Goal: Information Seeking & Learning: Learn about a topic

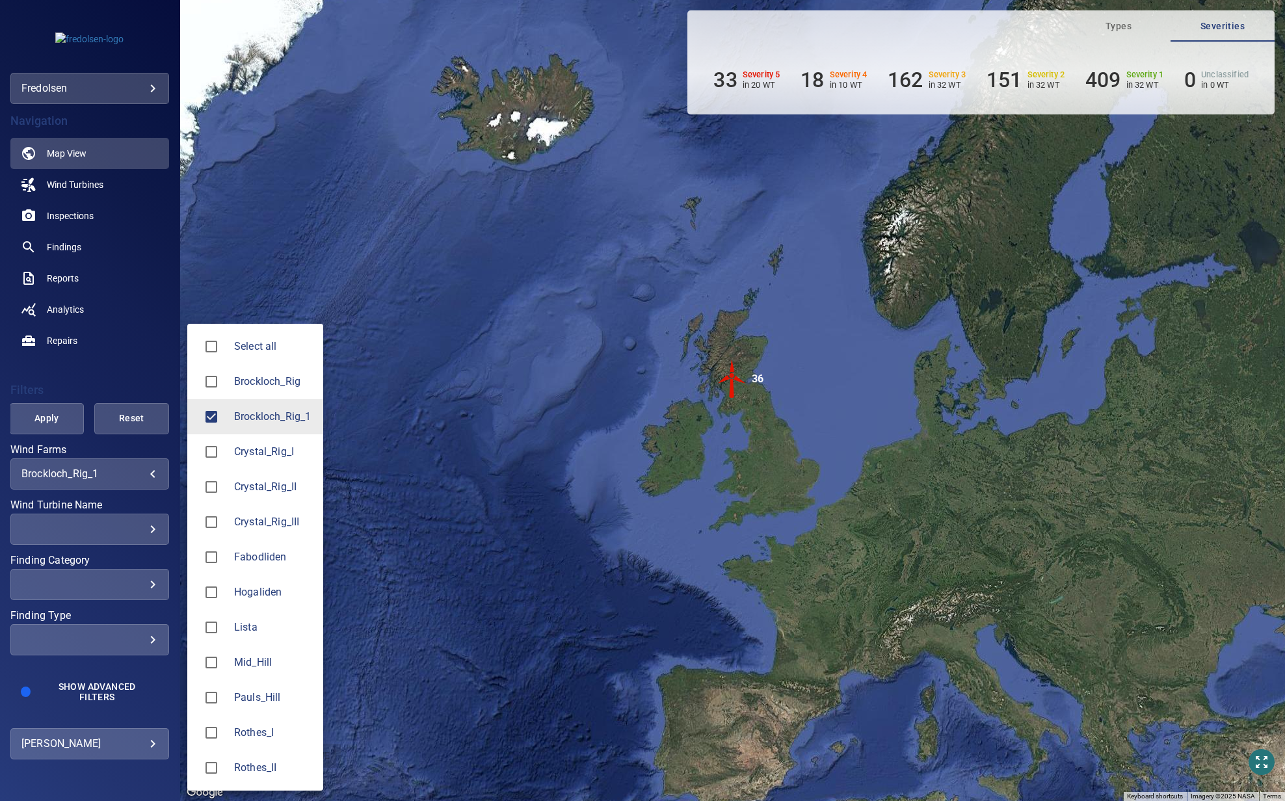
click at [53, 424] on div at bounding box center [642, 400] width 1285 height 801
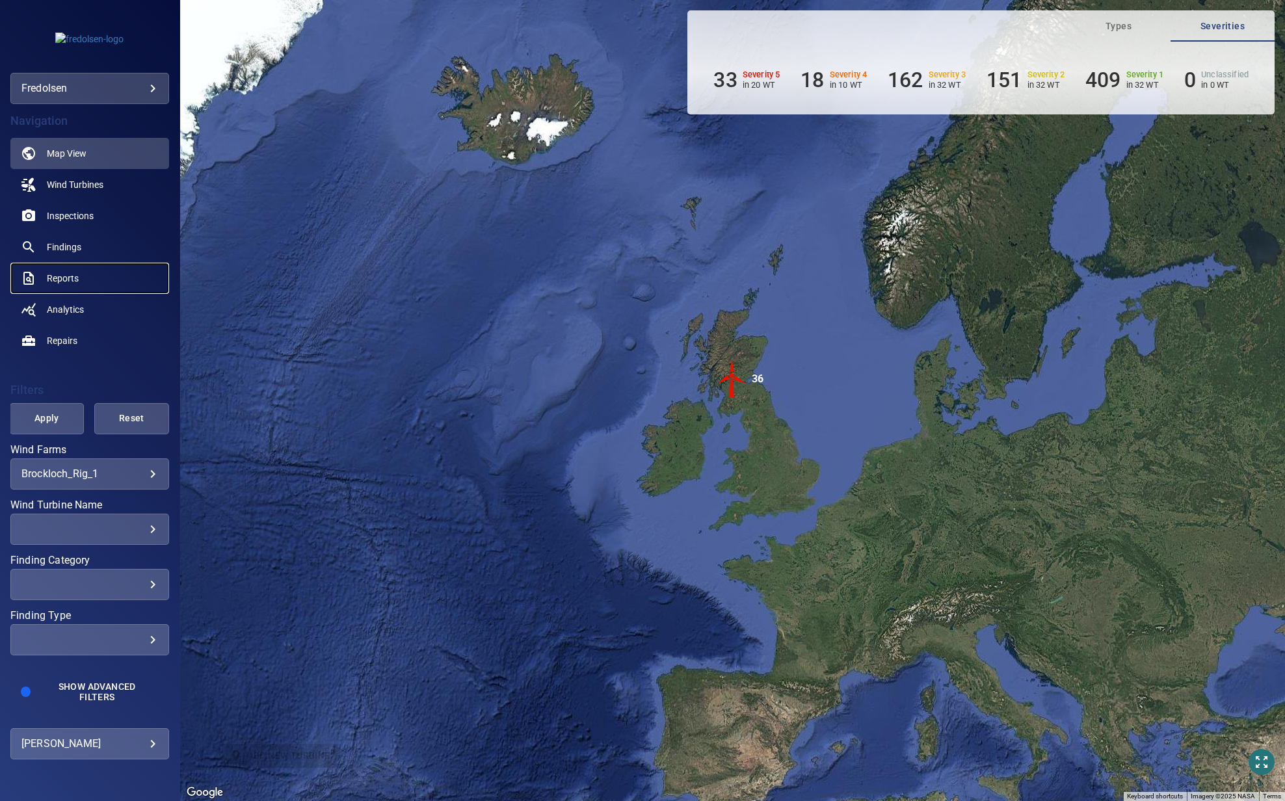
click at [68, 282] on span "Reports" at bounding box center [63, 278] width 32 height 13
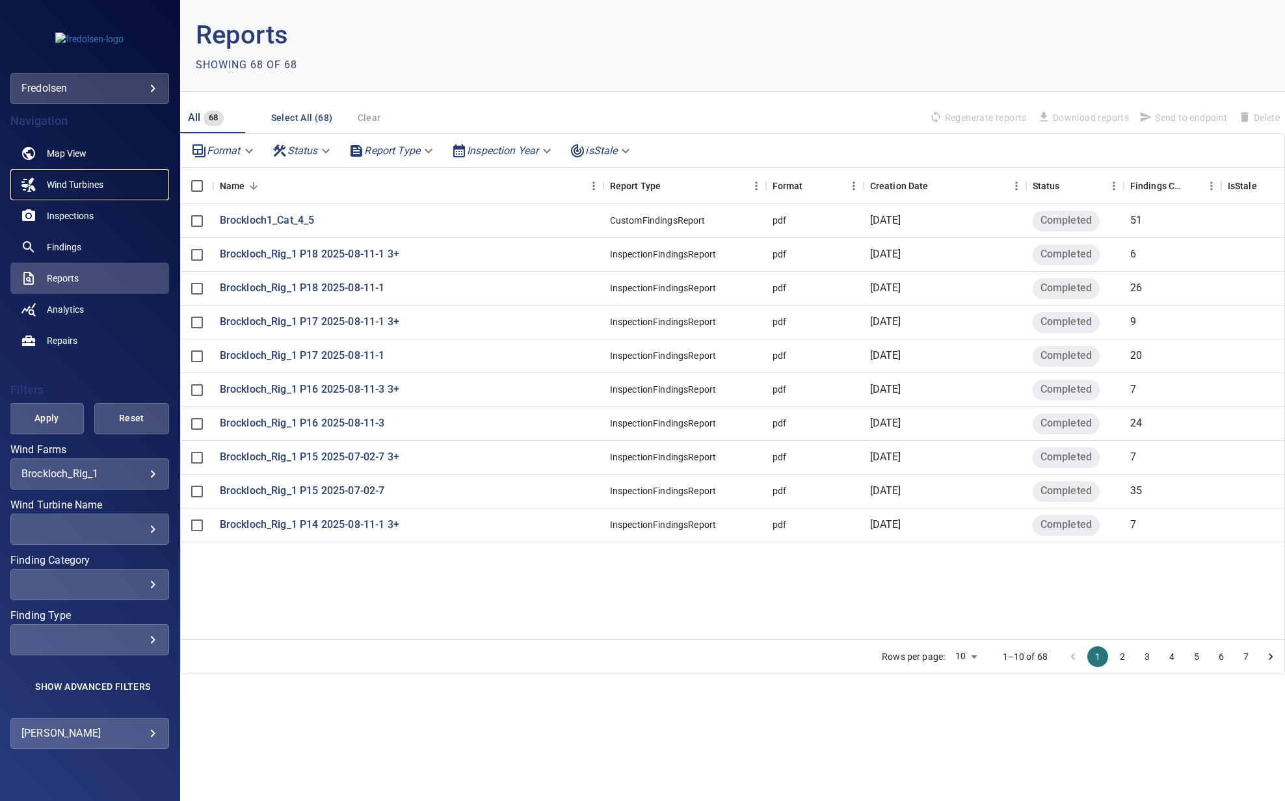
click at [68, 181] on span "Wind Turbines" at bounding box center [75, 184] width 57 height 13
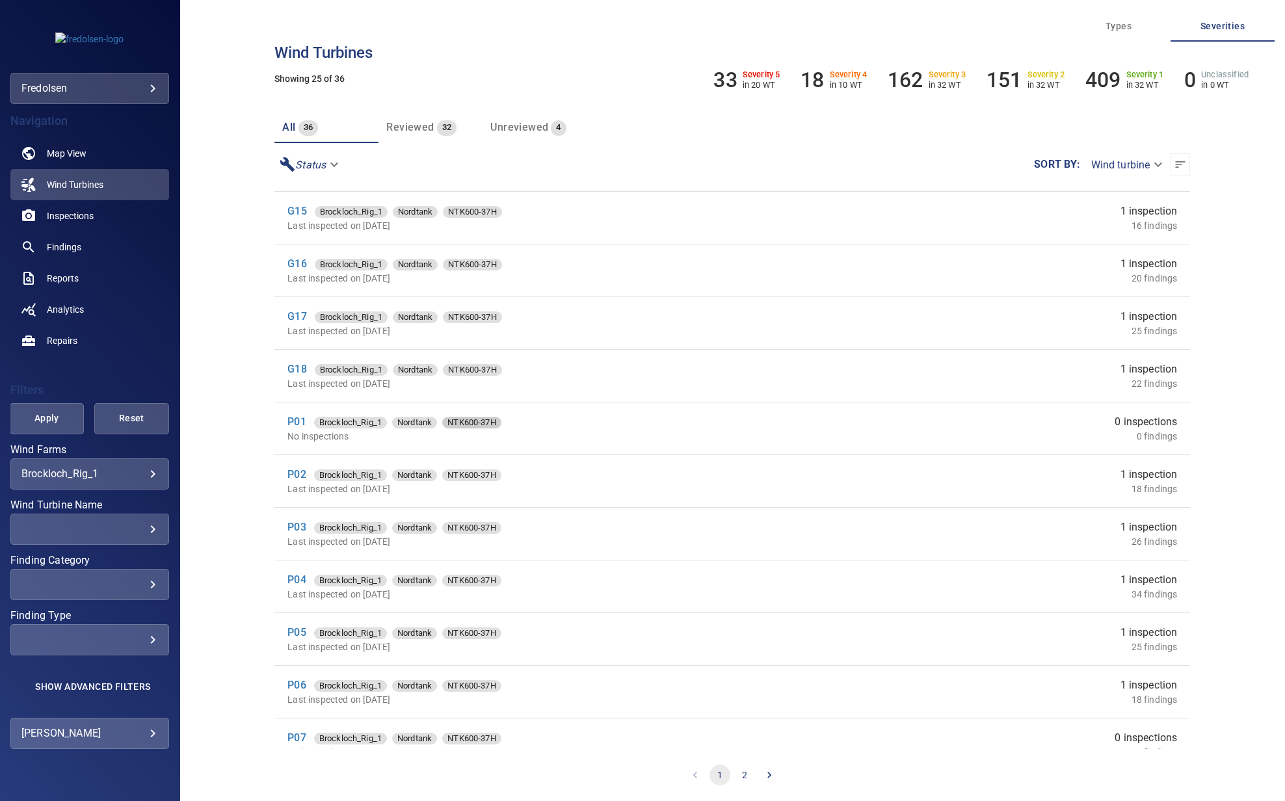
scroll to position [753, 0]
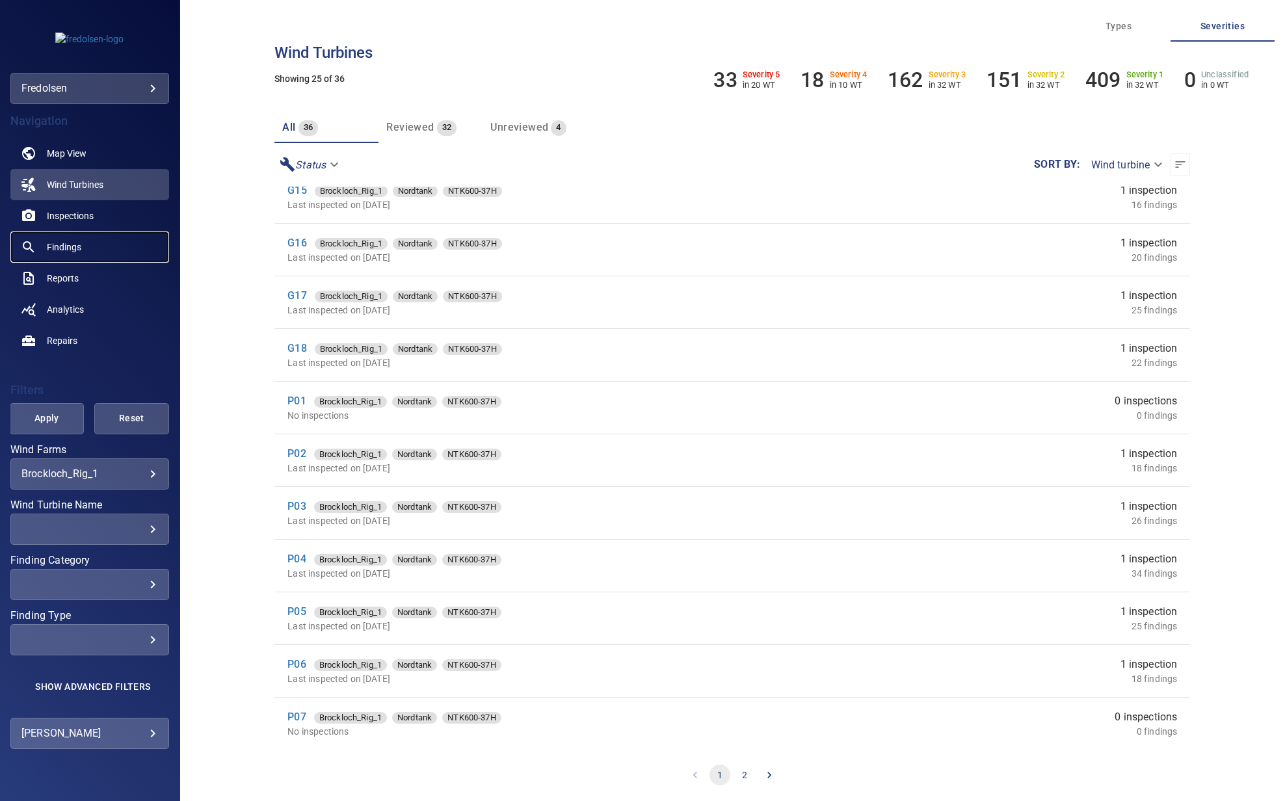
click at [69, 243] on span "Findings" at bounding box center [64, 247] width 34 height 13
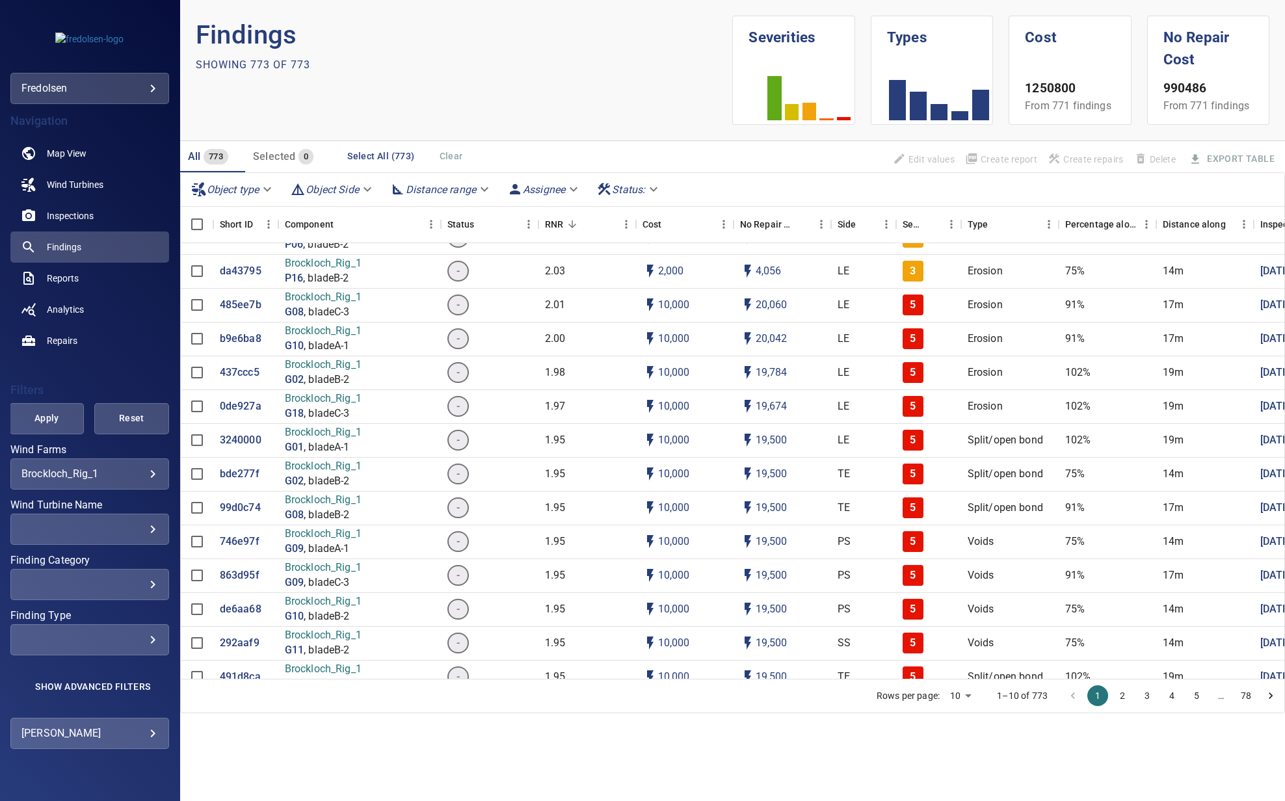
scroll to position [260, 0]
click at [243, 338] on p "b9e6ba8" at bounding box center [241, 337] width 42 height 15
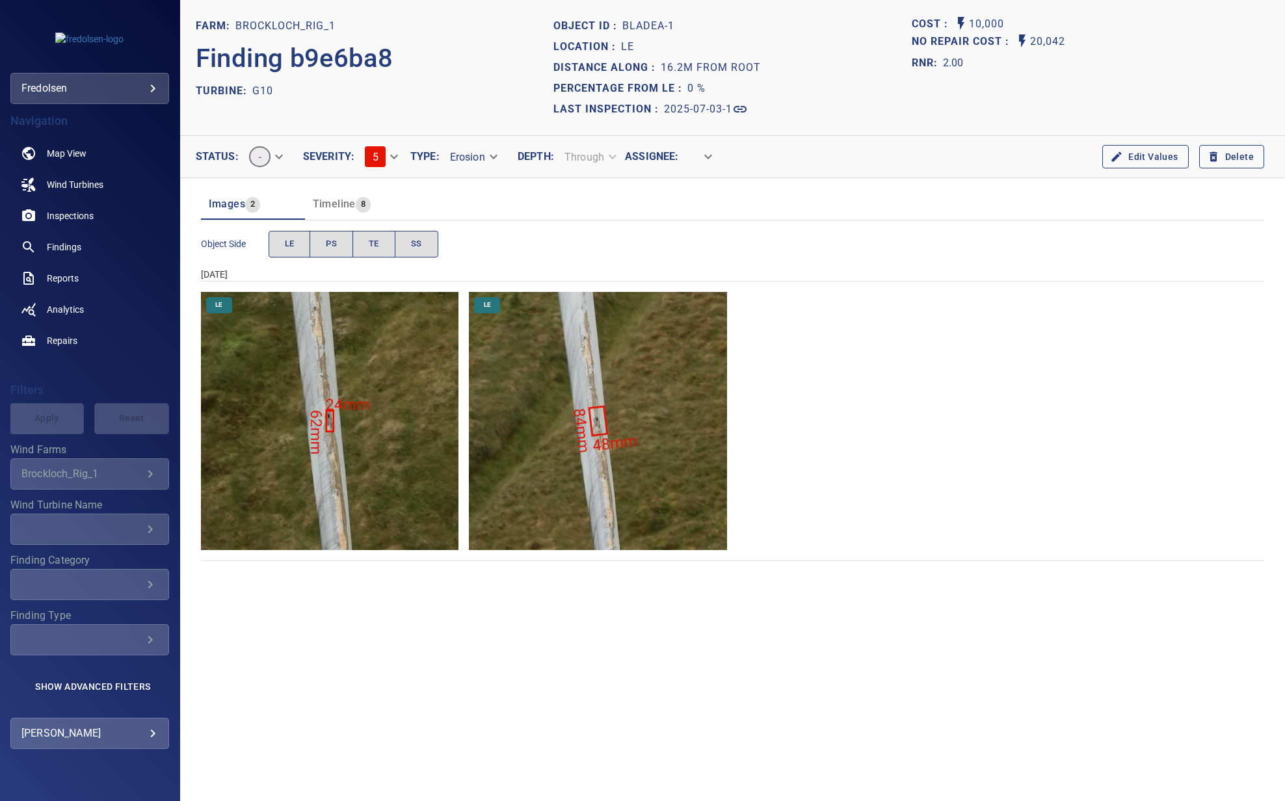
click at [346, 451] on img "Brockloch_Rig_1/G10/2025-07-03-1/2025-07-03-2/image57wp66.jpg" at bounding box center [330, 421] width 258 height 258
click at [72, 279] on span "Reports" at bounding box center [63, 278] width 32 height 13
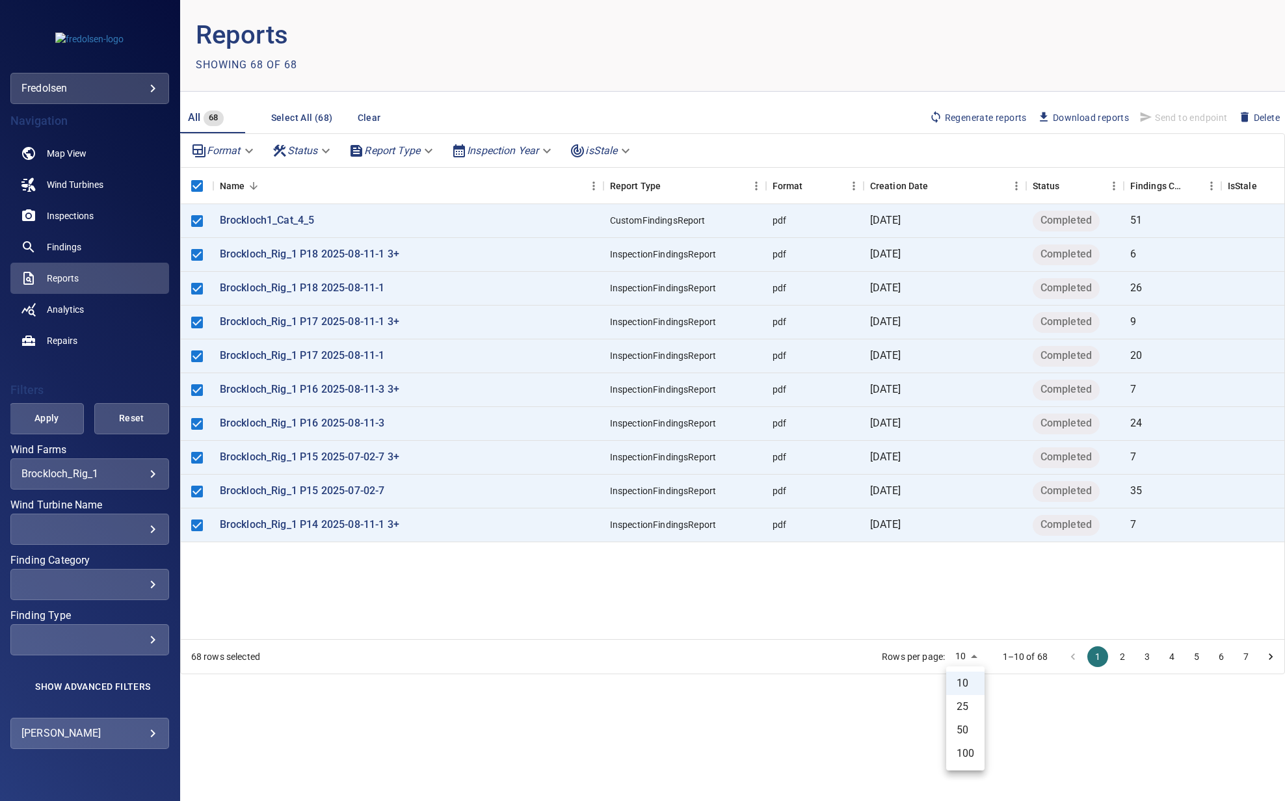
click at [965, 656] on body "**********" at bounding box center [642, 400] width 1285 height 801
click at [971, 756] on li "100" at bounding box center [965, 753] width 38 height 23
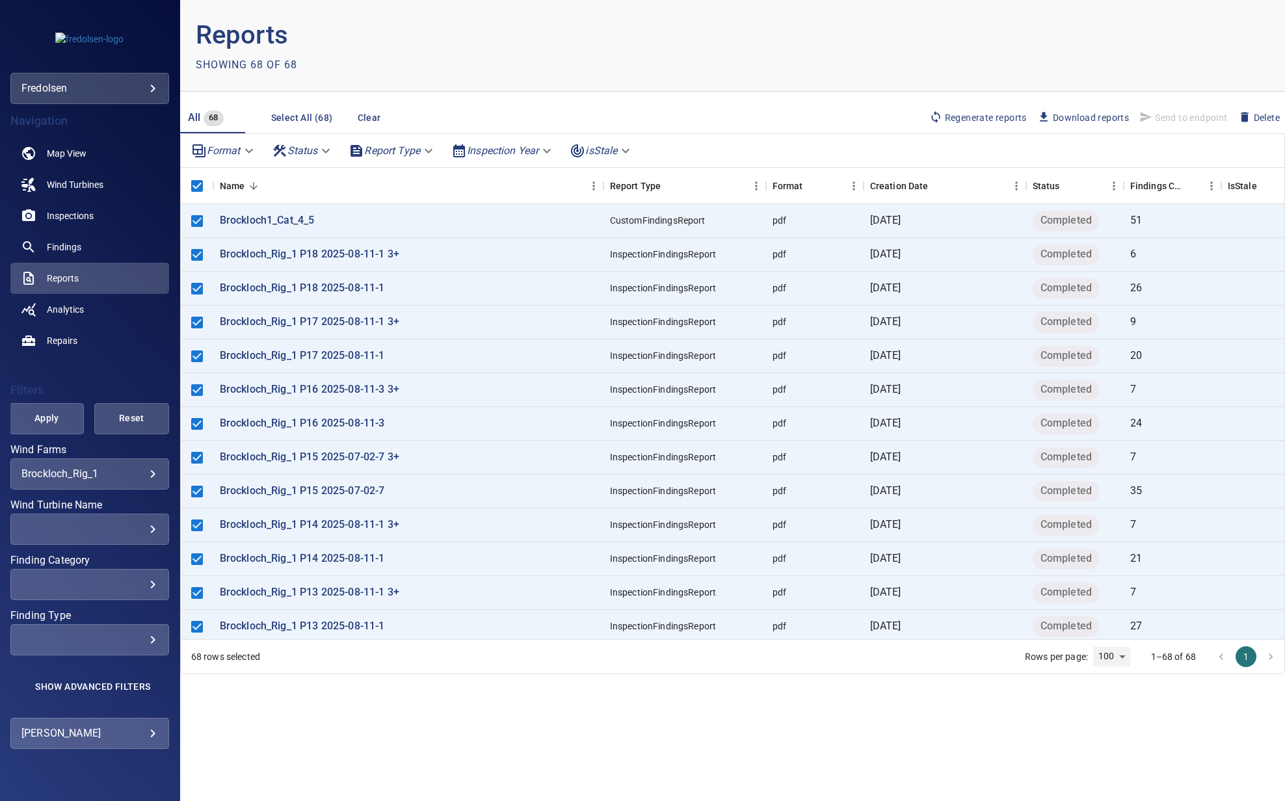
type input "***"
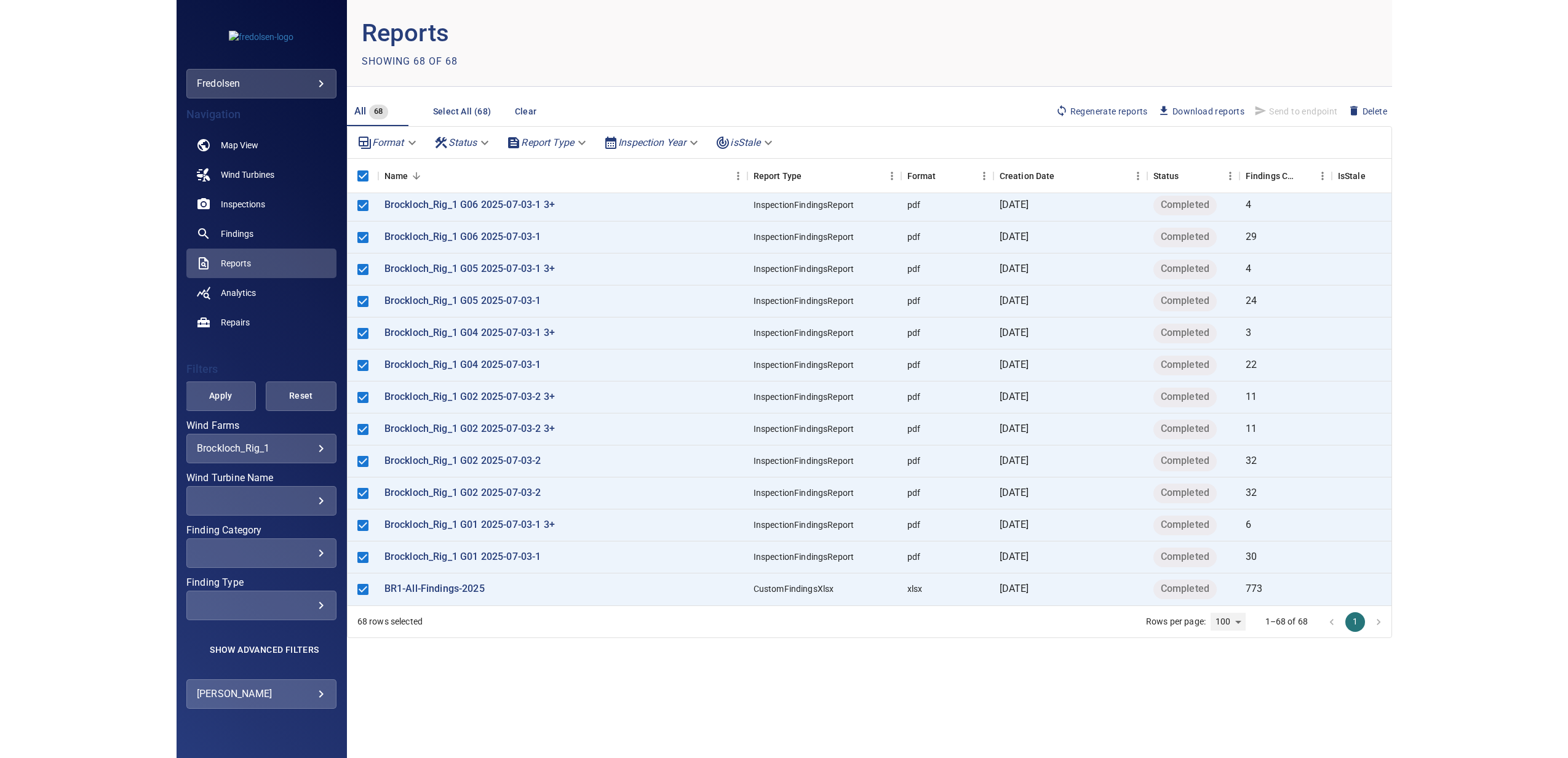
scroll to position [1775, 0]
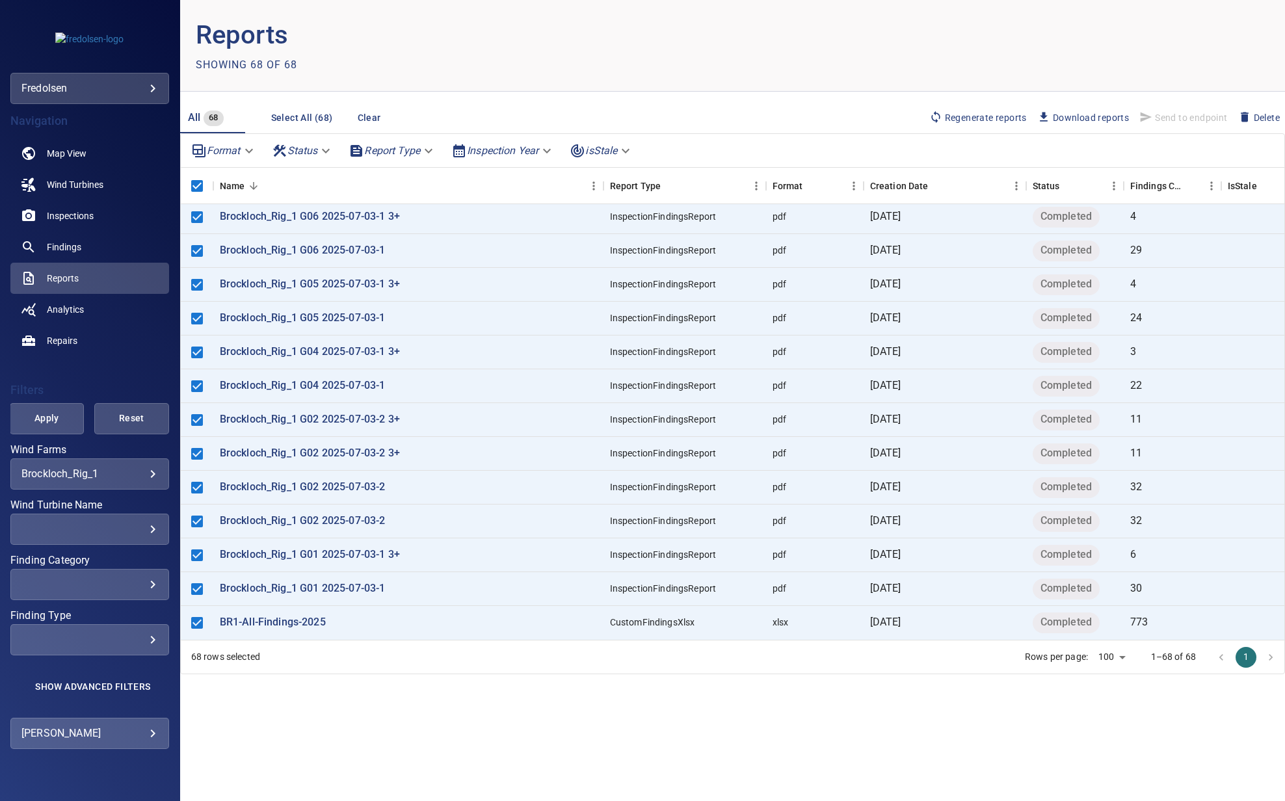
click at [1081, 118] on span "Download reports" at bounding box center [1083, 118] width 92 height 14
click at [52, 243] on span "Findings" at bounding box center [64, 247] width 34 height 13
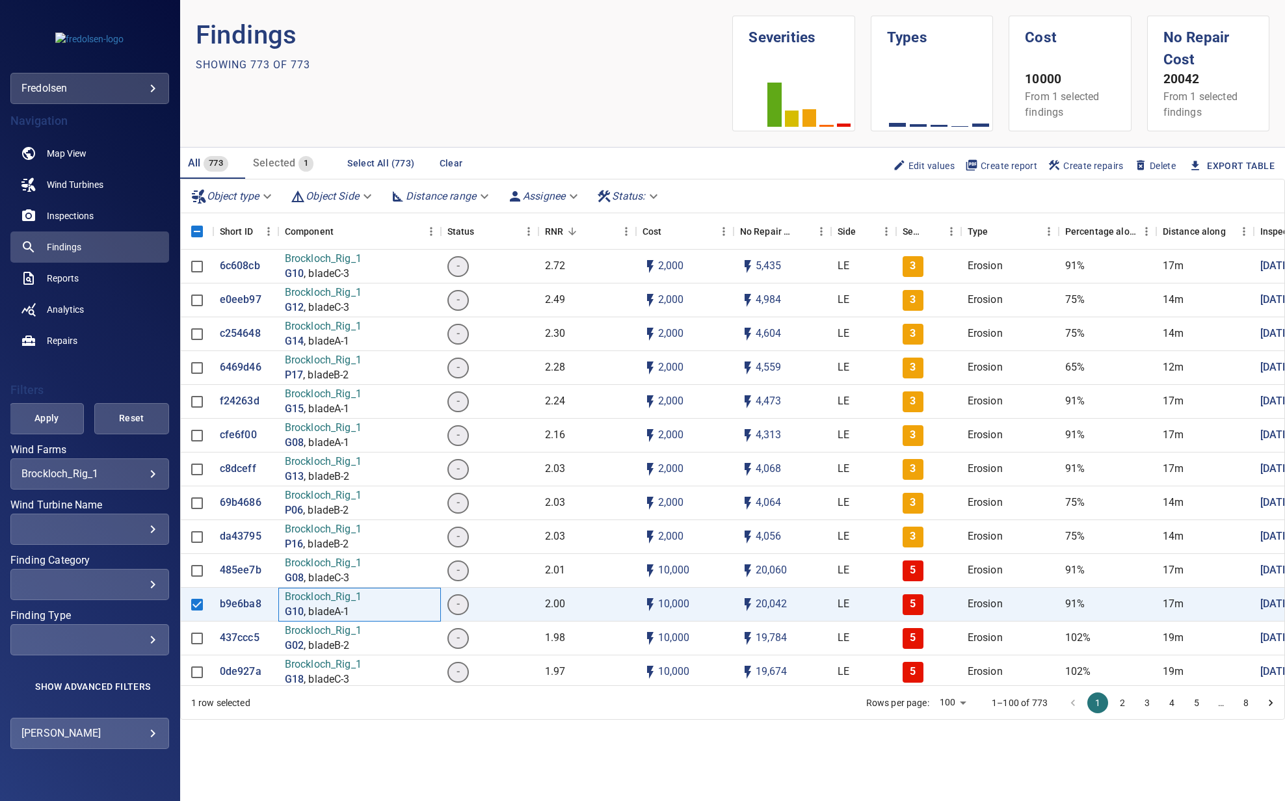
click at [334, 606] on p ", bladeA-1" at bounding box center [327, 612] width 46 height 15
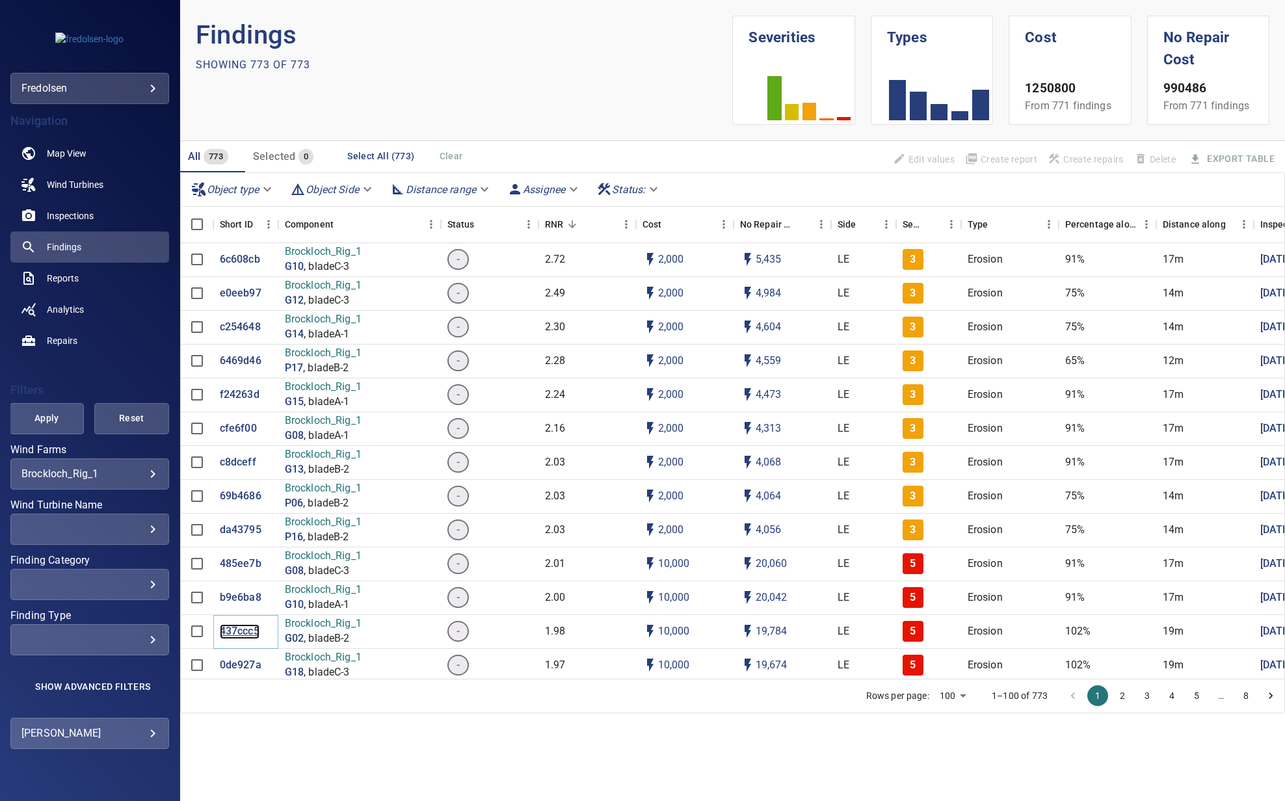
click at [241, 633] on p "437ccc5" at bounding box center [240, 631] width 40 height 15
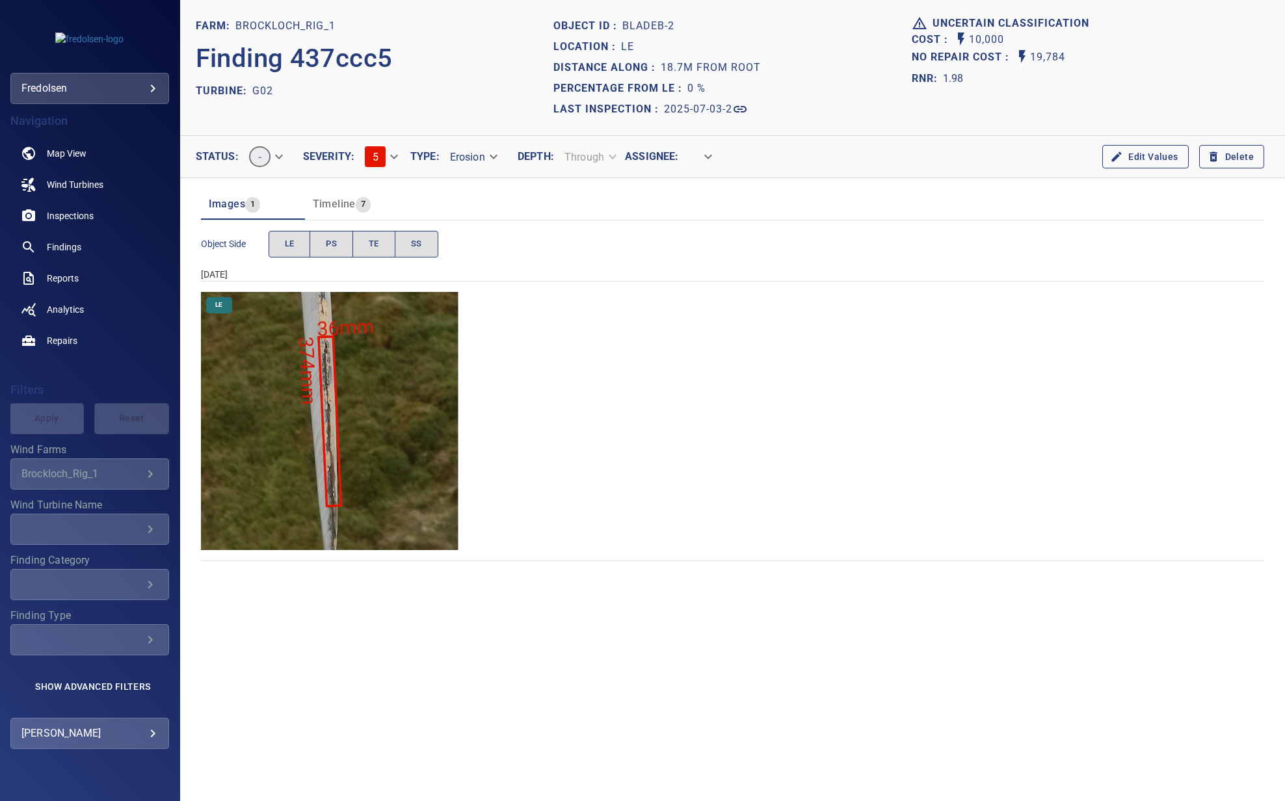
click at [367, 456] on img "Brockloch_Rig_1/G02/2025-07-03-2/2025-07-03-1/image56wp64.jpg" at bounding box center [330, 421] width 258 height 258
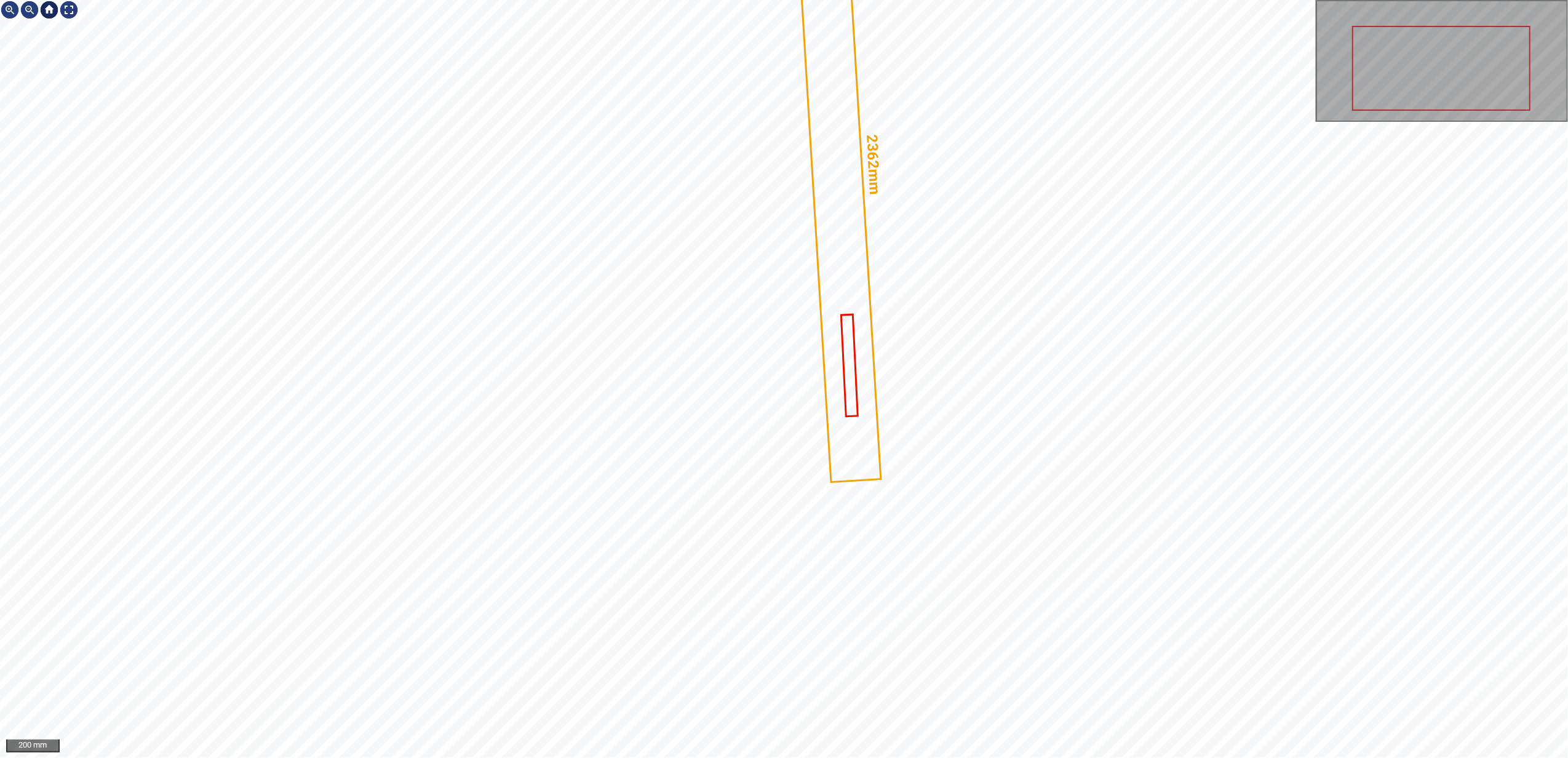
click at [44, 13] on div at bounding box center [49, 9] width 20 height 20
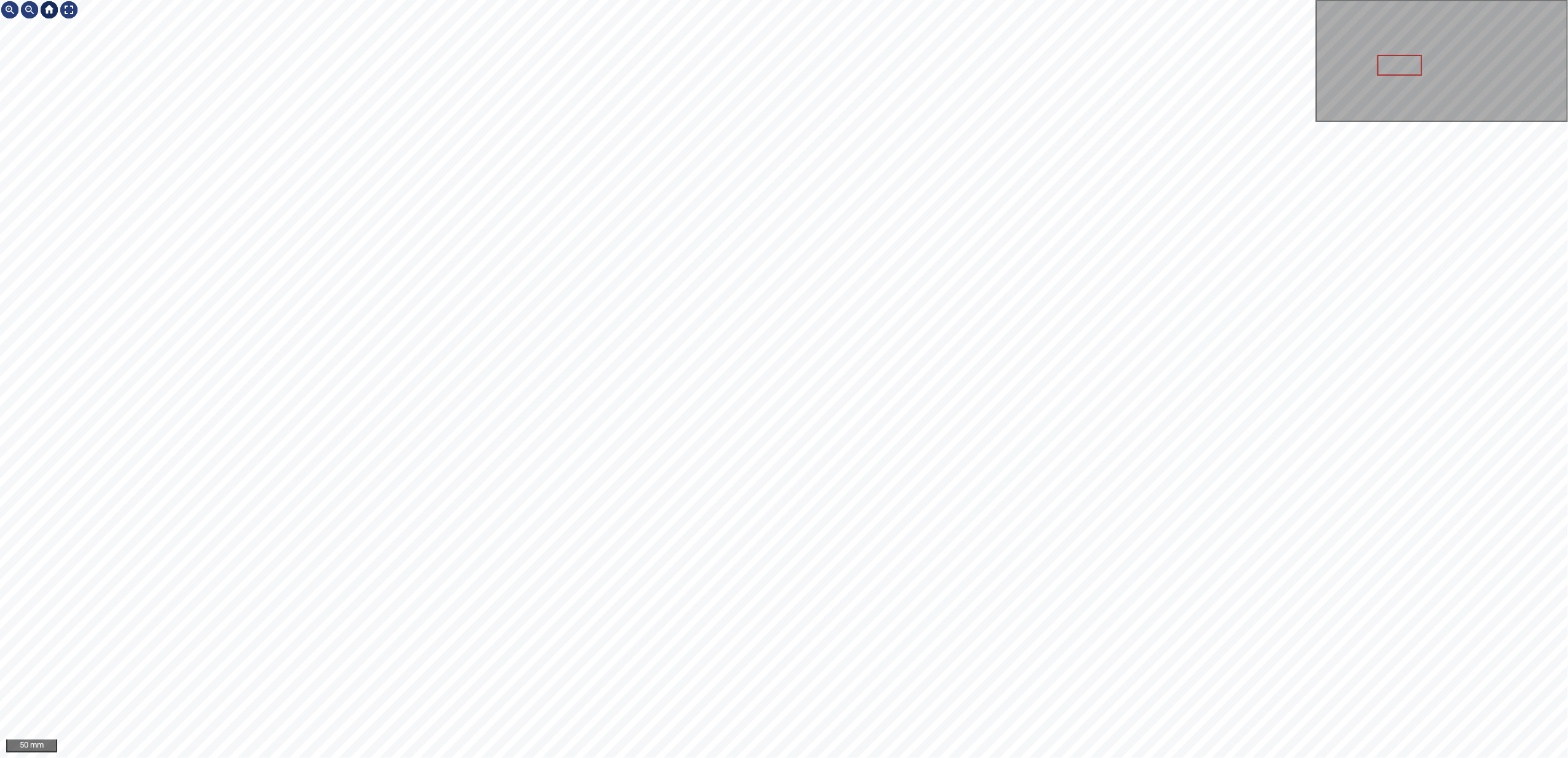
click at [50, 5] on div at bounding box center [49, 9] width 20 height 20
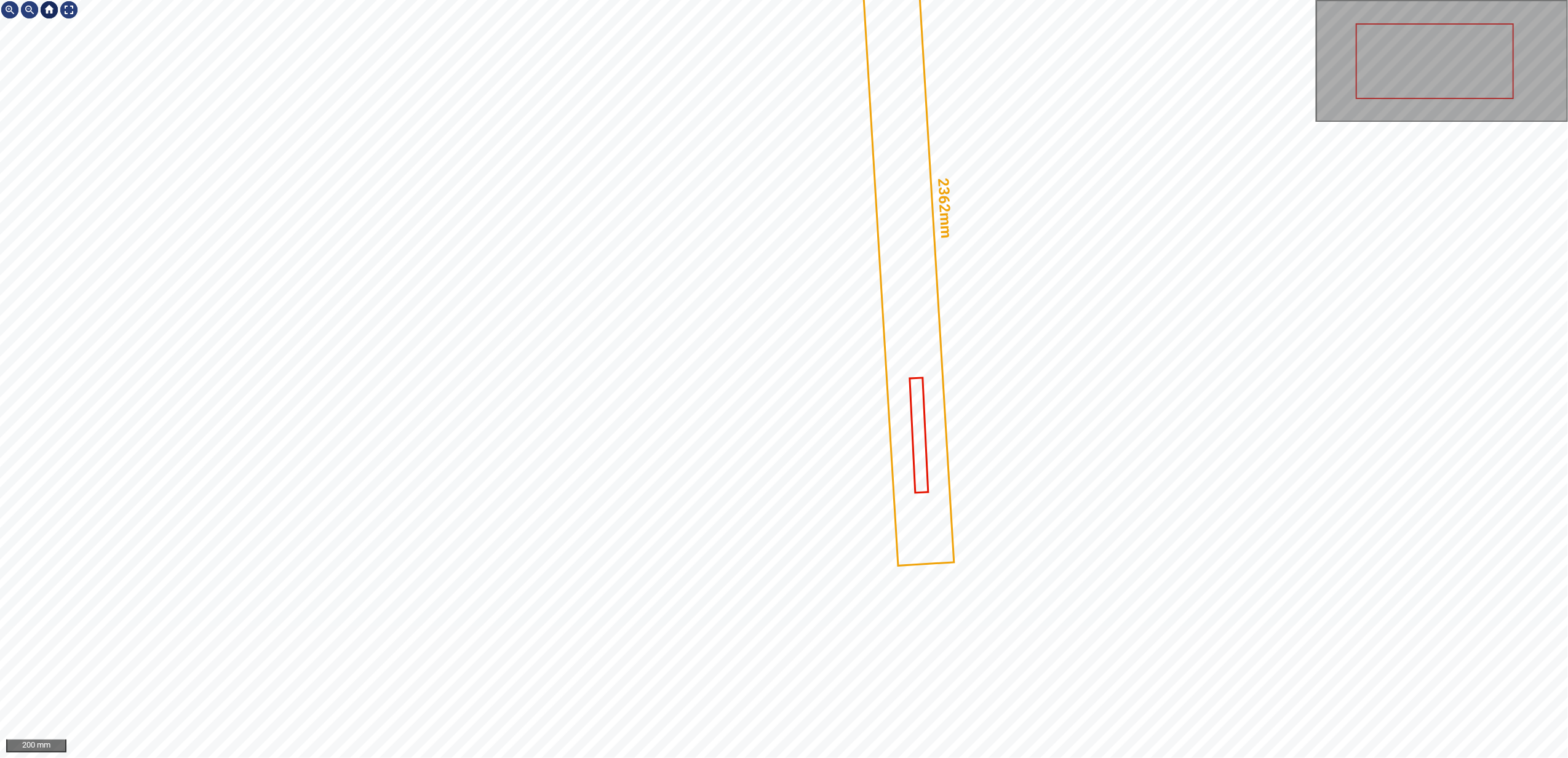
click at [50, 5] on div at bounding box center [49, 9] width 20 height 20
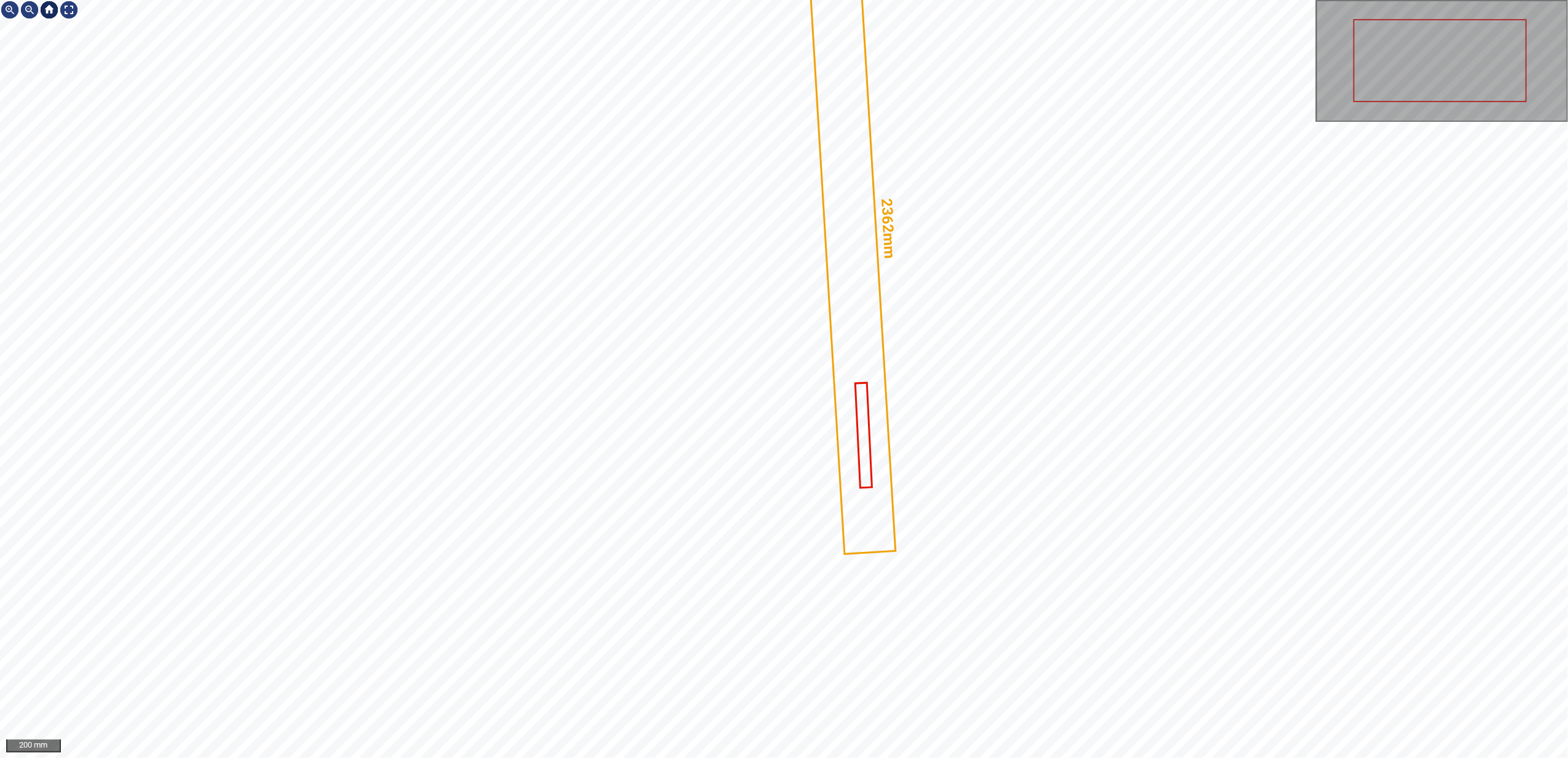
click at [50, 5] on div at bounding box center [49, 9] width 20 height 20
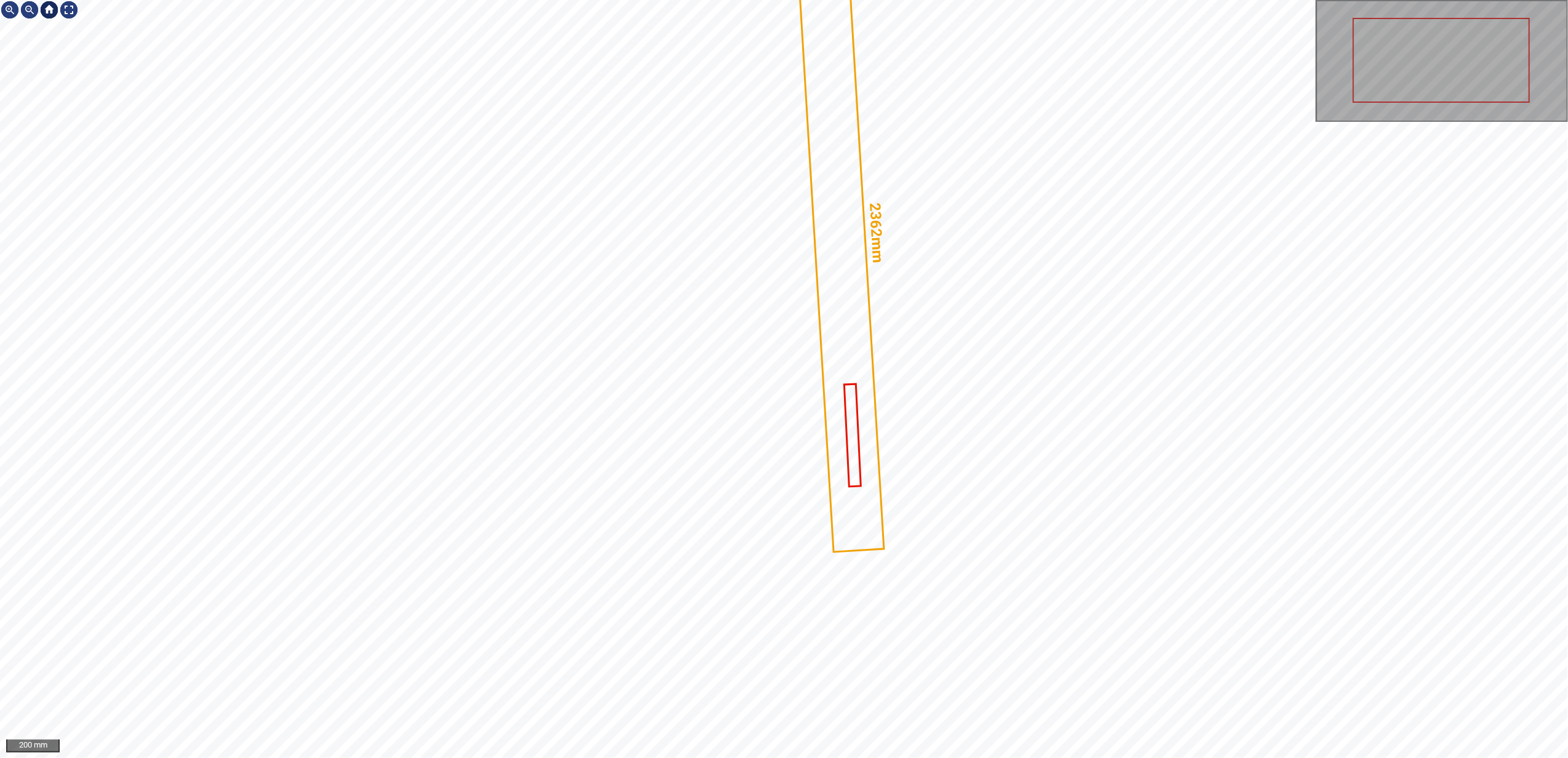
click at [50, 5] on div at bounding box center [49, 9] width 20 height 20
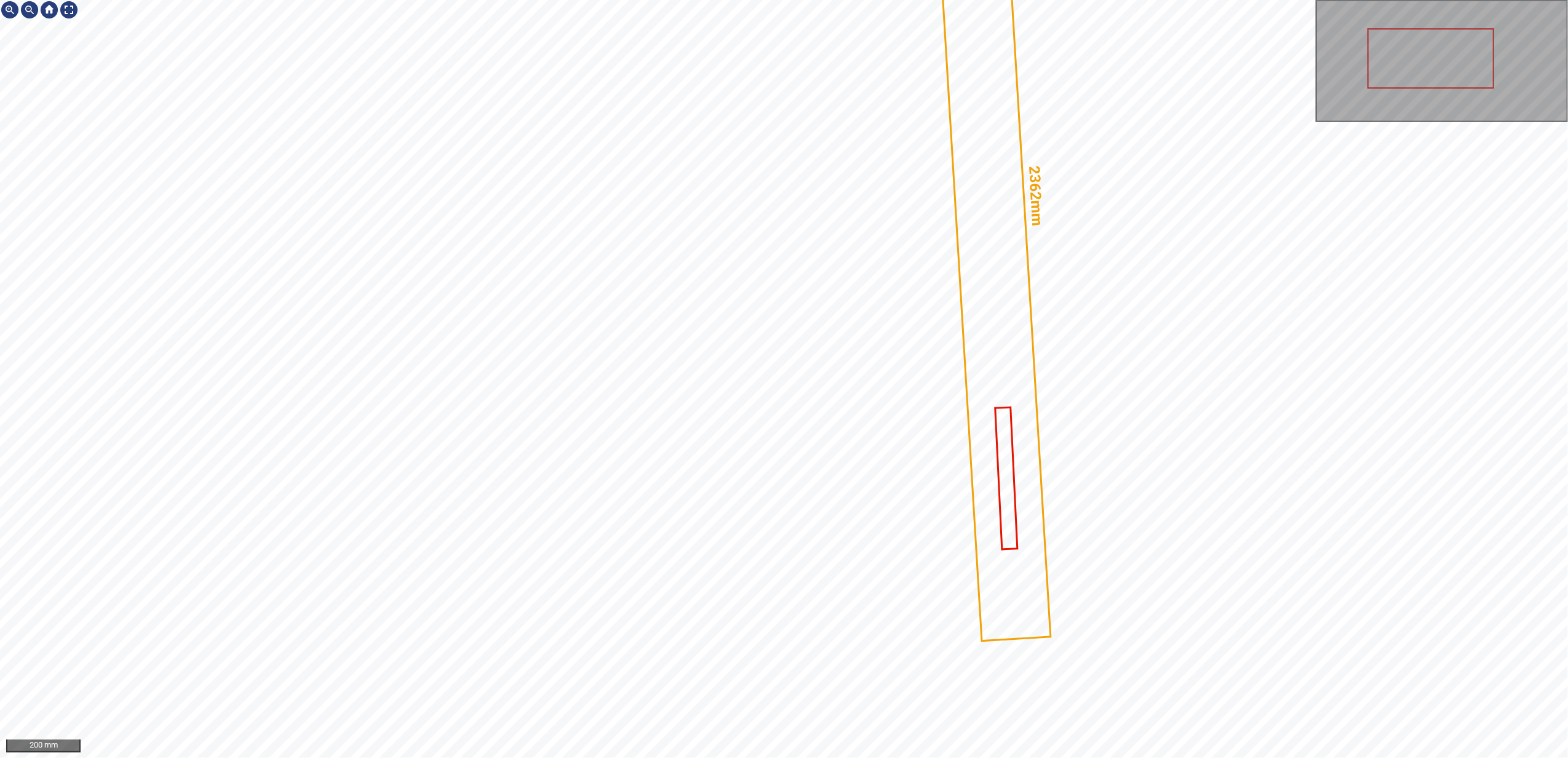
click at [965, 304] on div "2362mm 179mm 200 mm" at bounding box center [784, 379] width 1568 height 758
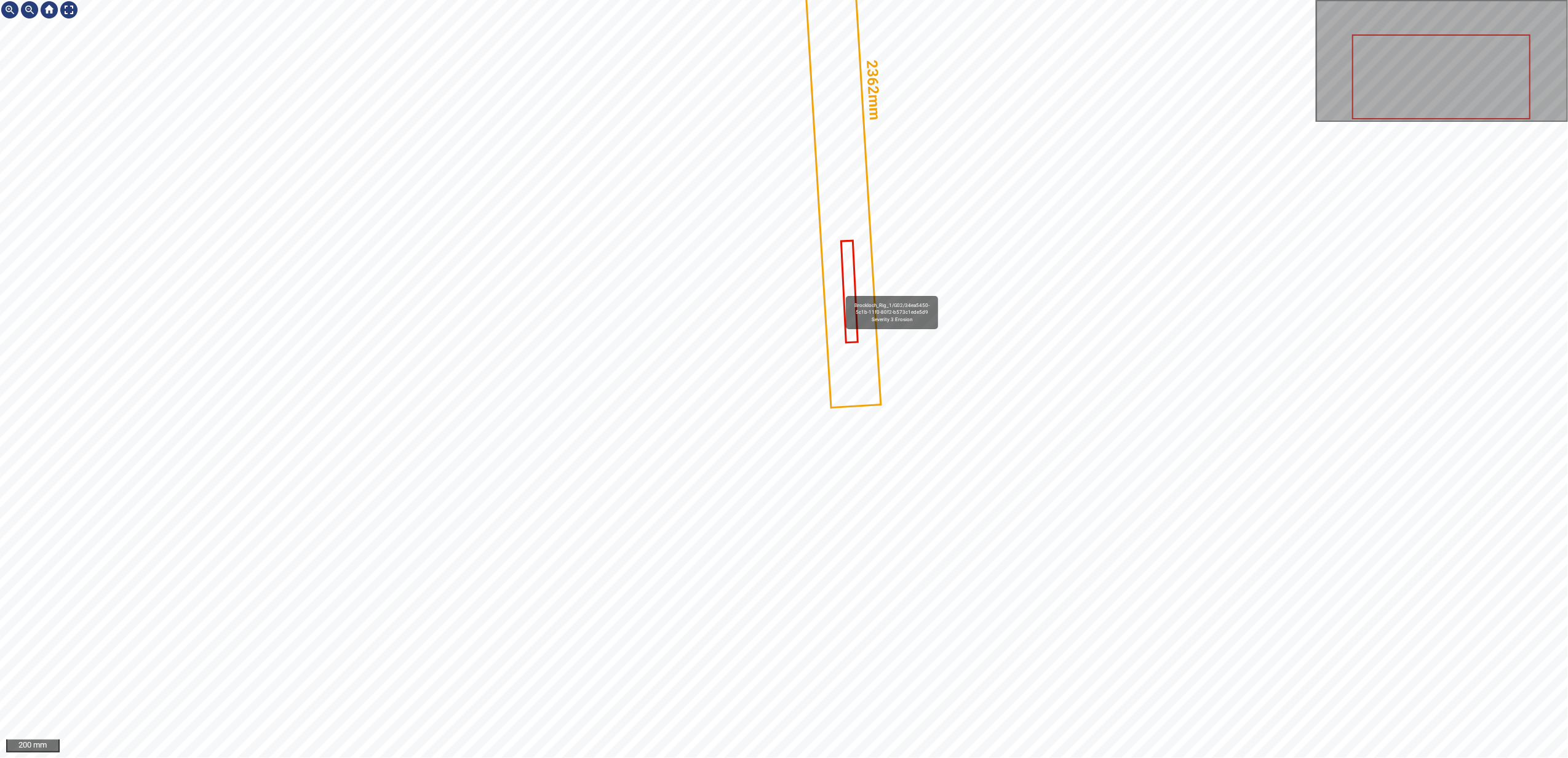
click at [840, 291] on icon at bounding box center [837, 91] width 86 height 632
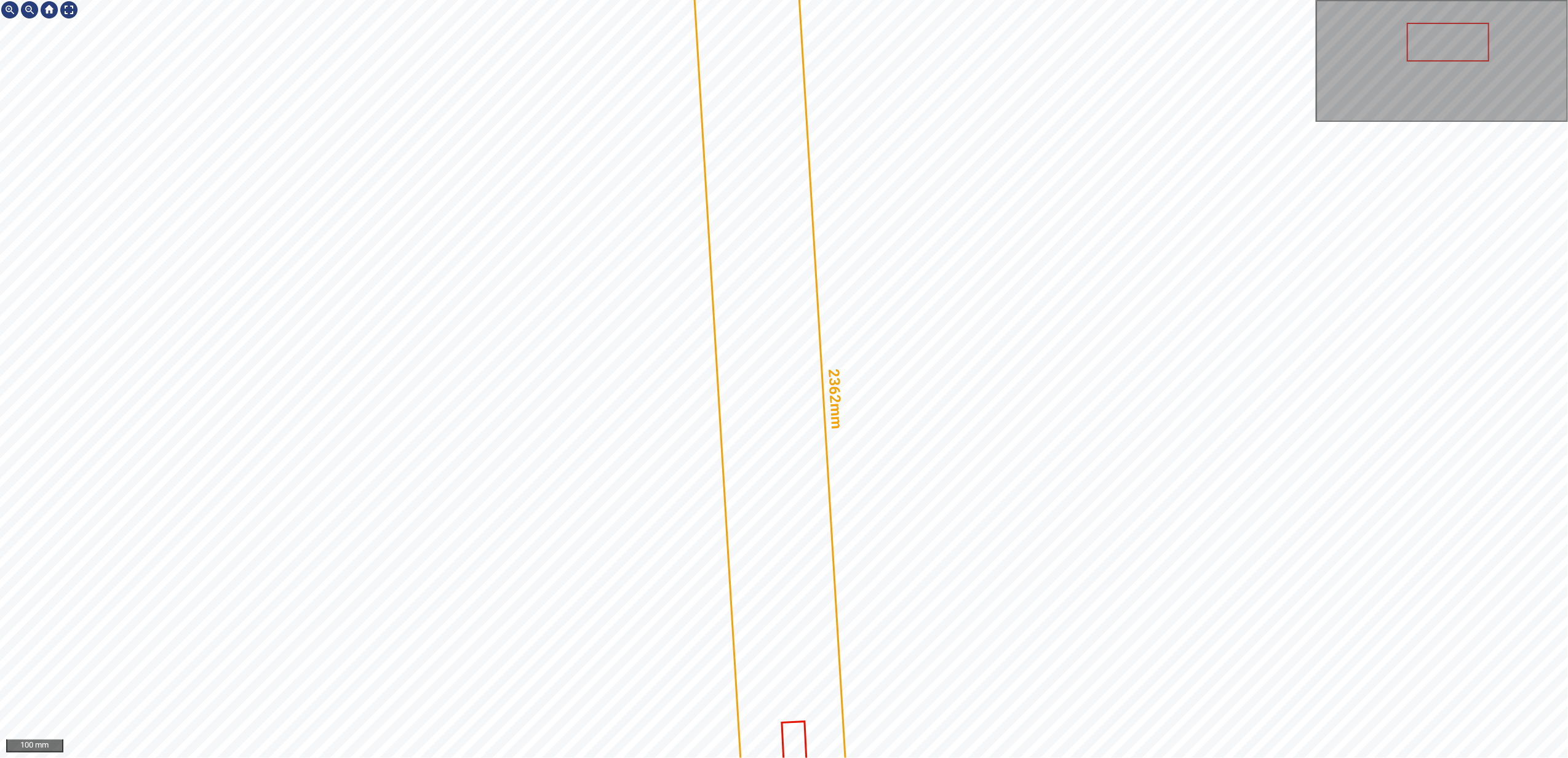
click at [818, 318] on div "2362mm 179mm" at bounding box center [784, 379] width 1568 height 758
click at [818, 318] on icon at bounding box center [771, 402] width 187 height 1373
click at [829, 392] on text "2362mm" at bounding box center [837, 400] width 21 height 62
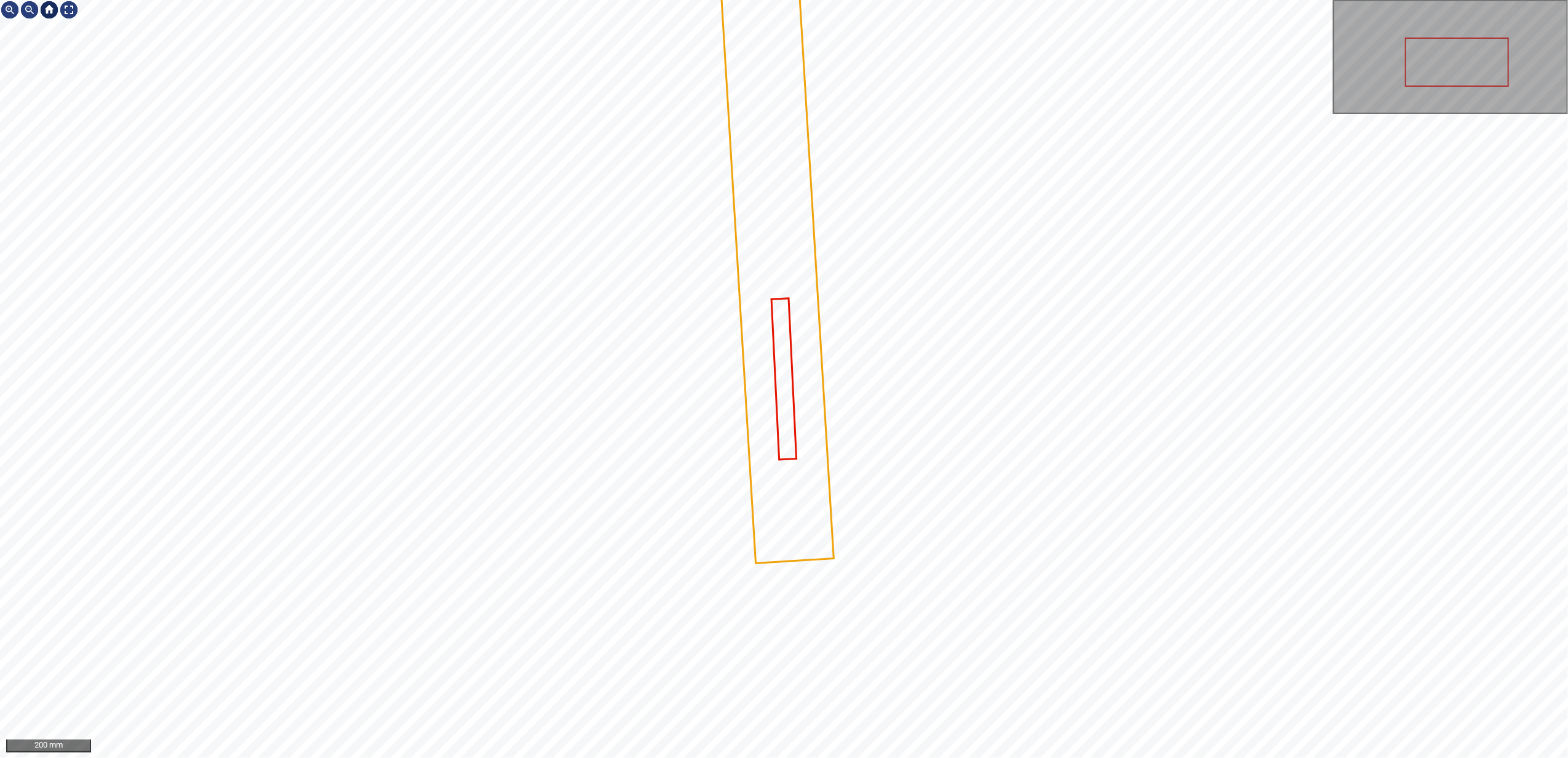
click at [48, 11] on div at bounding box center [49, 9] width 20 height 20
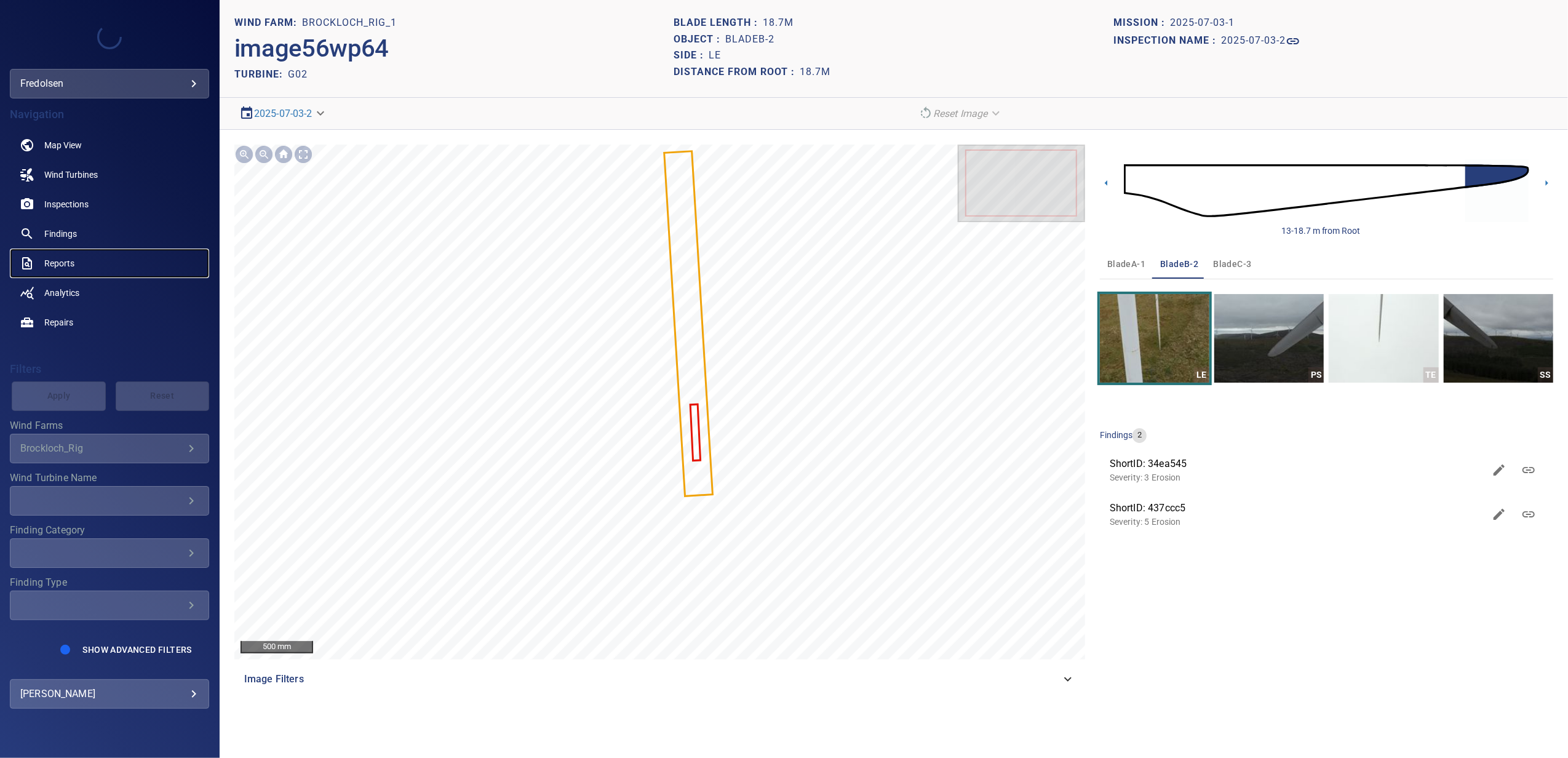
click at [62, 258] on span "Reports" at bounding box center [60, 263] width 30 height 12
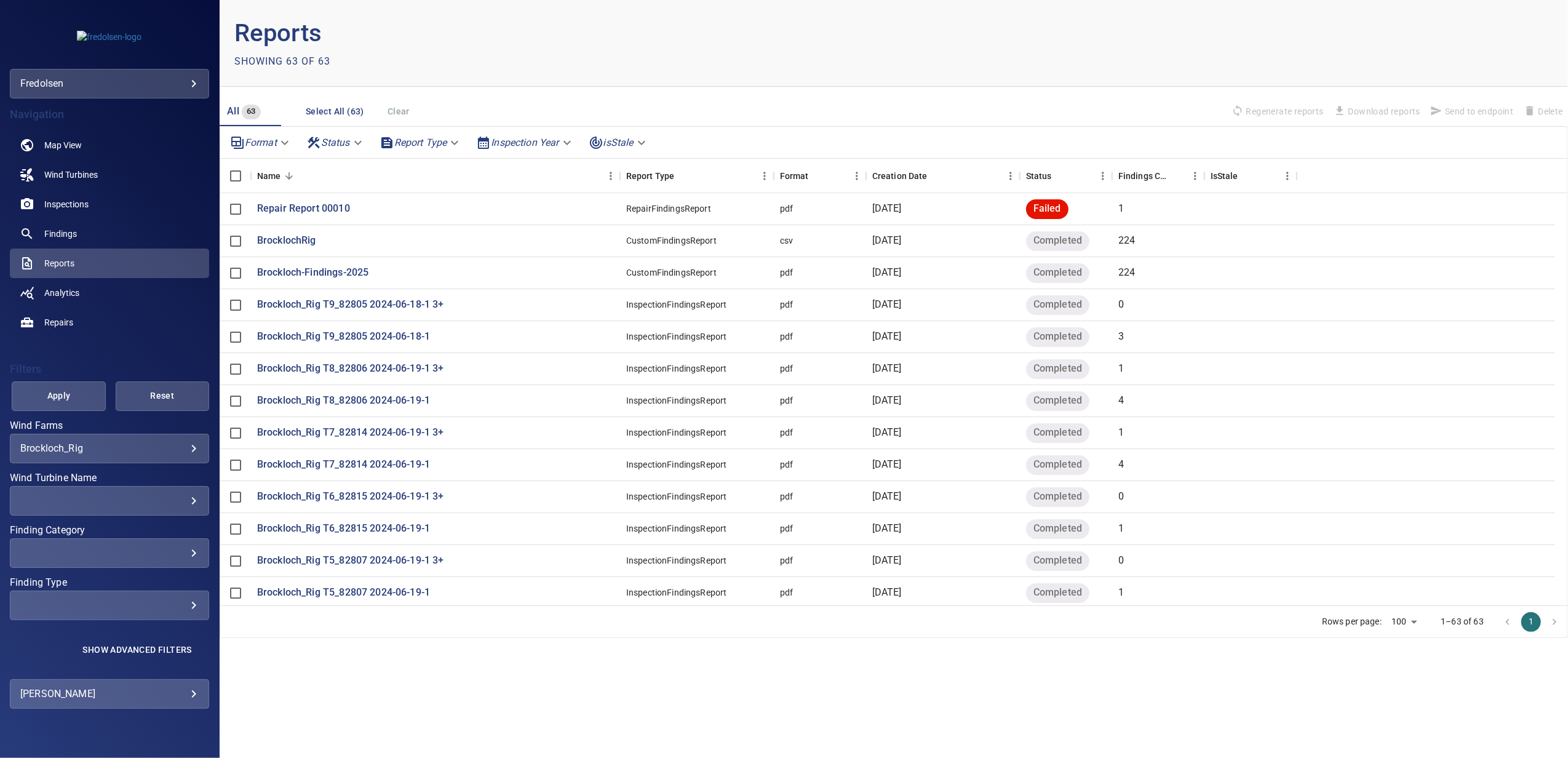
click at [83, 451] on body "**********" at bounding box center [784, 379] width 1568 height 758
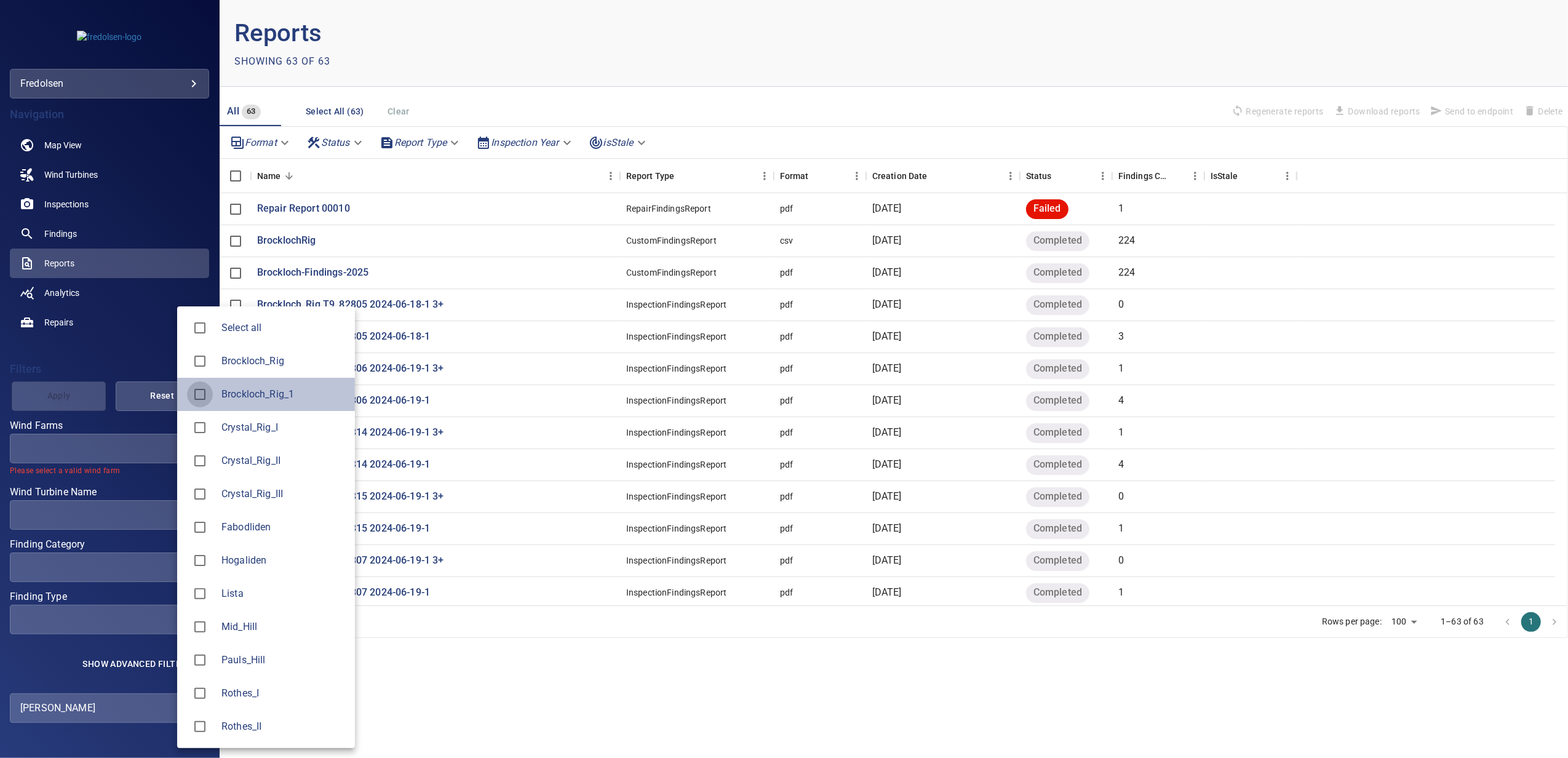
type input "**********"
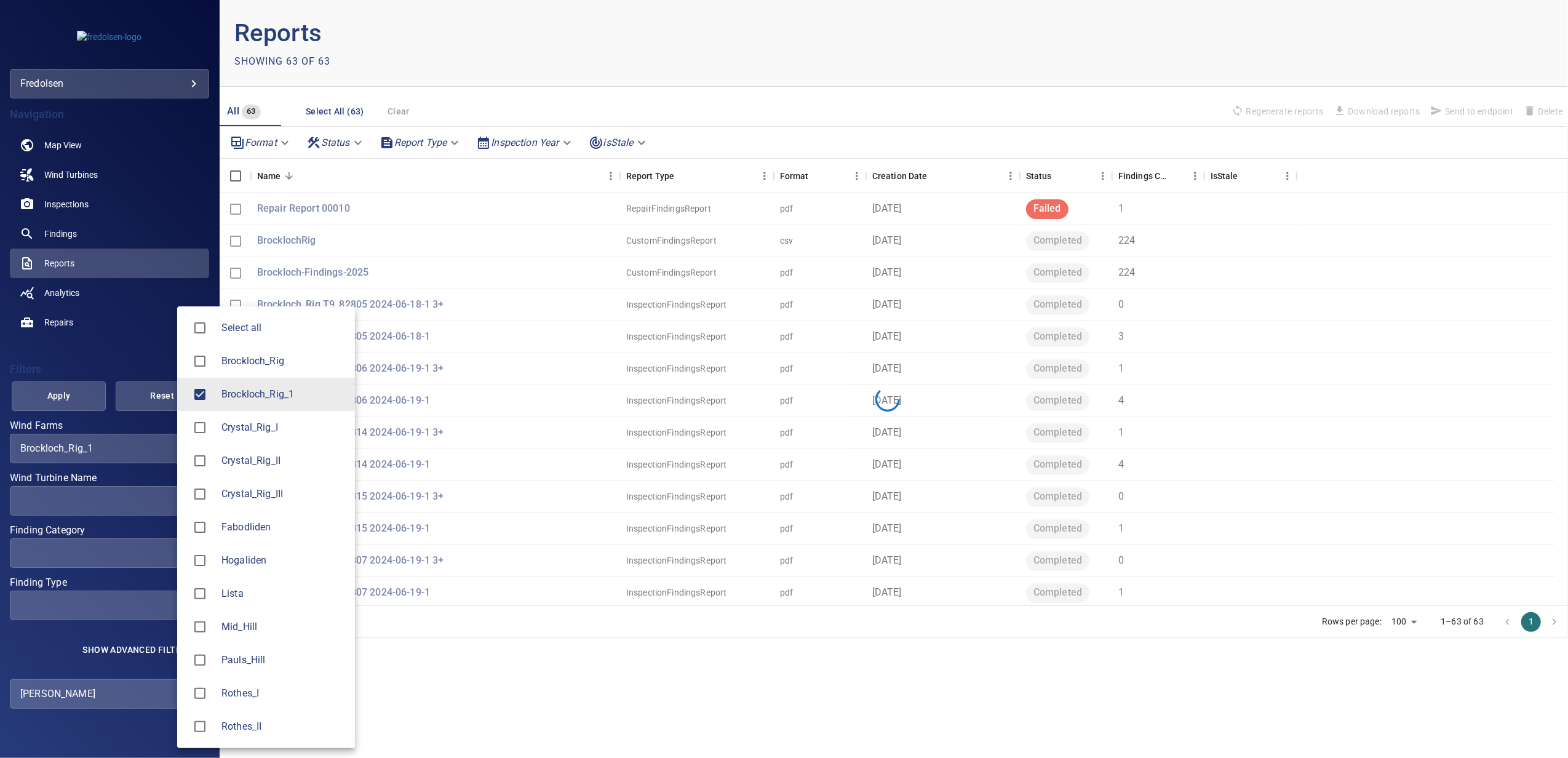
click at [64, 319] on div at bounding box center [784, 379] width 1568 height 758
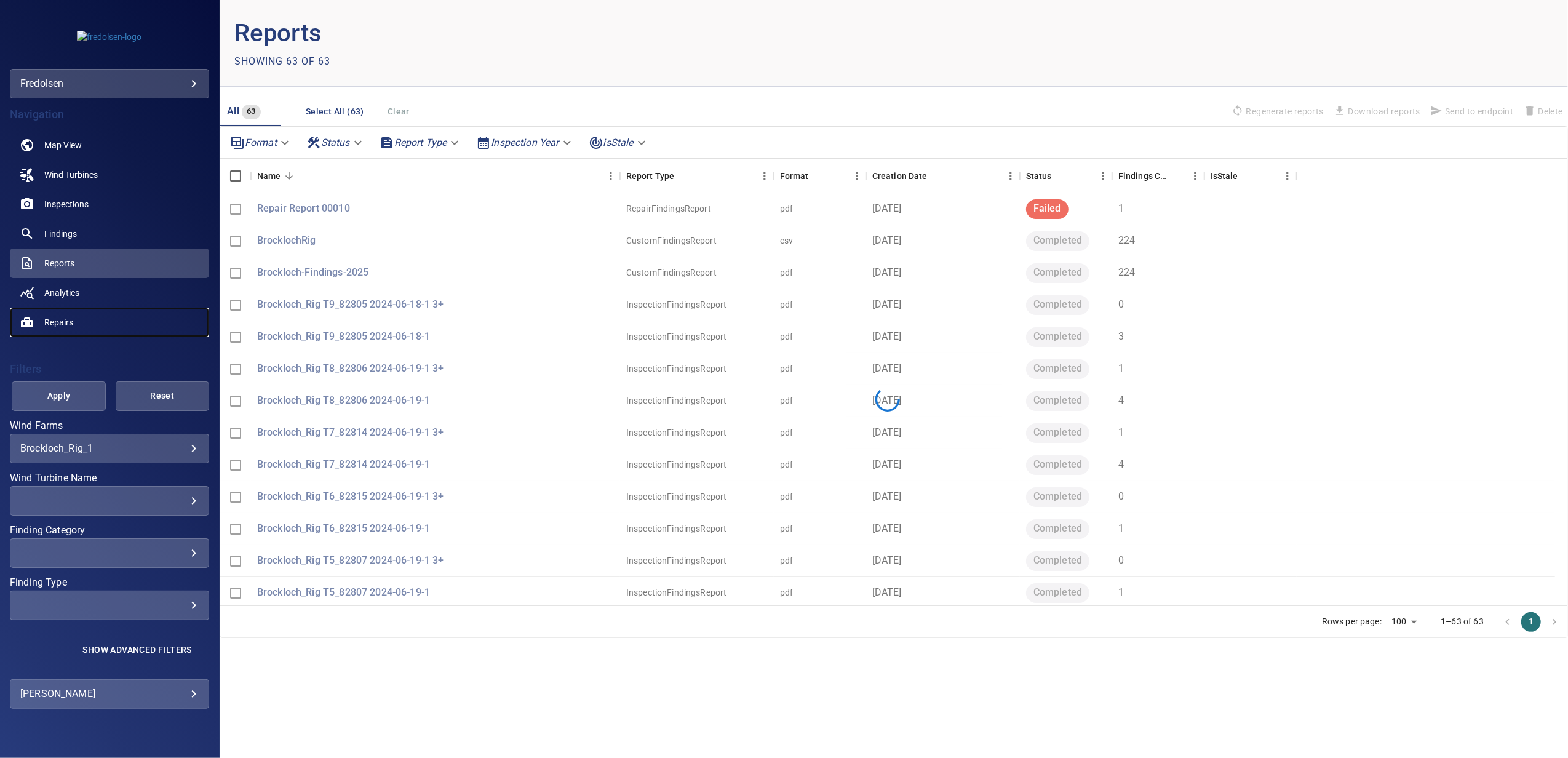
click at [62, 321] on span "Repairs" at bounding box center [59, 322] width 29 height 12
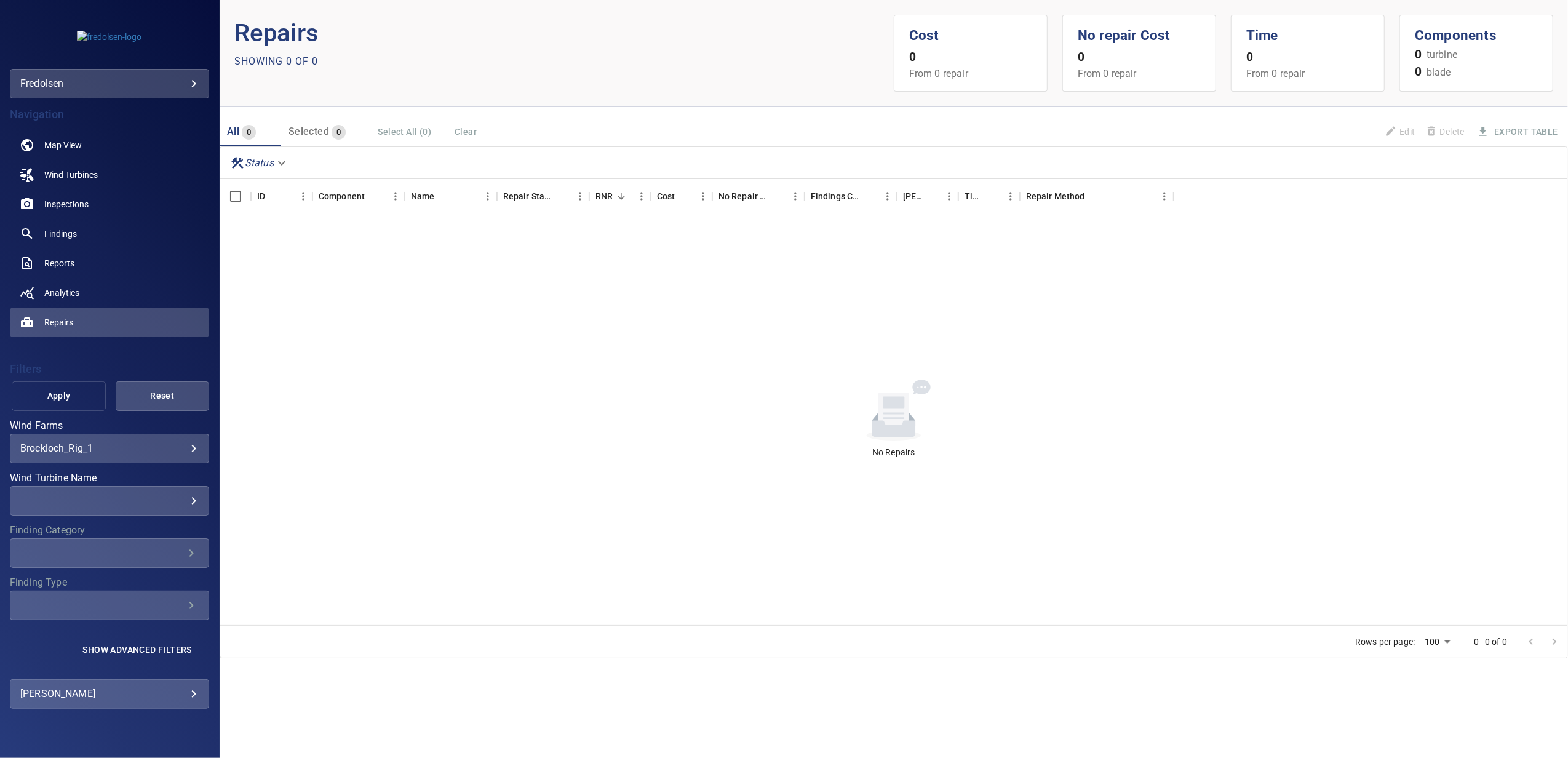
click at [61, 397] on span "Apply" at bounding box center [59, 396] width 62 height 15
click at [61, 265] on span "Reports" at bounding box center [60, 263] width 30 height 12
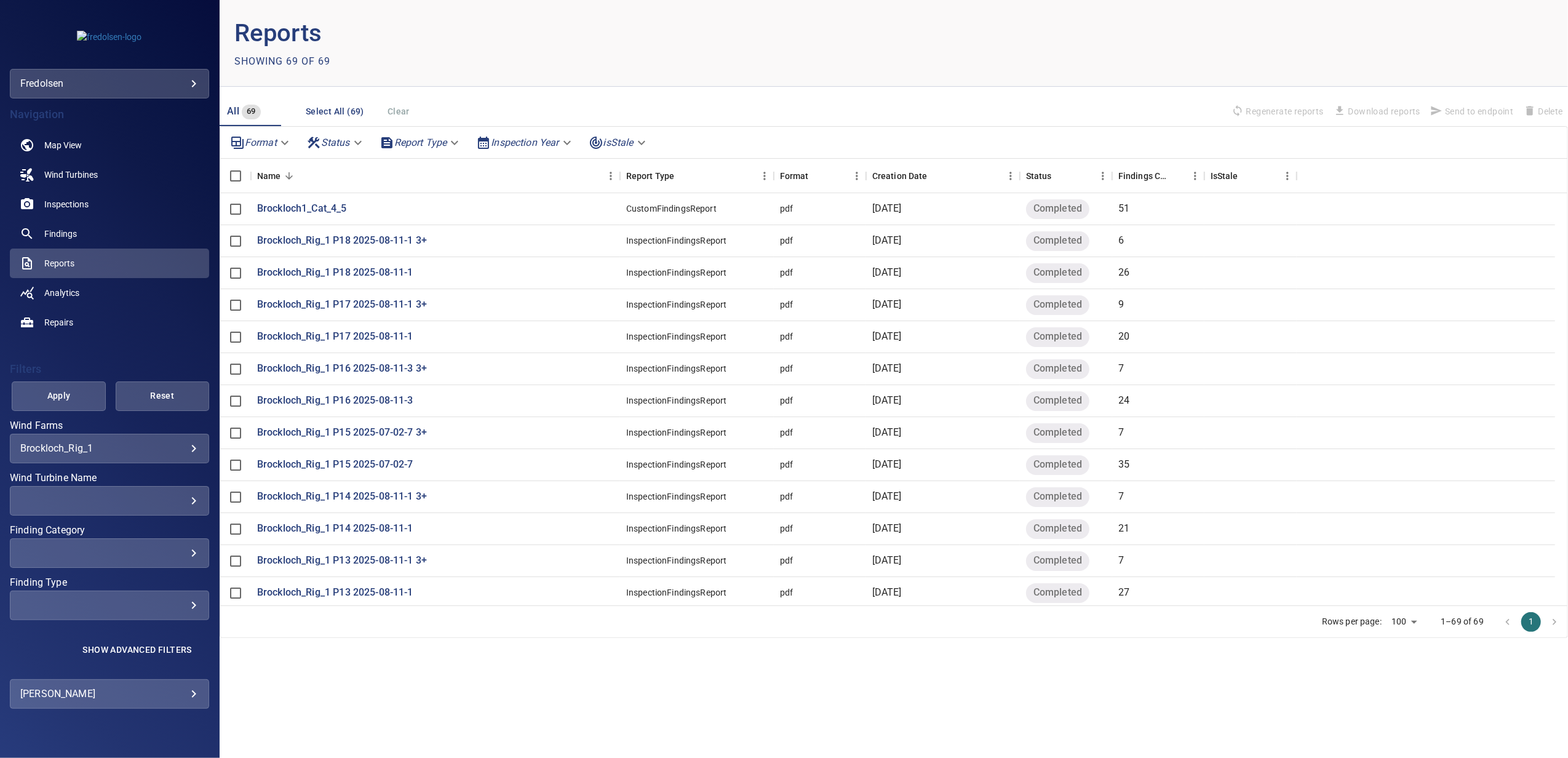
click at [1418, 624] on body "**********" at bounding box center [784, 379] width 1568 height 758
click at [1418, 715] on li "100" at bounding box center [1404, 713] width 36 height 22
click at [516, 145] on body "**********" at bounding box center [784, 379] width 1568 height 758
click at [740, 114] on div at bounding box center [784, 379] width 1568 height 758
click at [423, 145] on body "**********" at bounding box center [784, 379] width 1568 height 758
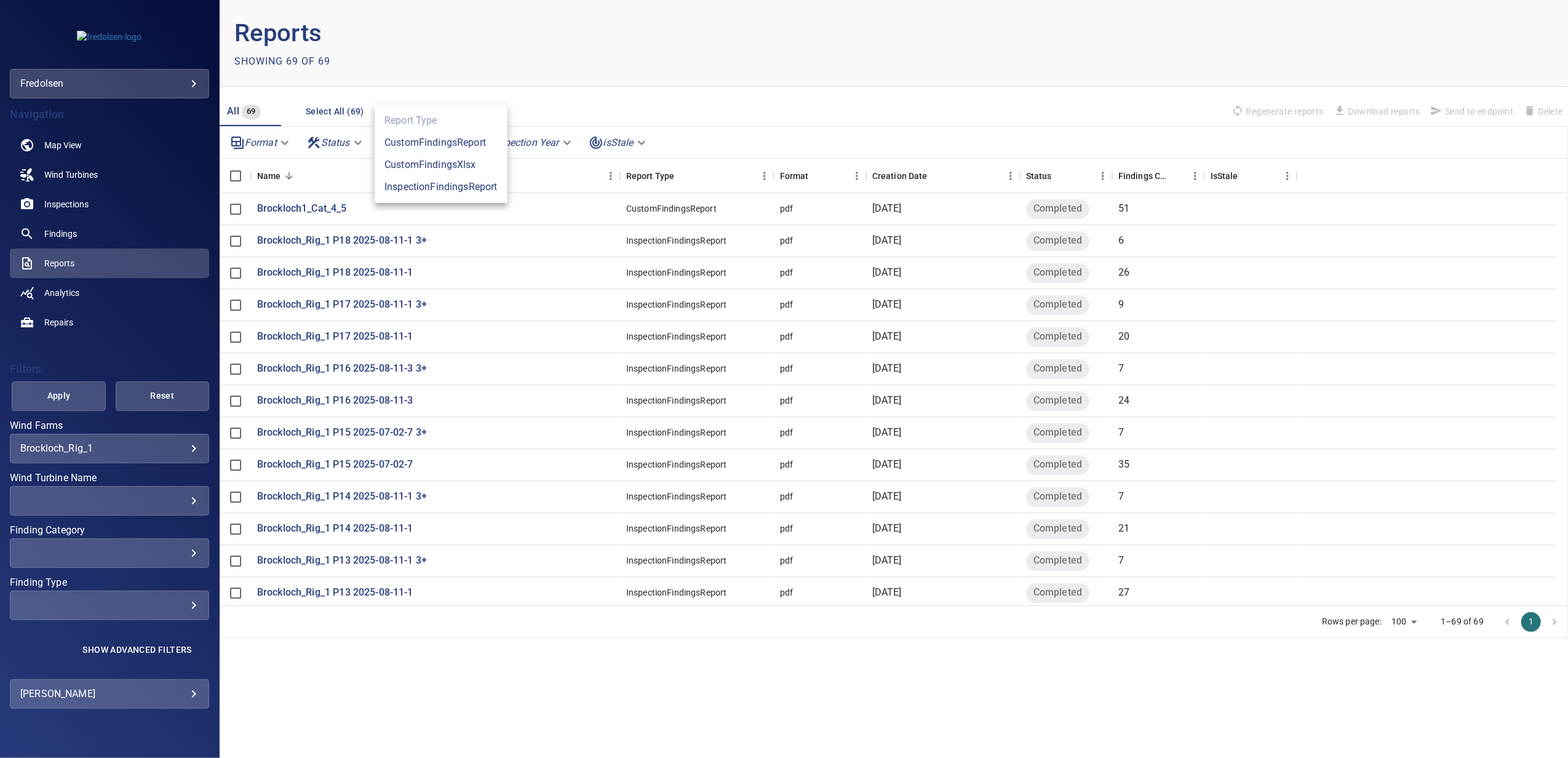
click at [966, 116] on div at bounding box center [784, 379] width 1568 height 758
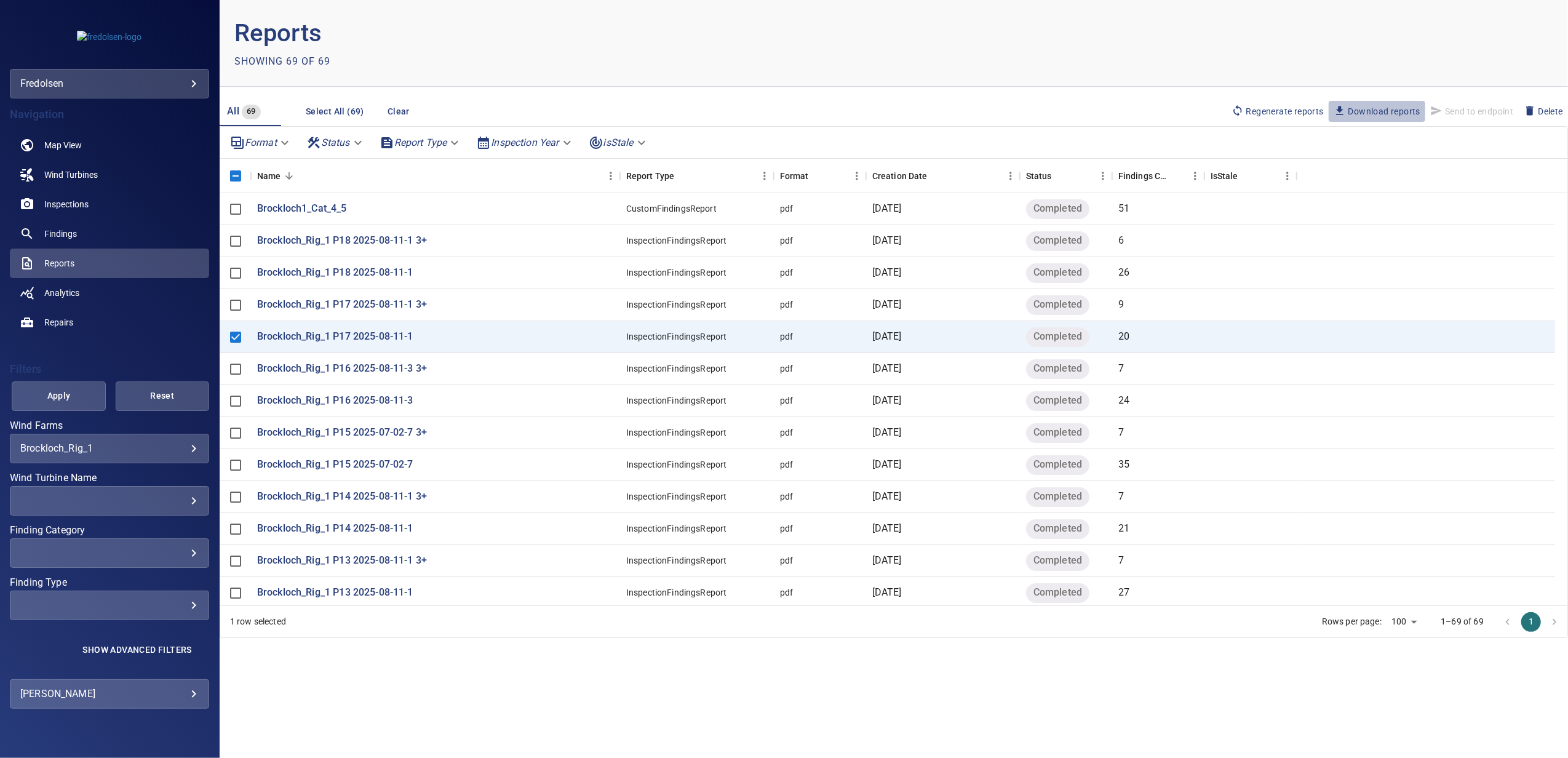
click at [1391, 116] on span "Download reports" at bounding box center [1378, 112] width 87 height 13
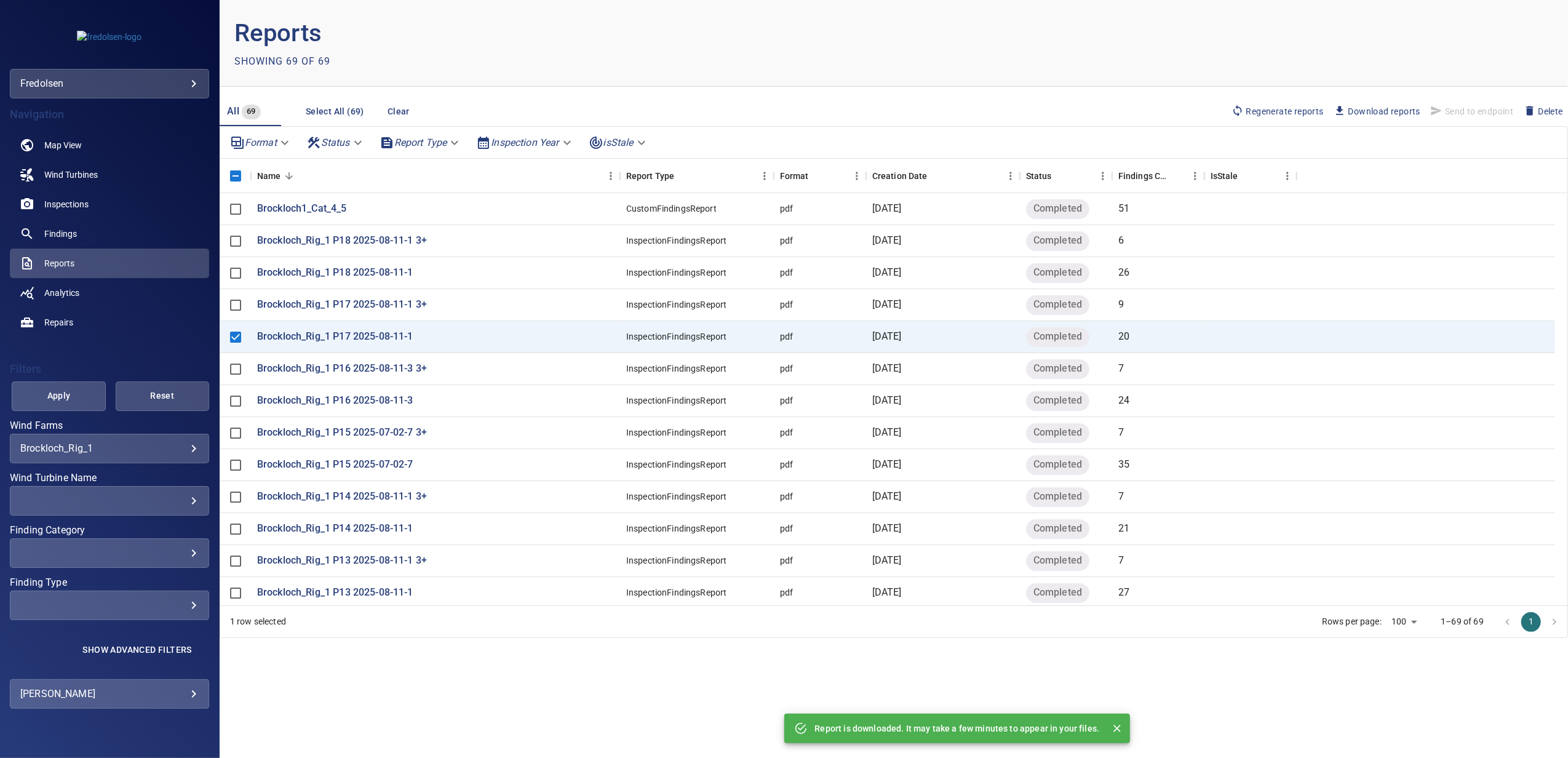
click at [1014, 718] on div "Report is downloaded. It may take a few minutes to appear in your files." at bounding box center [957, 728] width 285 height 22
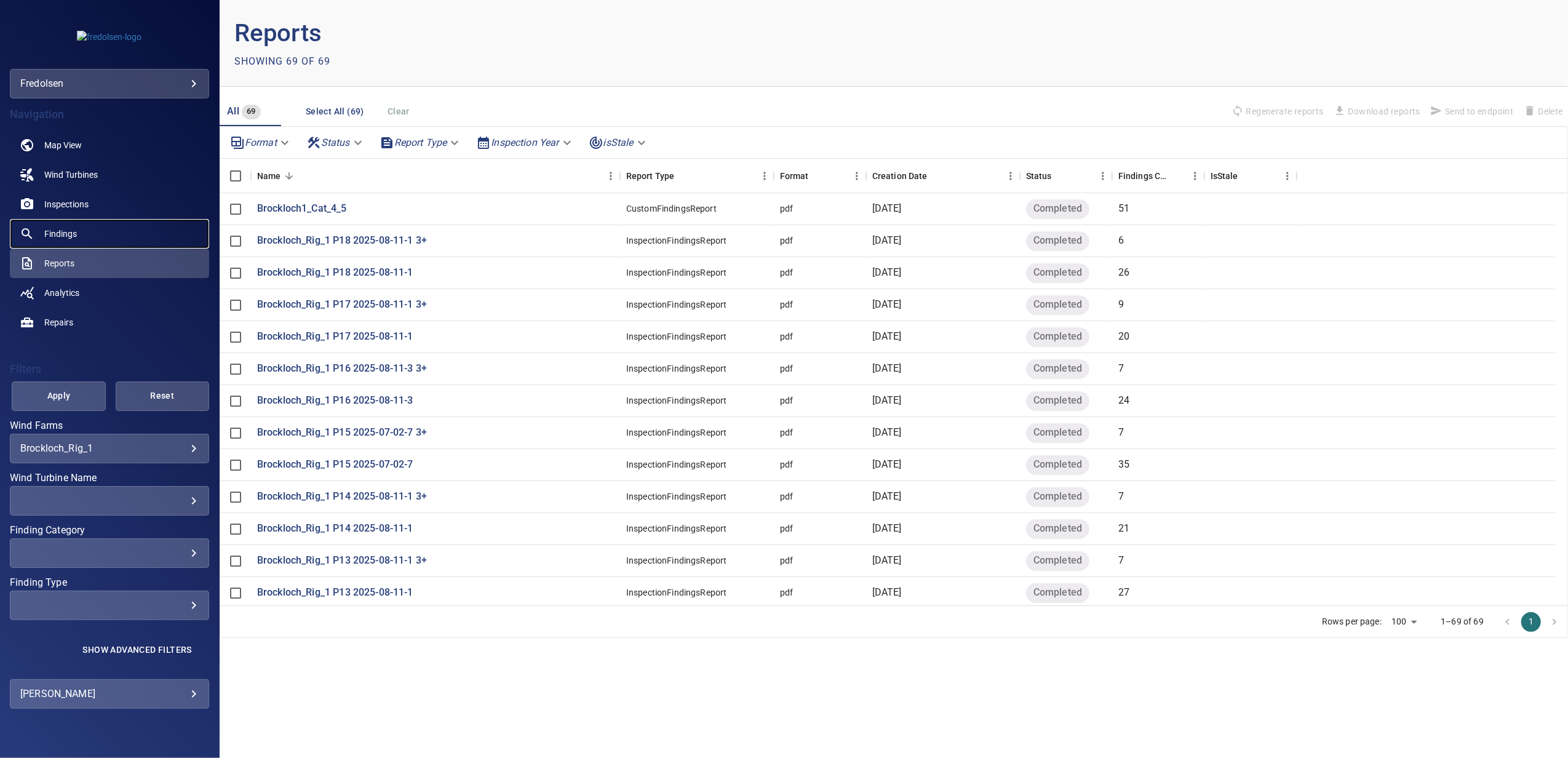
click at [67, 238] on span "Findings" at bounding box center [61, 234] width 32 height 12
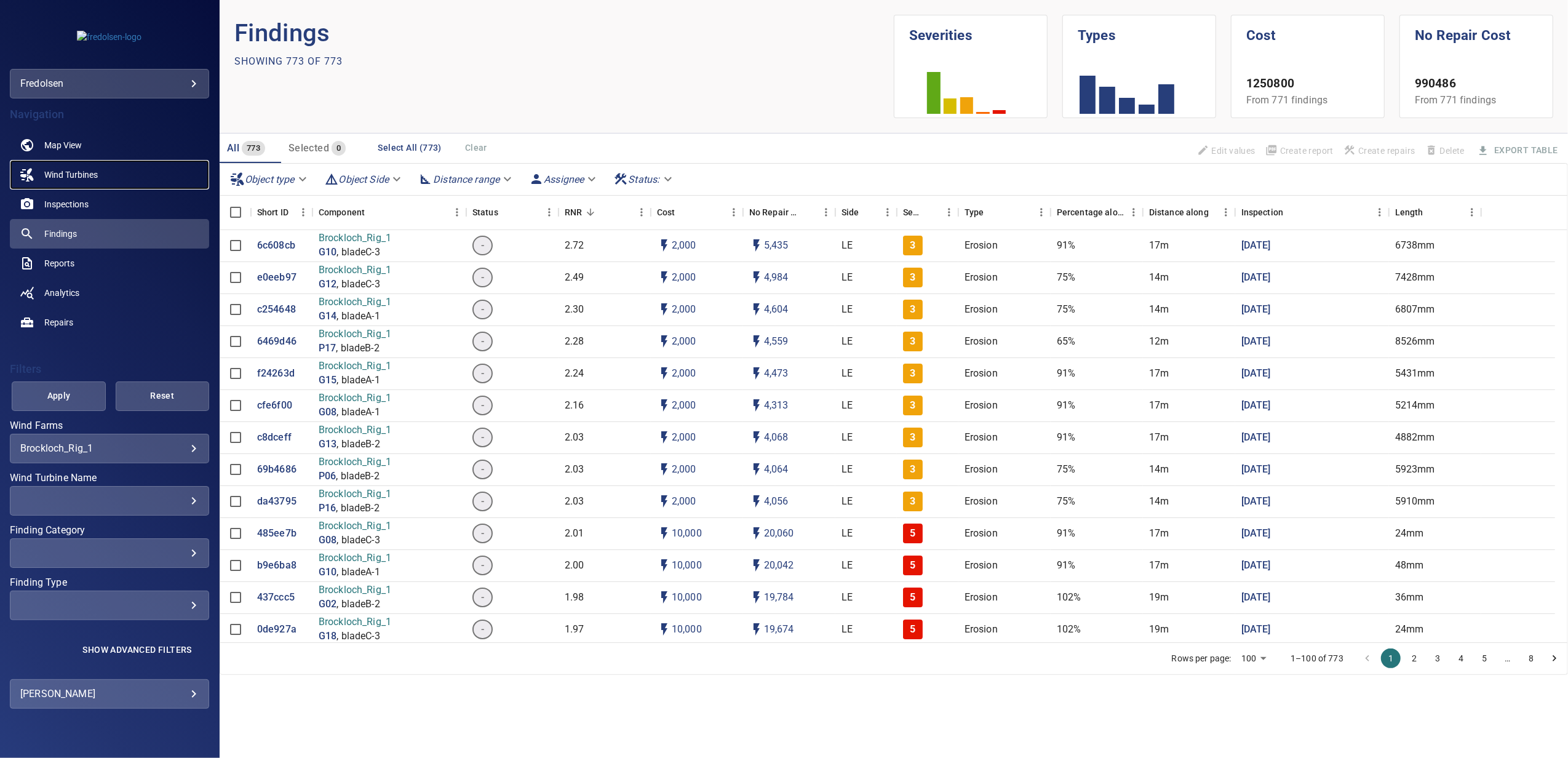
click at [89, 175] on span "Wind Turbines" at bounding box center [71, 174] width 54 height 12
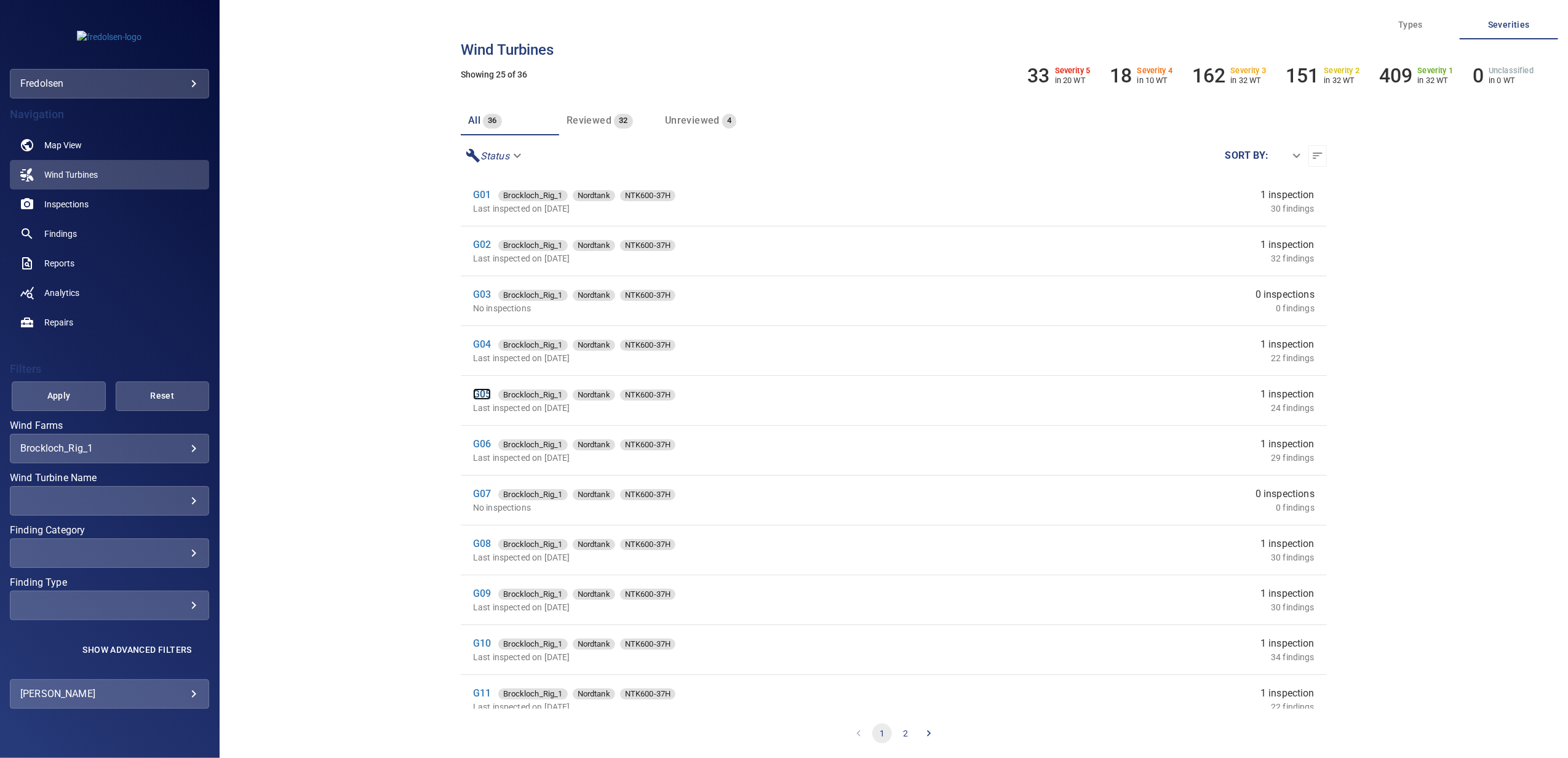
click at [483, 394] on link "G05" at bounding box center [482, 394] width 18 height 11
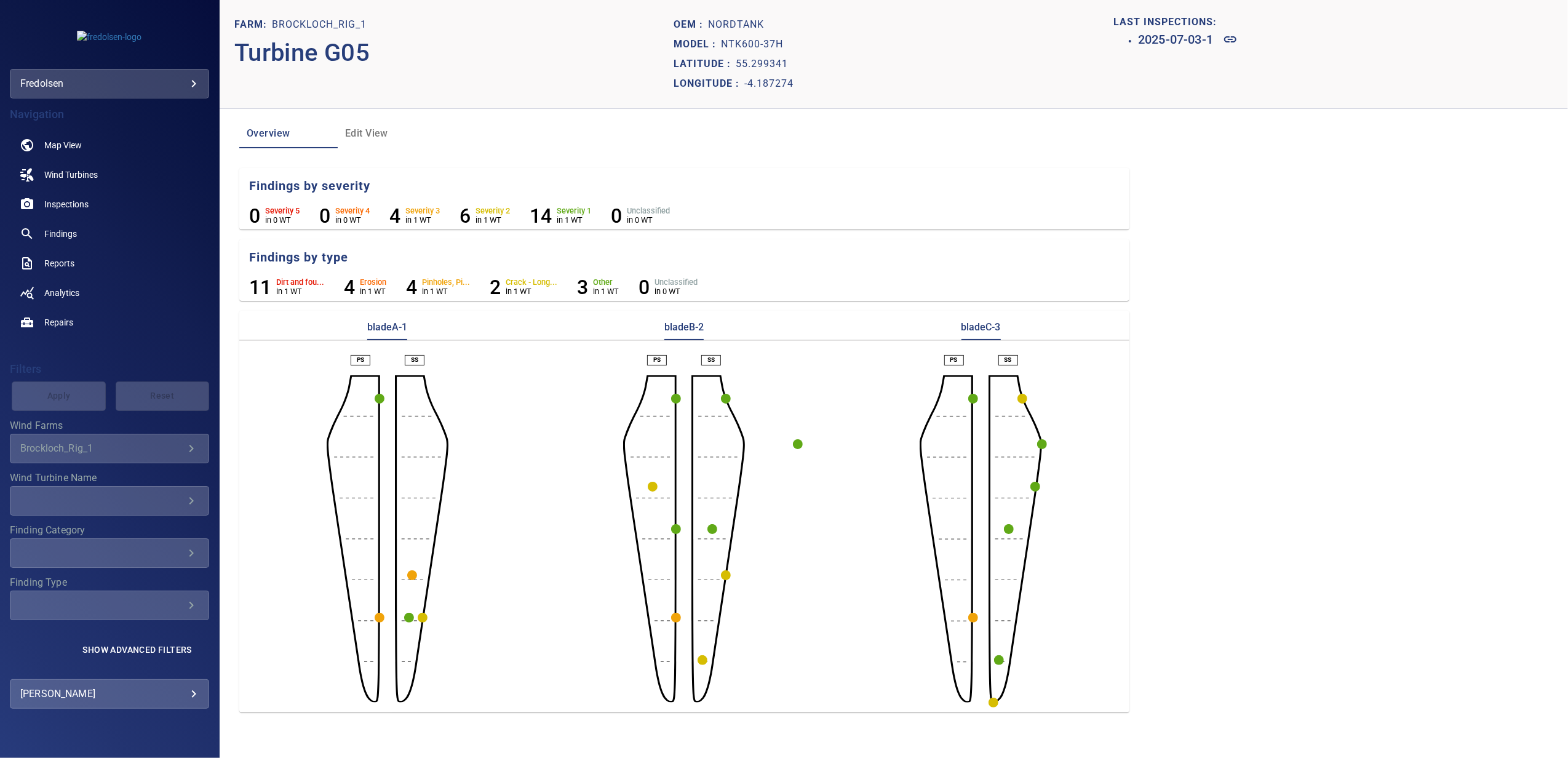
click at [724, 397] on circle "button" at bounding box center [726, 398] width 9 height 9
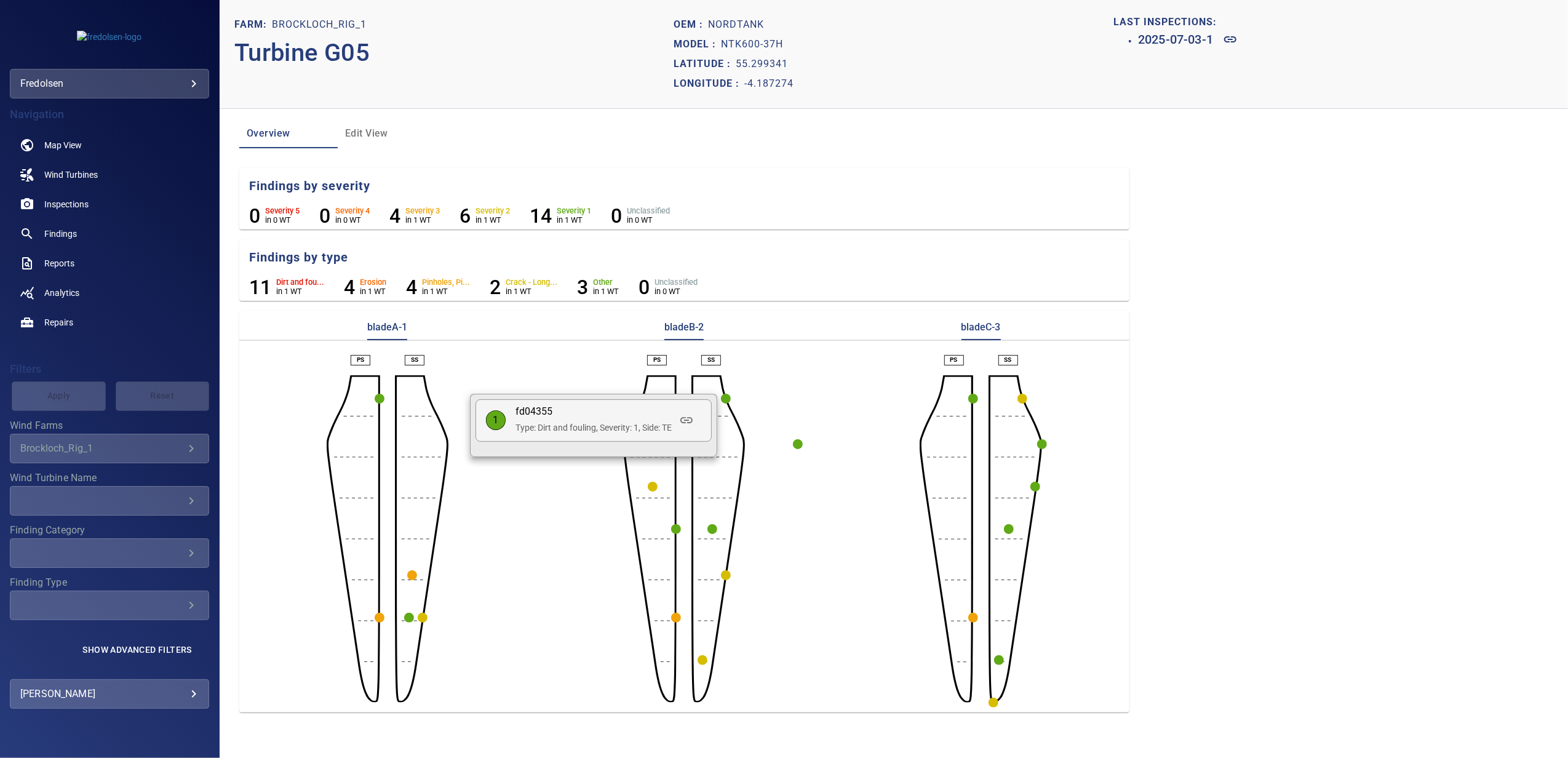
click at [786, 423] on div at bounding box center [784, 379] width 1568 height 758
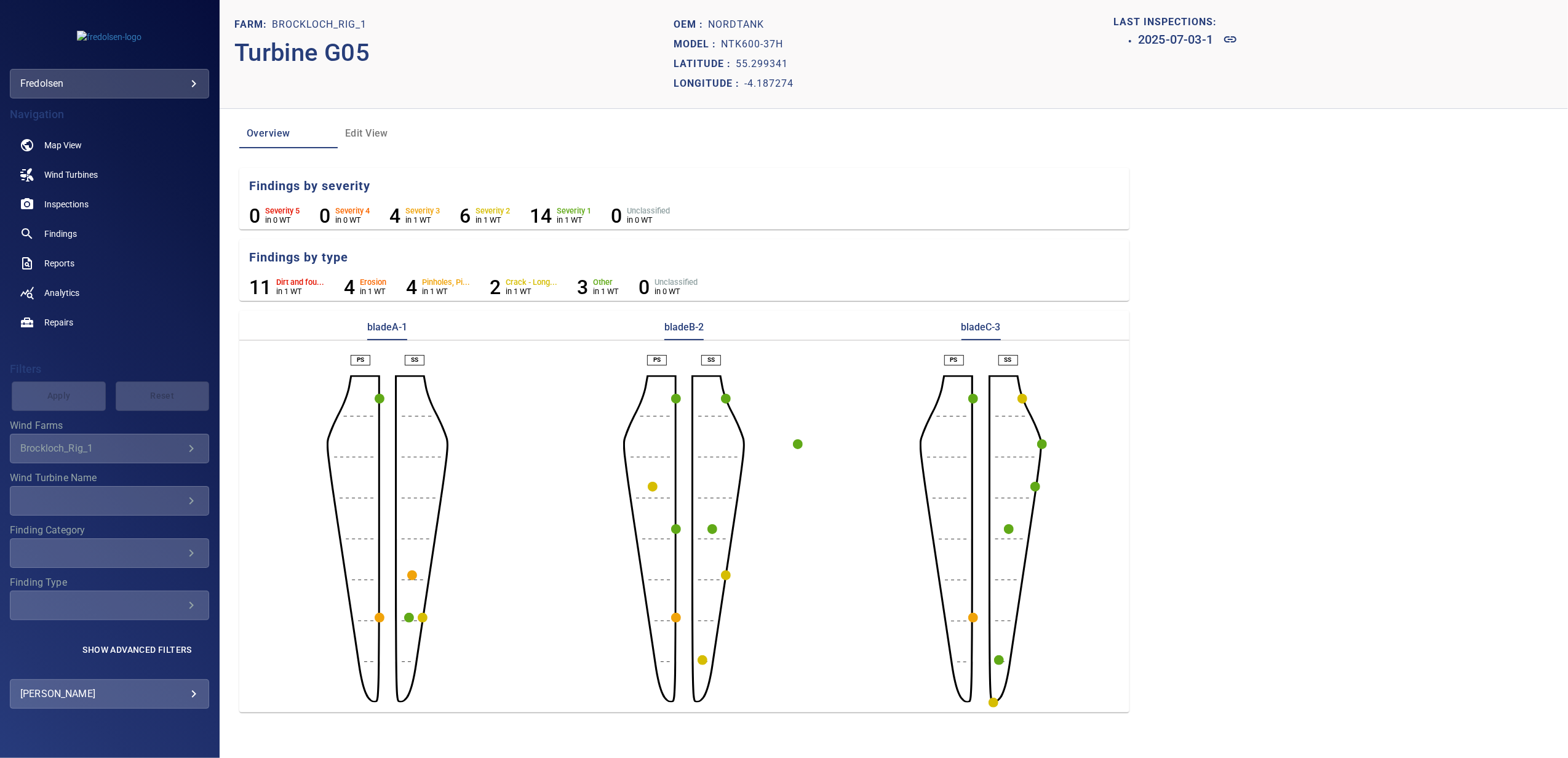
click at [380, 397] on circle "button" at bounding box center [379, 398] width 9 height 9
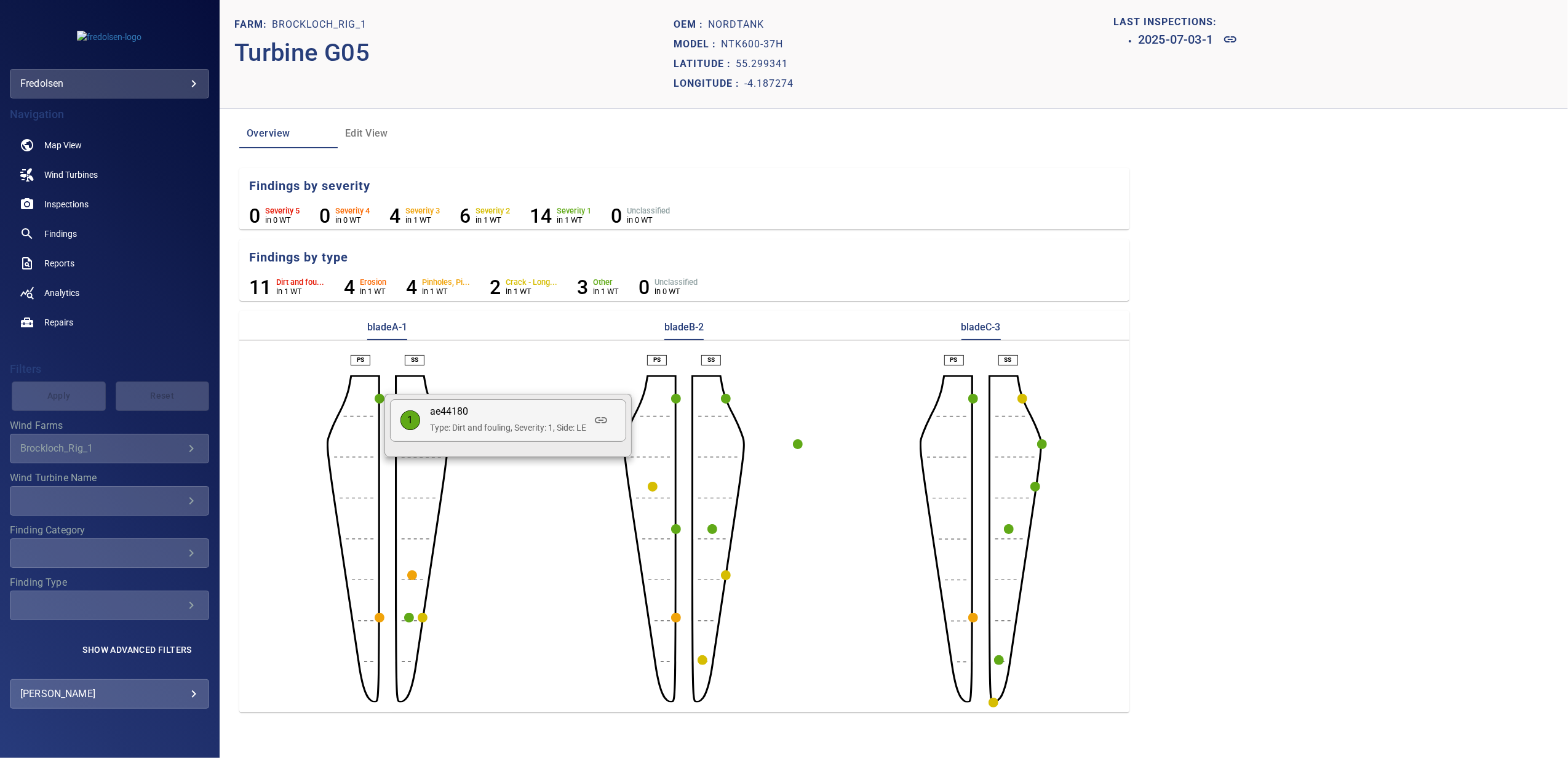
click at [675, 399] on div at bounding box center [784, 379] width 1568 height 758
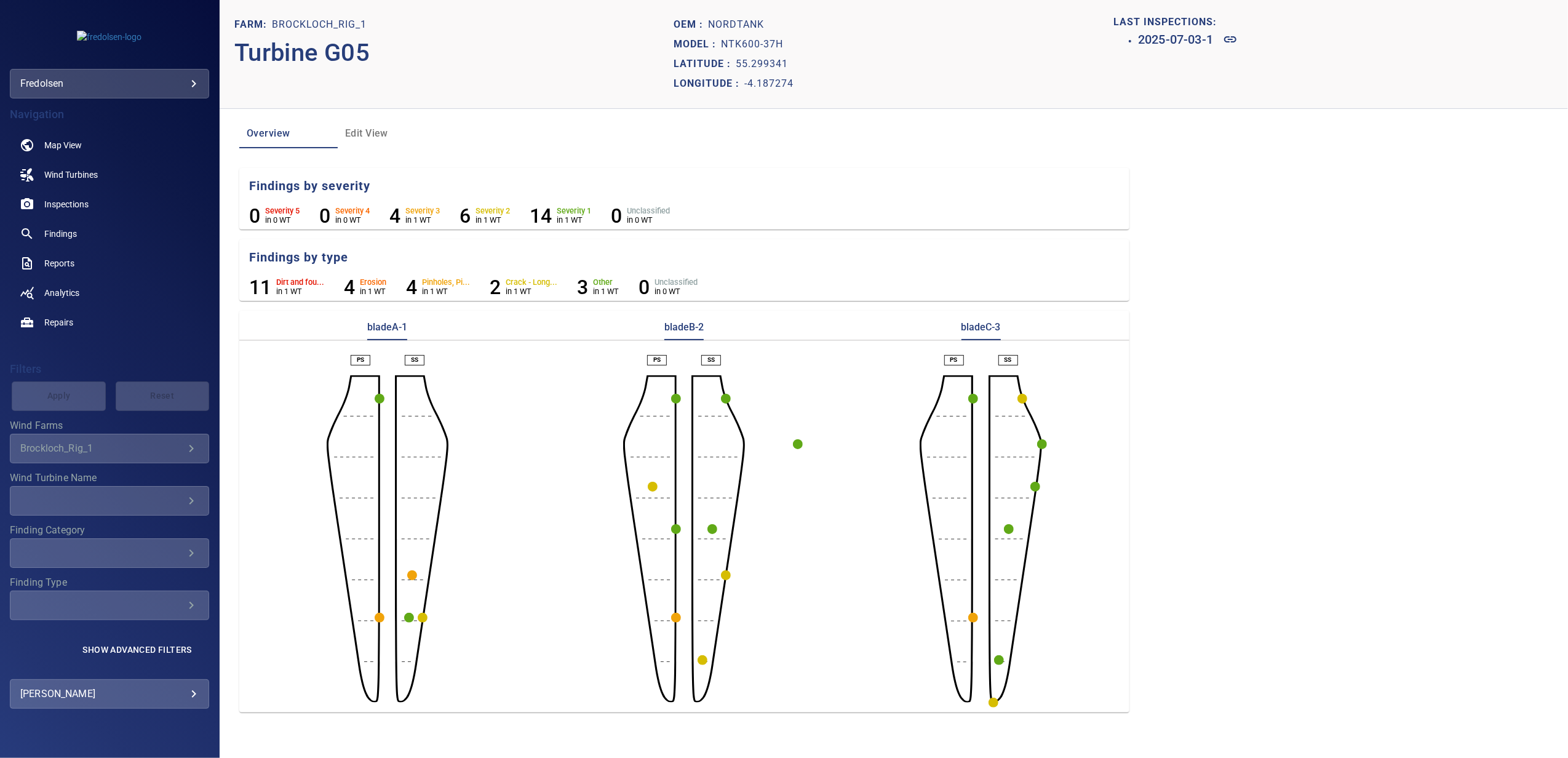
click at [675, 399] on circle "button" at bounding box center [676, 398] width 9 height 9
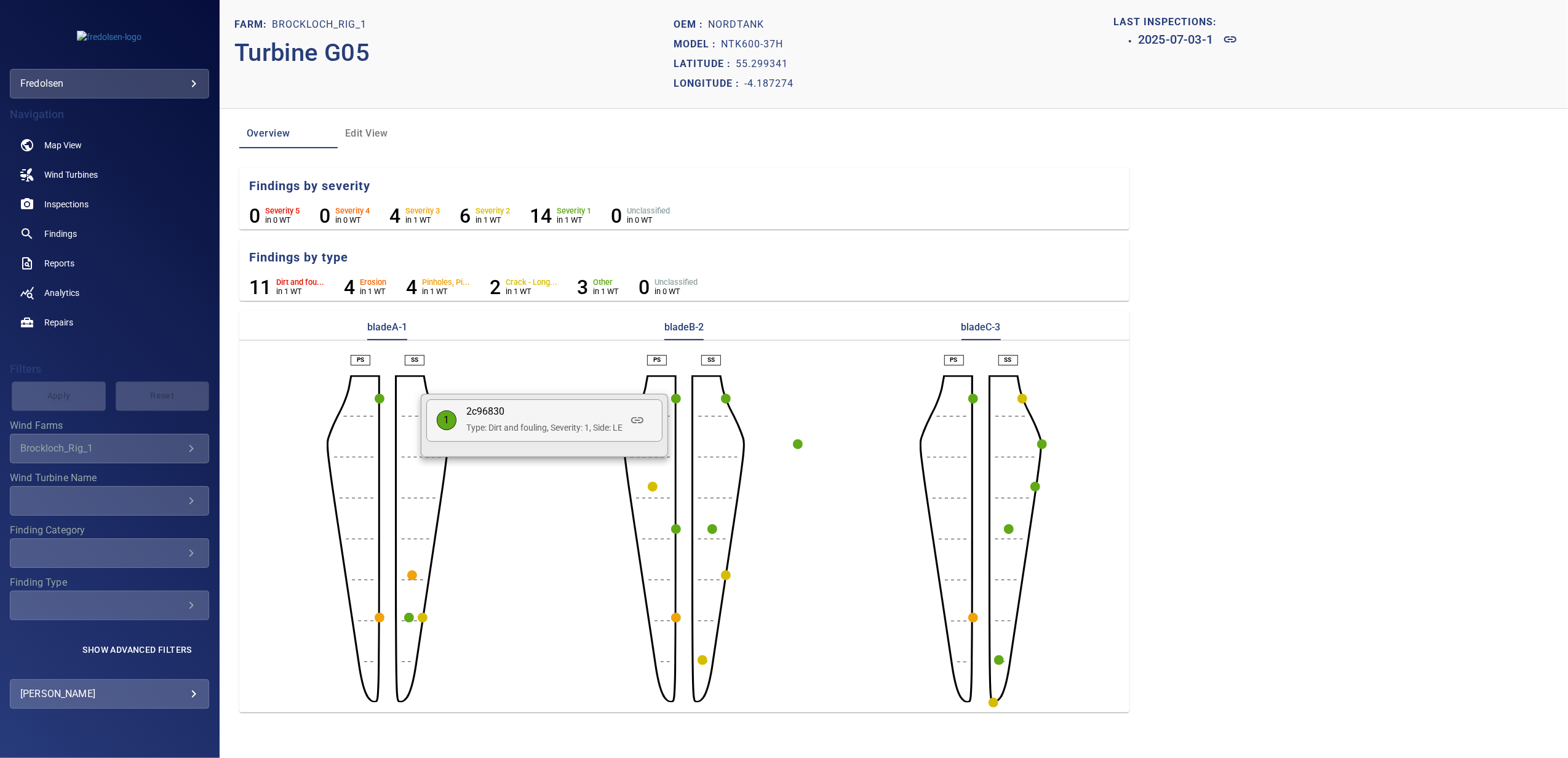
click at [731, 397] on div at bounding box center [784, 379] width 1568 height 758
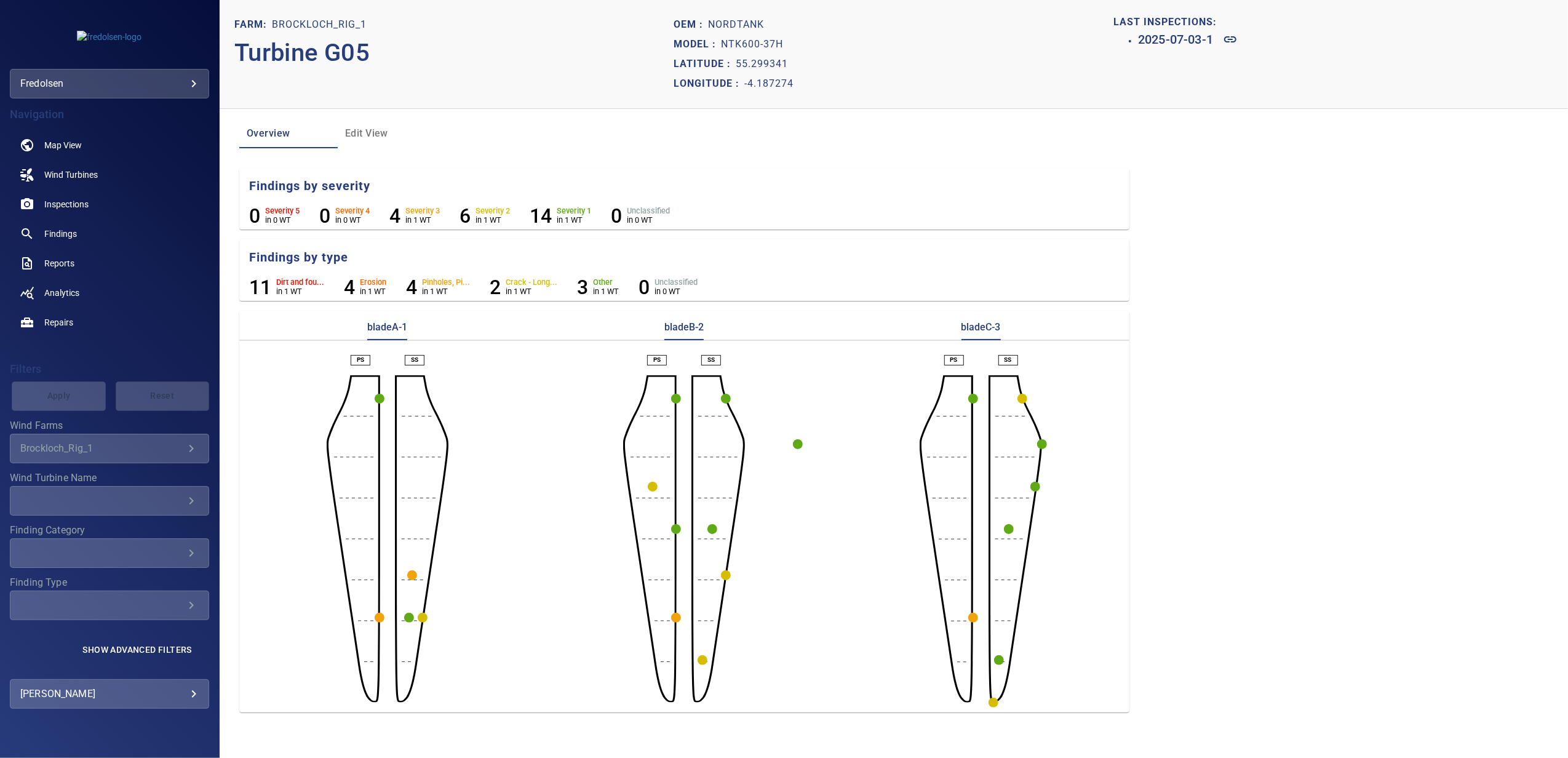
click at [727, 397] on circle "button" at bounding box center [726, 398] width 9 height 9
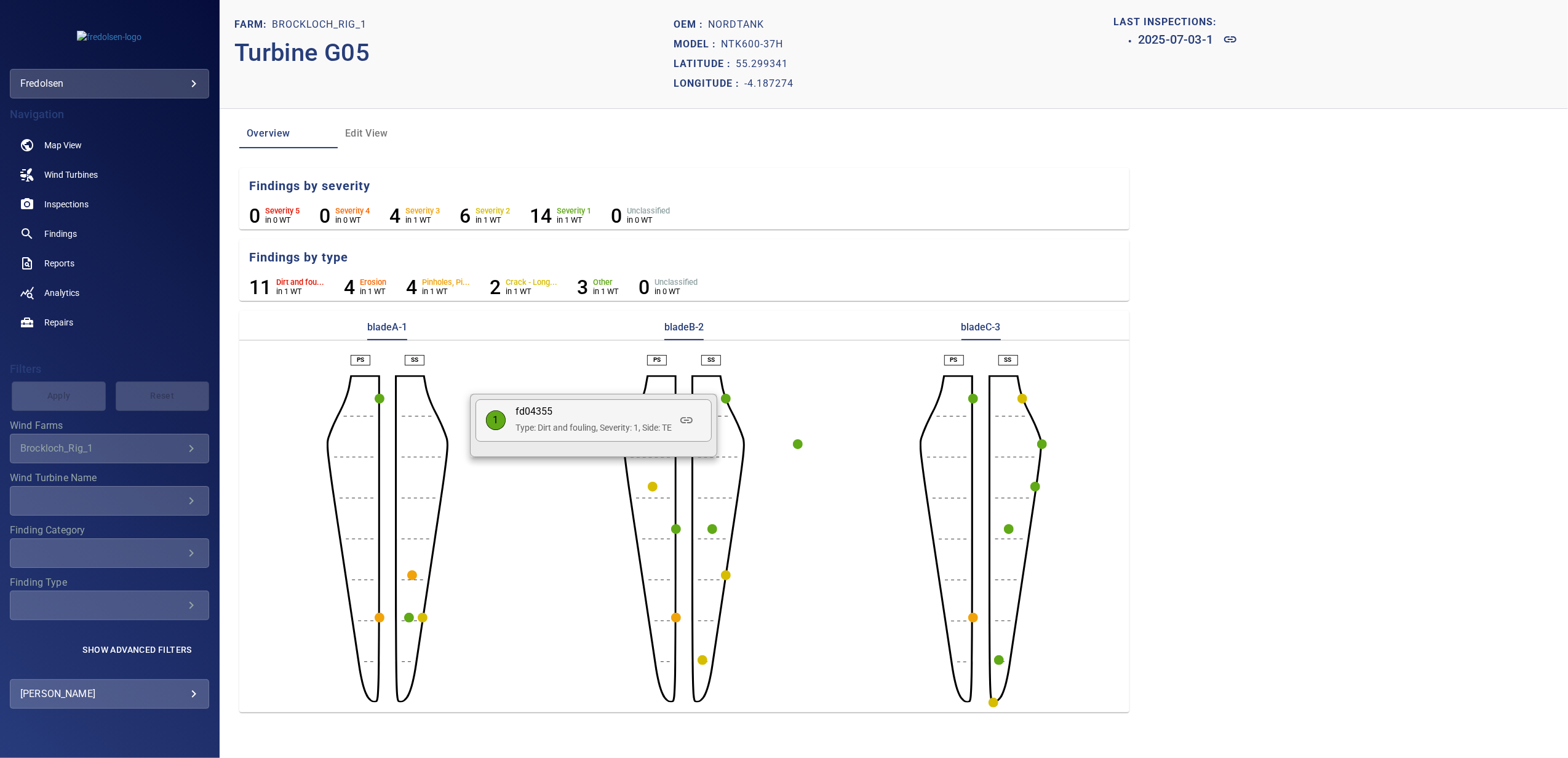
click at [1189, 481] on div at bounding box center [784, 379] width 1568 height 758
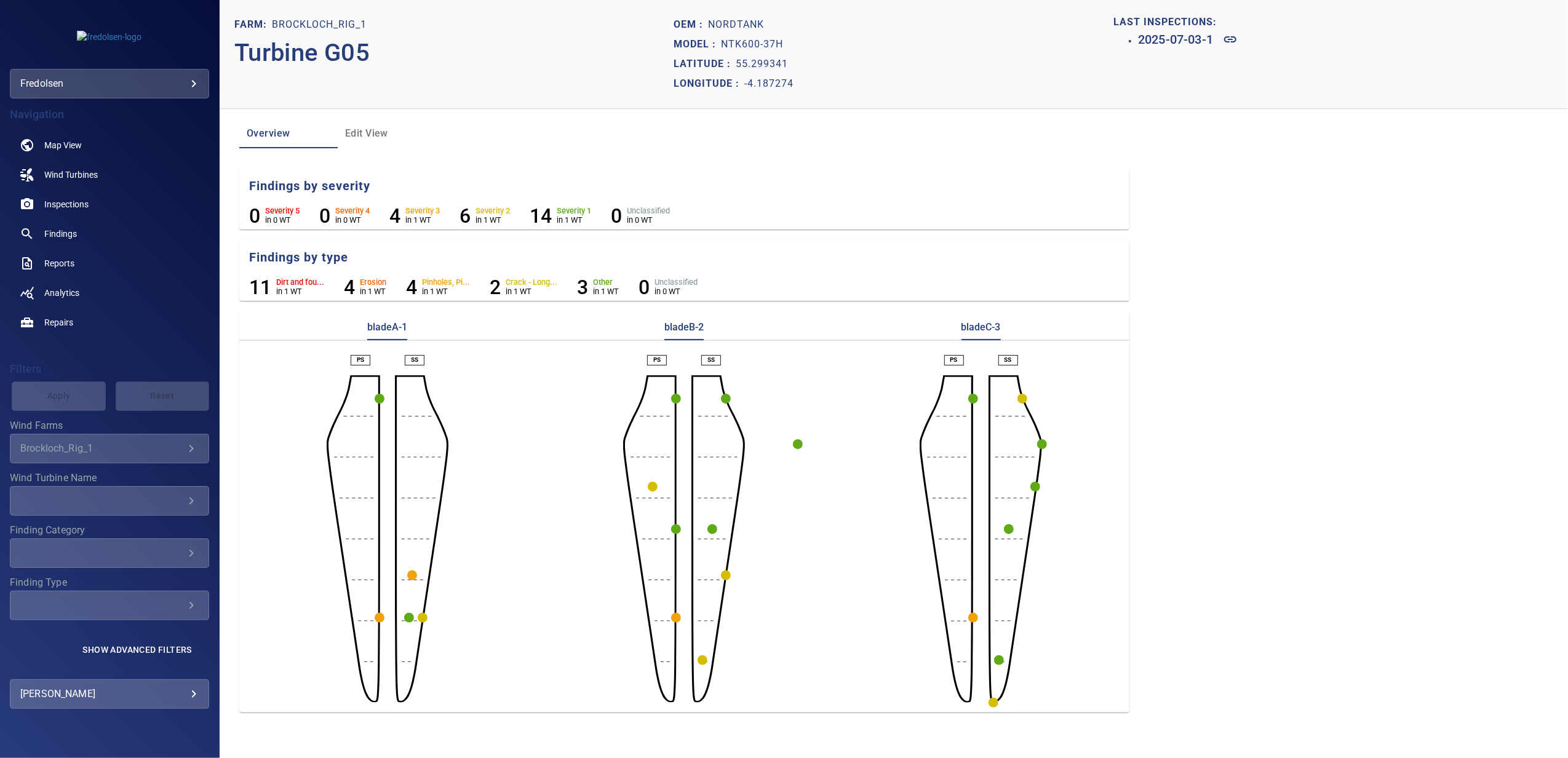
click at [1045, 446] on circle "button" at bounding box center [1042, 444] width 9 height 9
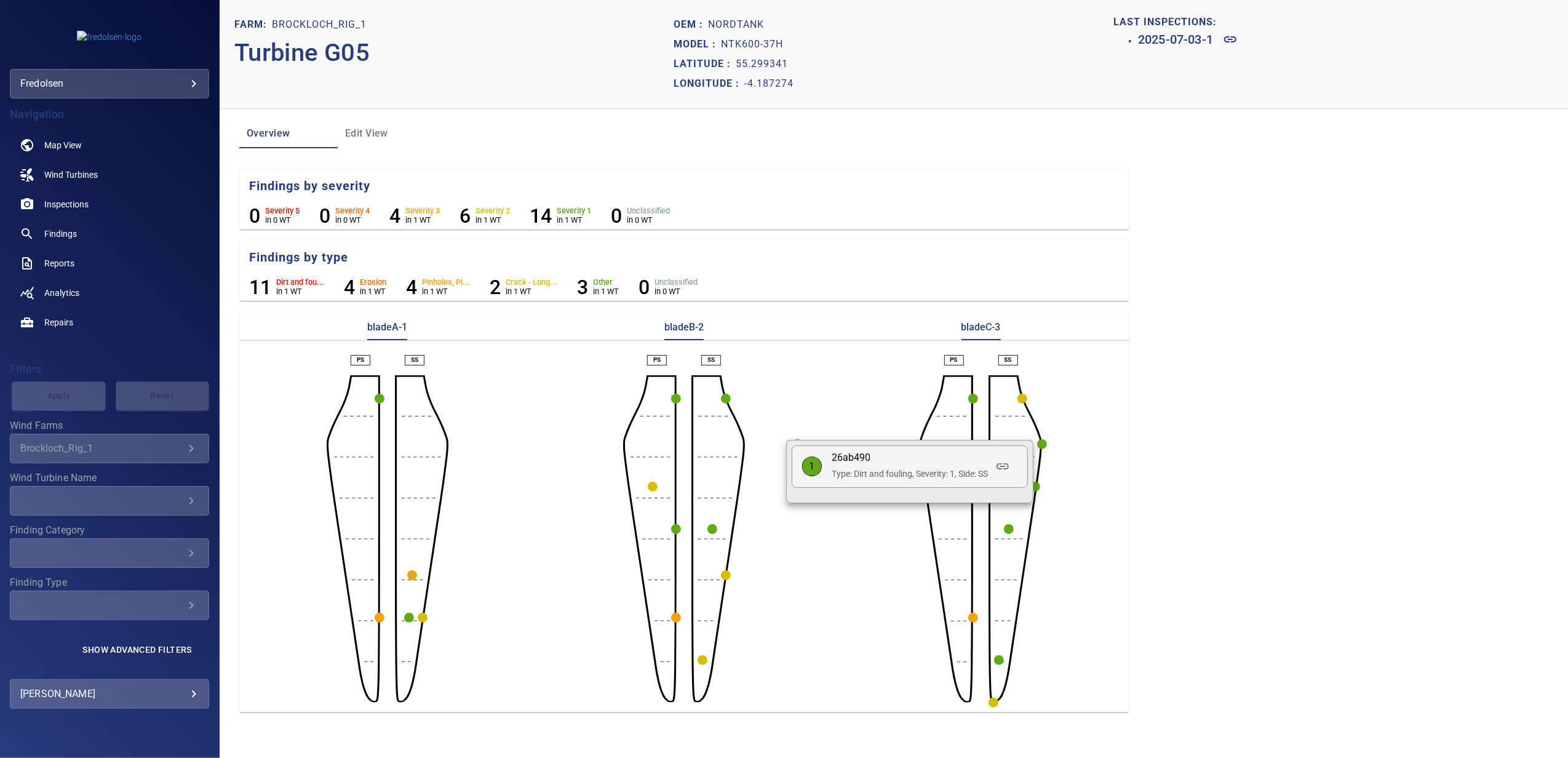
click at [1039, 505] on div at bounding box center [784, 379] width 1568 height 758
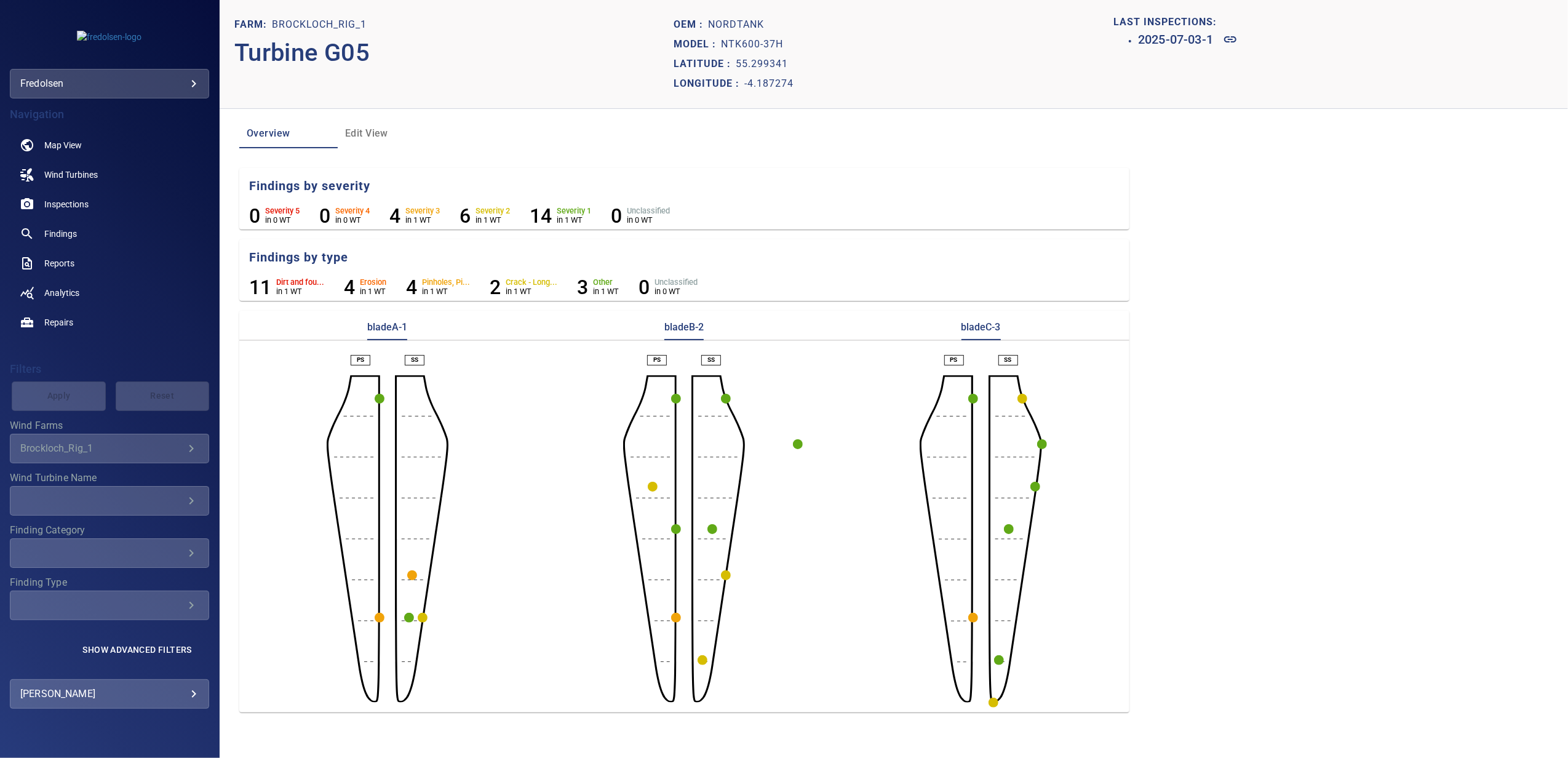
click at [1034, 488] on circle "button" at bounding box center [1035, 486] width 9 height 9
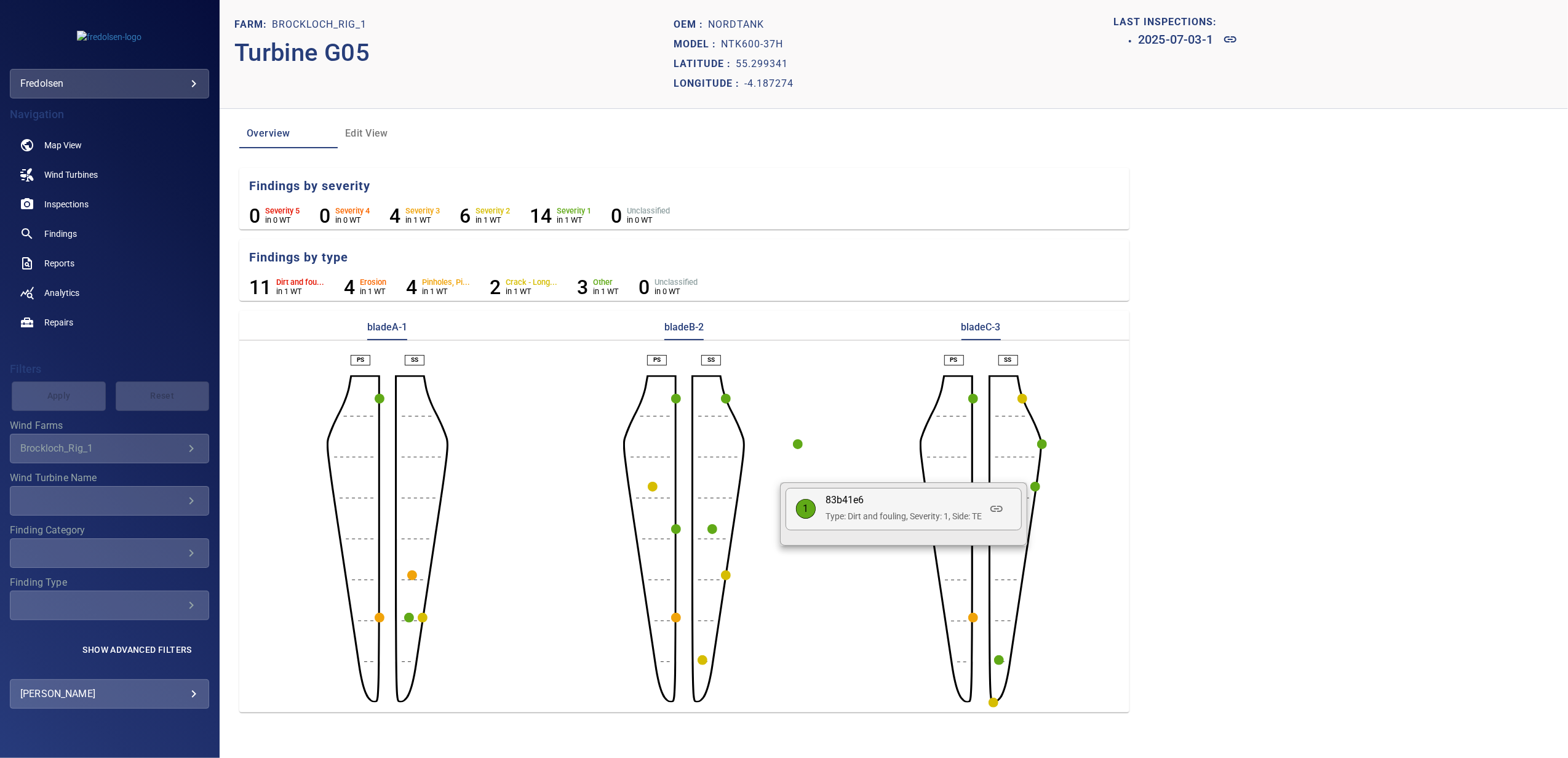
click at [1068, 518] on div at bounding box center [784, 379] width 1568 height 758
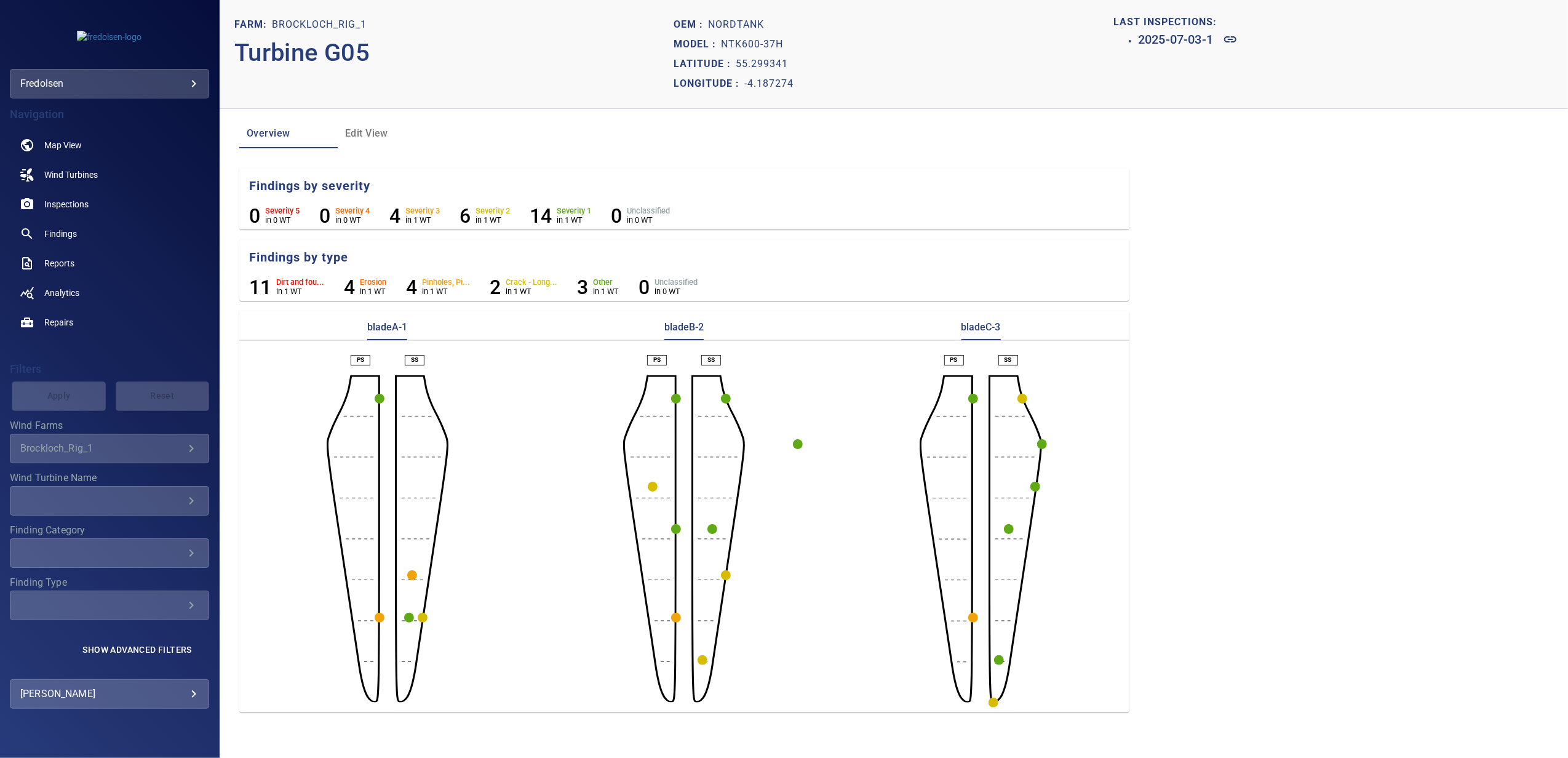
click at [968, 397] on circle "button" at bounding box center [973, 398] width 9 height 9
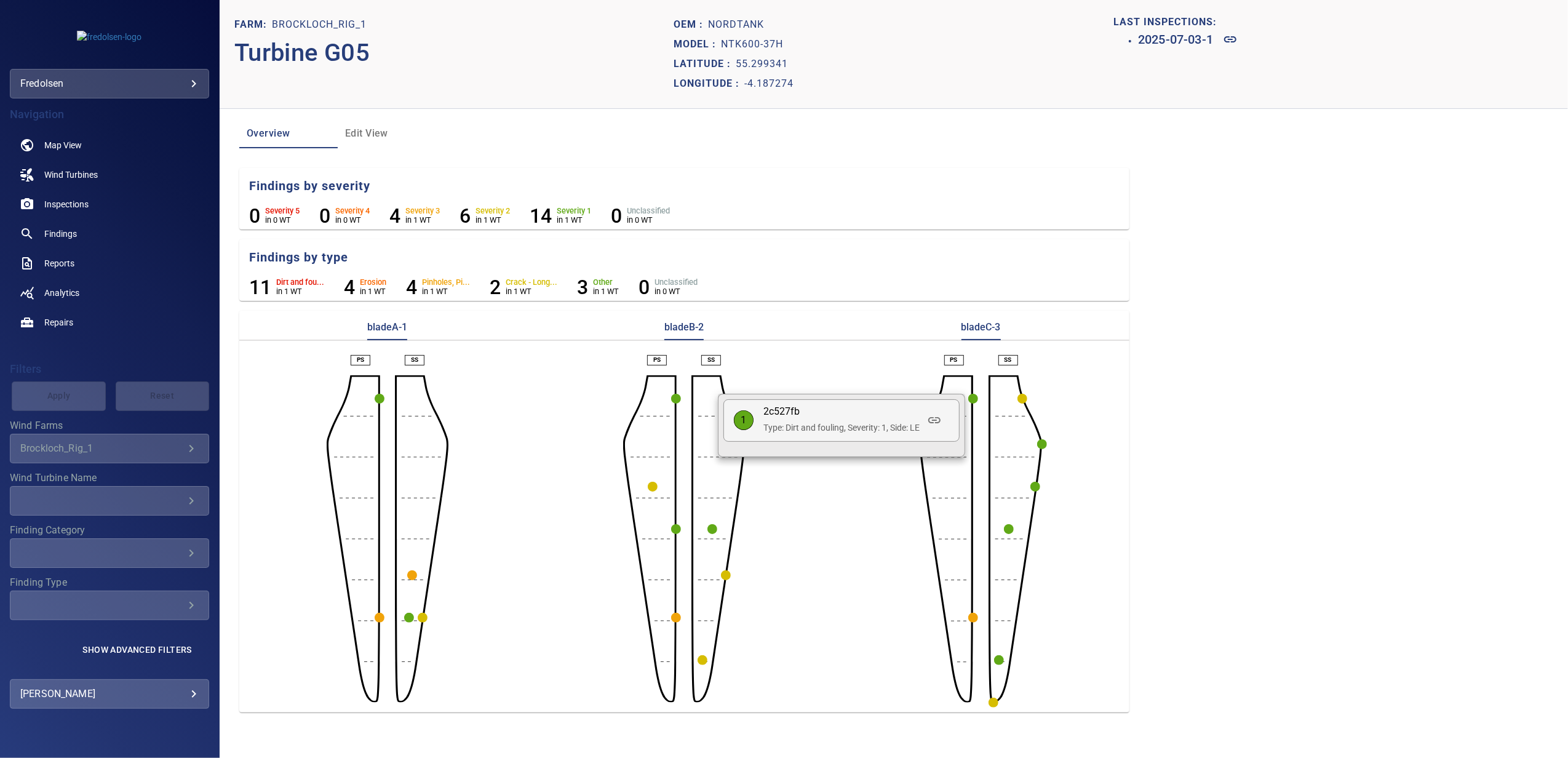
drag, startPoint x: 1078, startPoint y: 416, endPoint x: 1030, endPoint y: 413, distance: 48.1
click at [1074, 416] on div at bounding box center [784, 379] width 1568 height 758
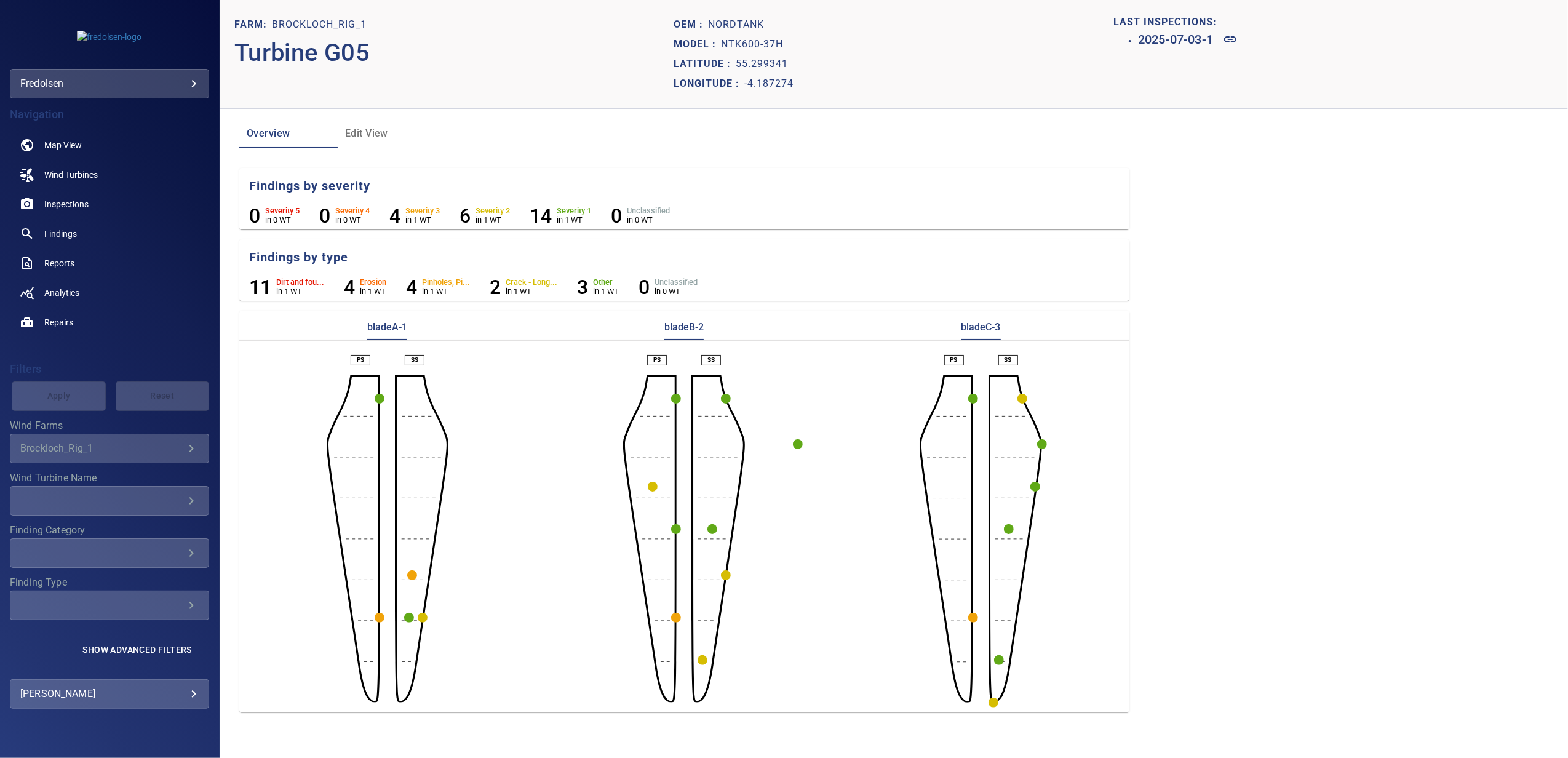
click at [1021, 397] on circle "button" at bounding box center [1022, 398] width 9 height 9
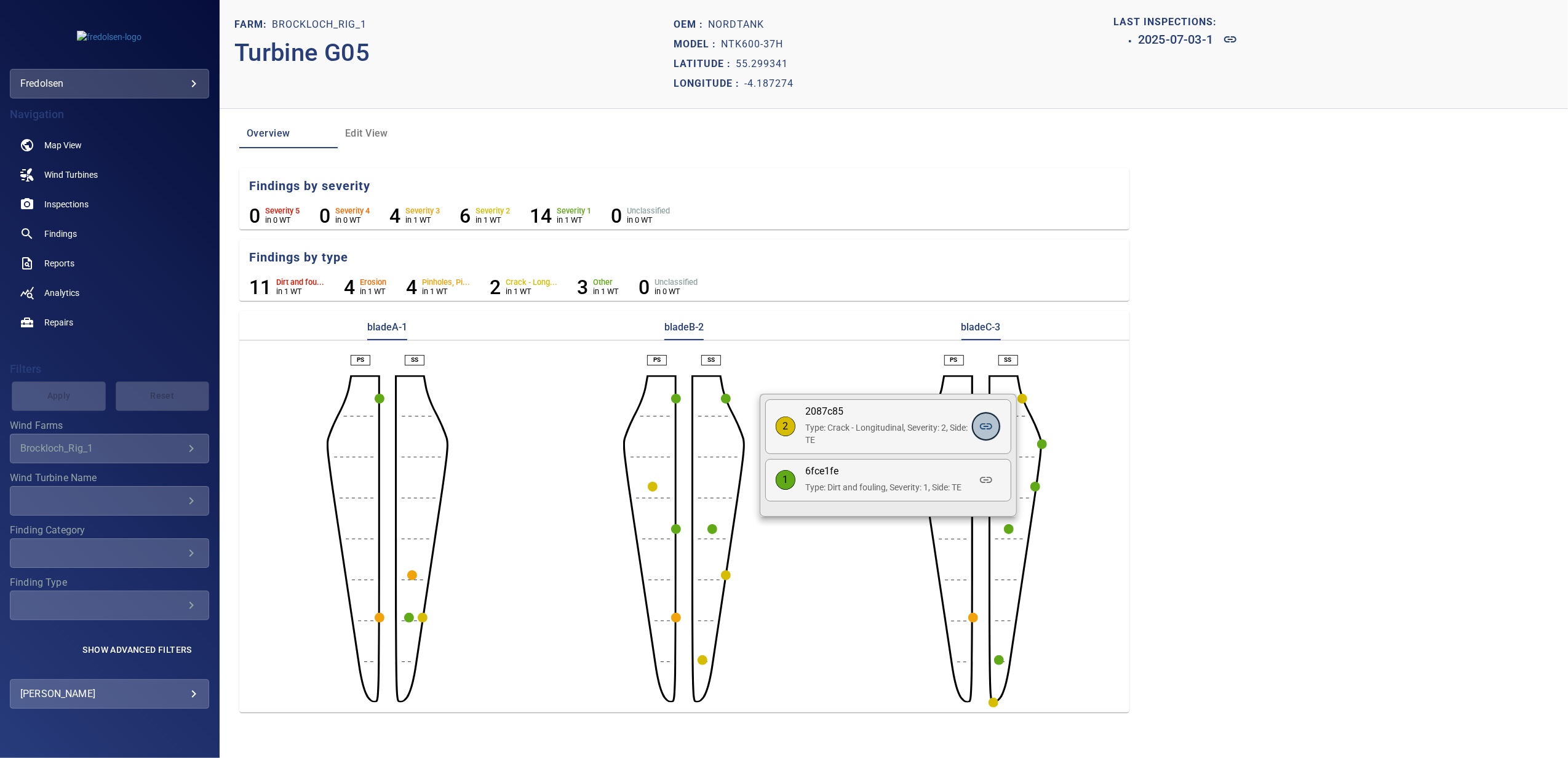
click at [985, 427] on icon at bounding box center [986, 426] width 12 height 7
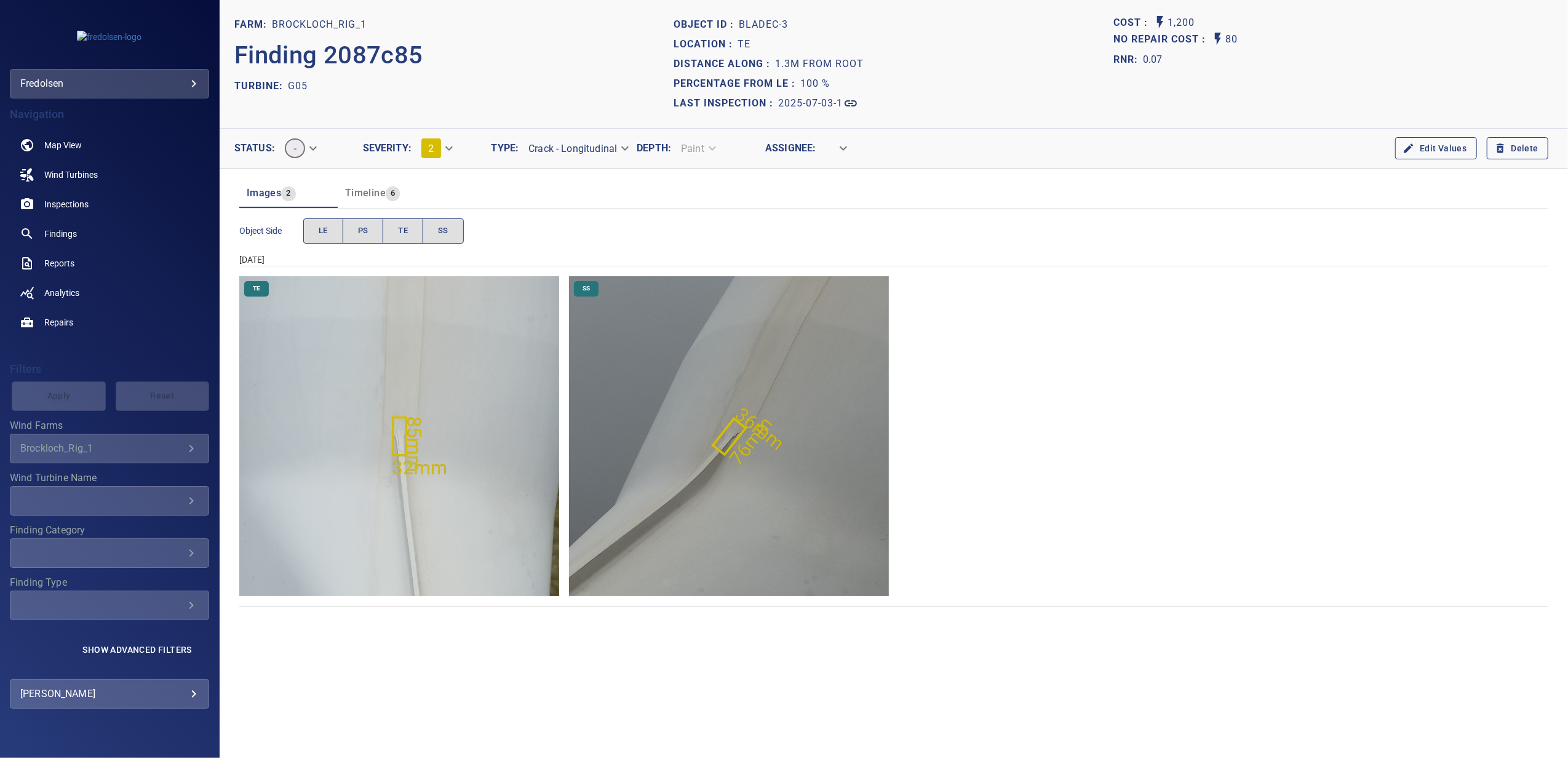
click at [763, 488] on img "Brockloch_Rig_1/G05/2025-07-03-1/2025-07-03-1/image48wp56.jpg" at bounding box center [729, 436] width 320 height 320
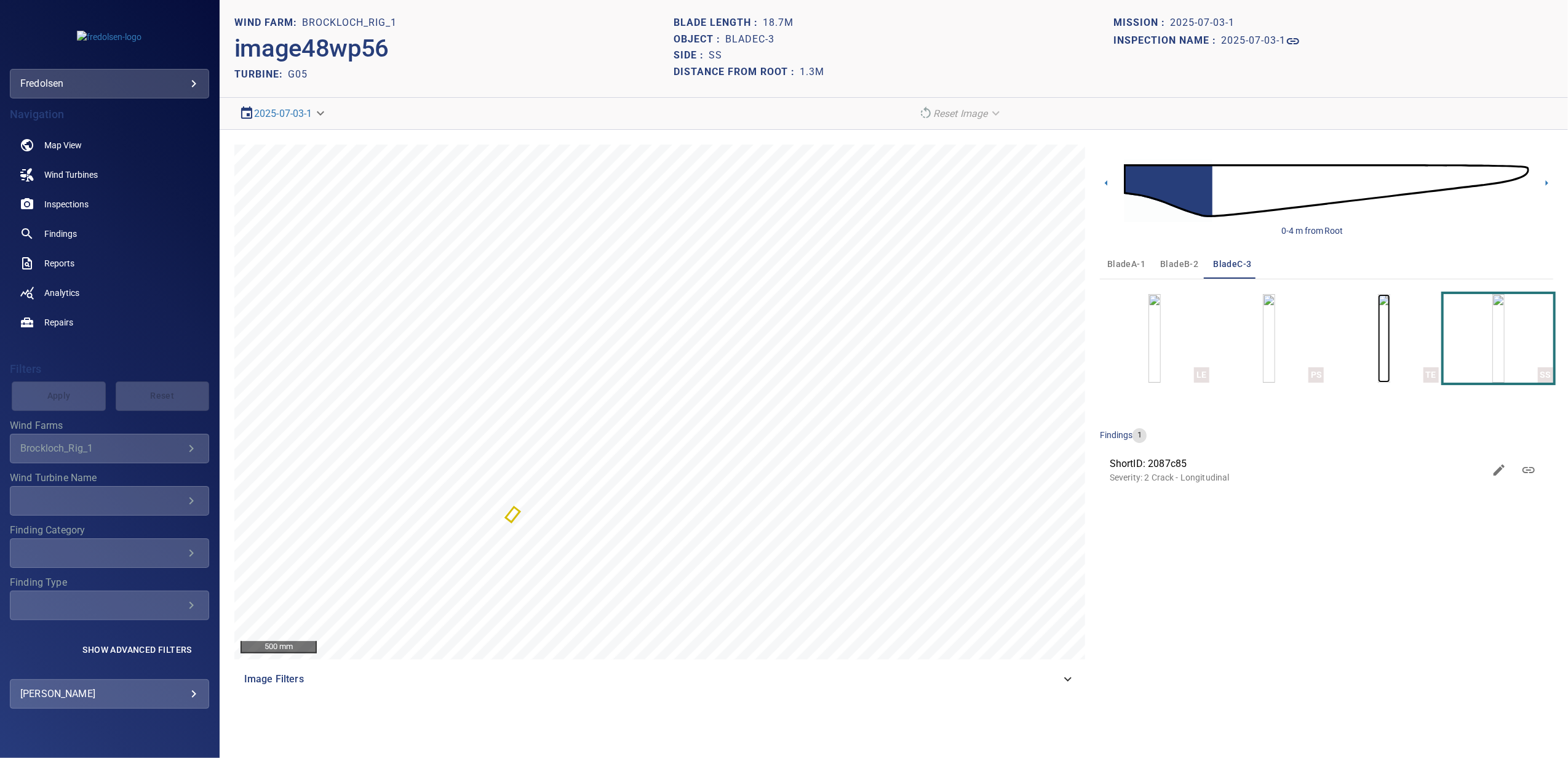
click at [1378, 357] on img "button" at bounding box center [1383, 339] width 12 height 89
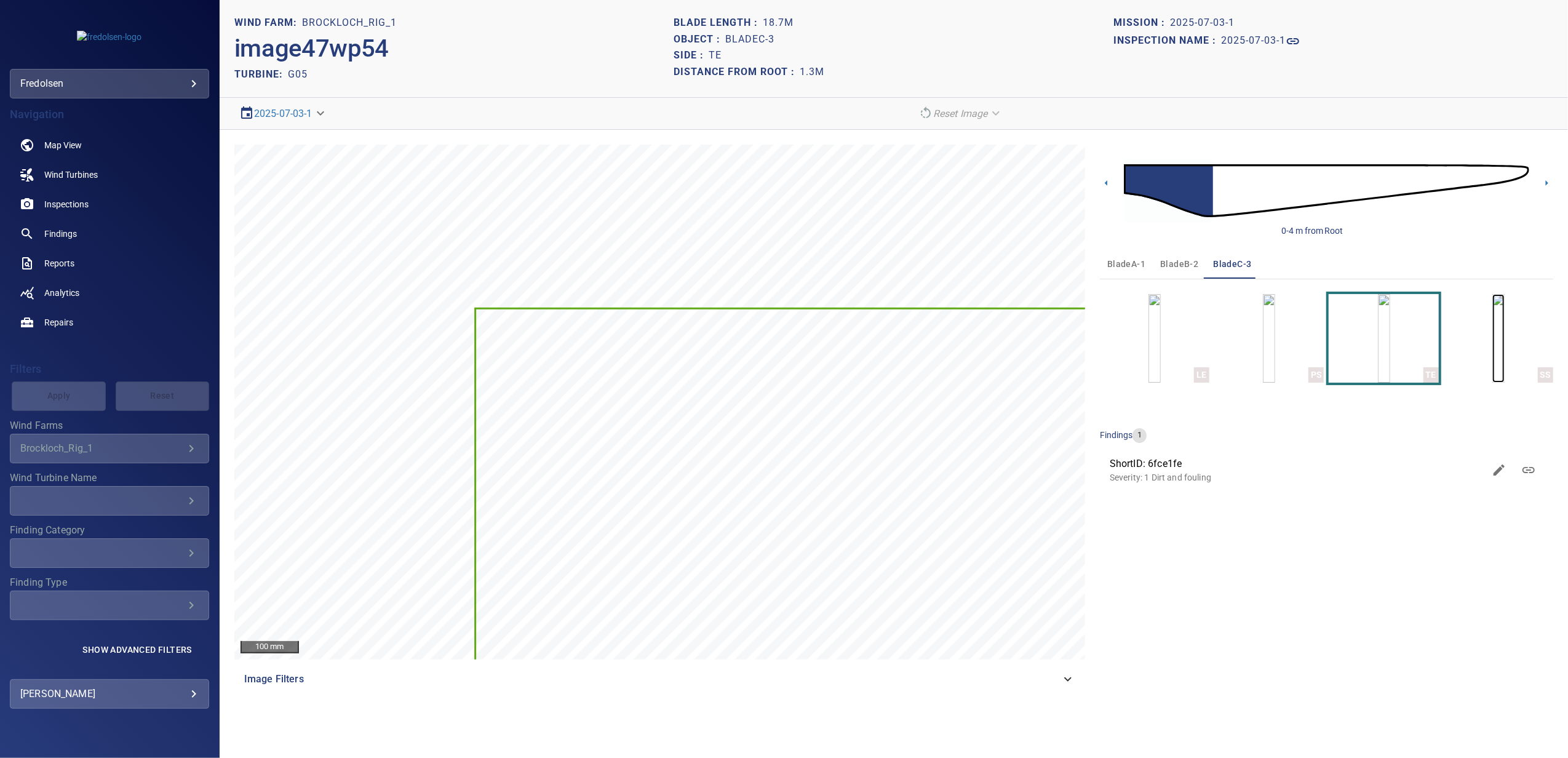
click at [1505, 357] on img "button" at bounding box center [1498, 339] width 12 height 89
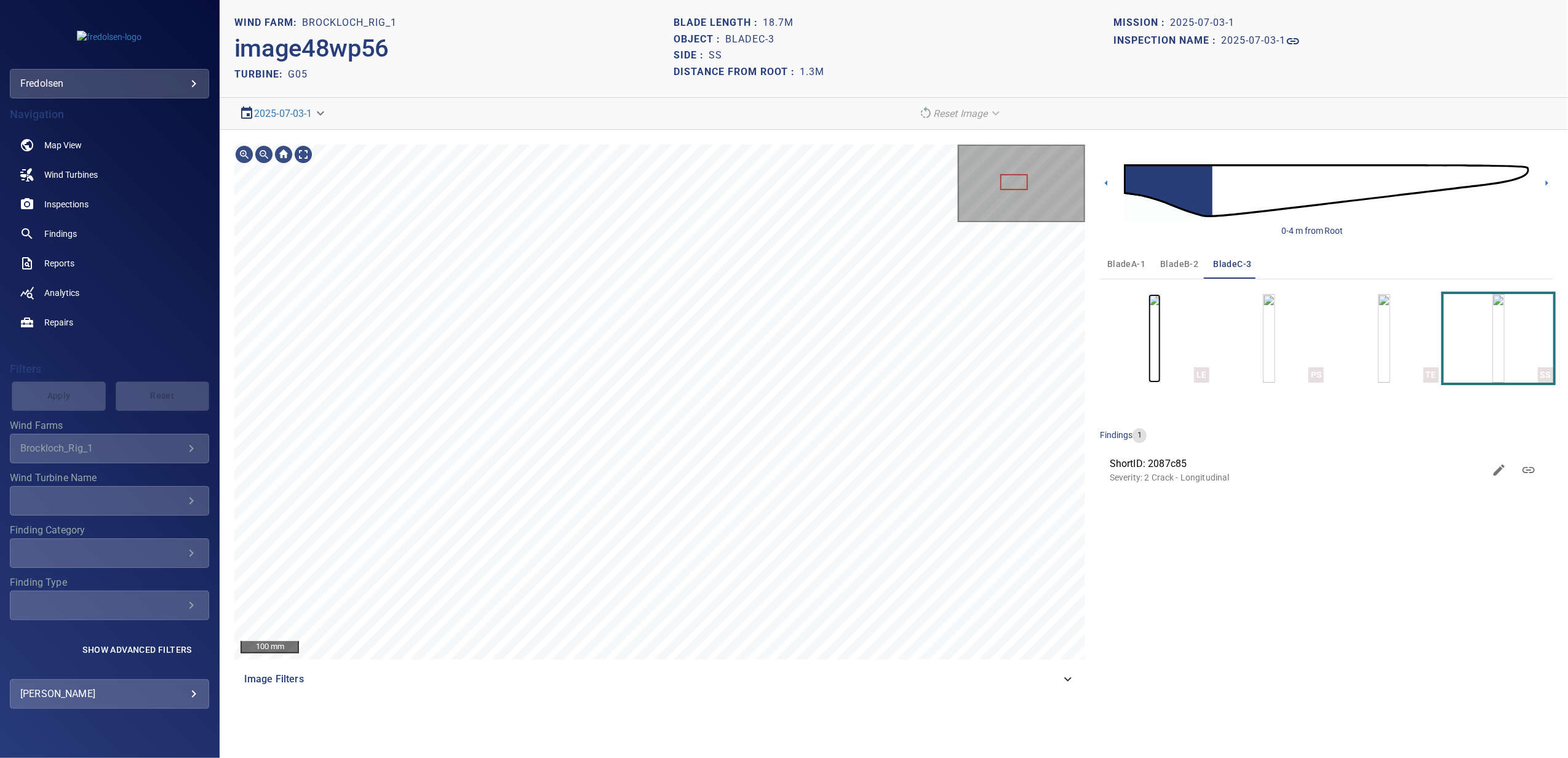
click at [1161, 353] on img "button" at bounding box center [1154, 339] width 12 height 89
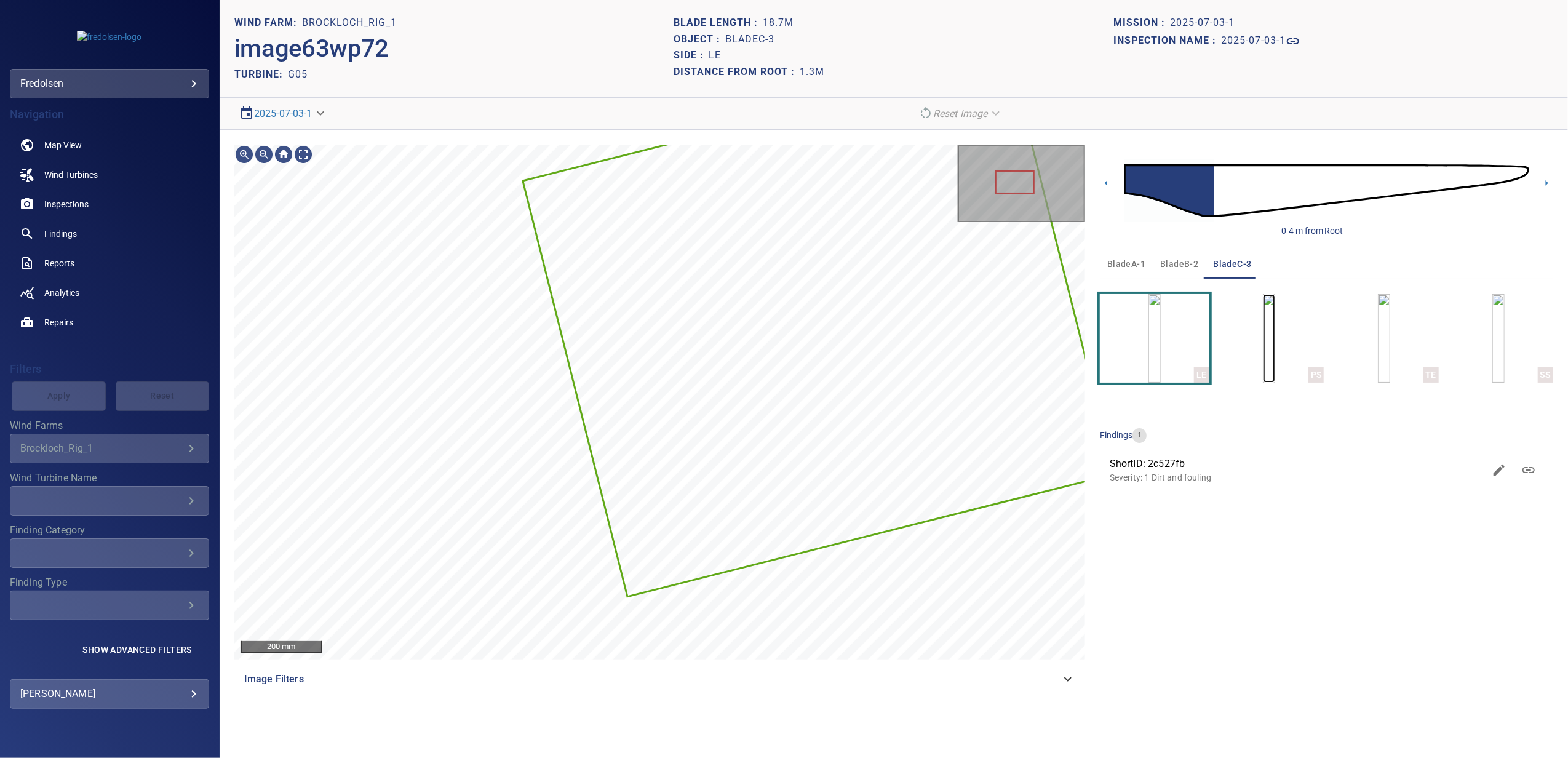
click at [1263, 355] on img "button" at bounding box center [1269, 339] width 12 height 89
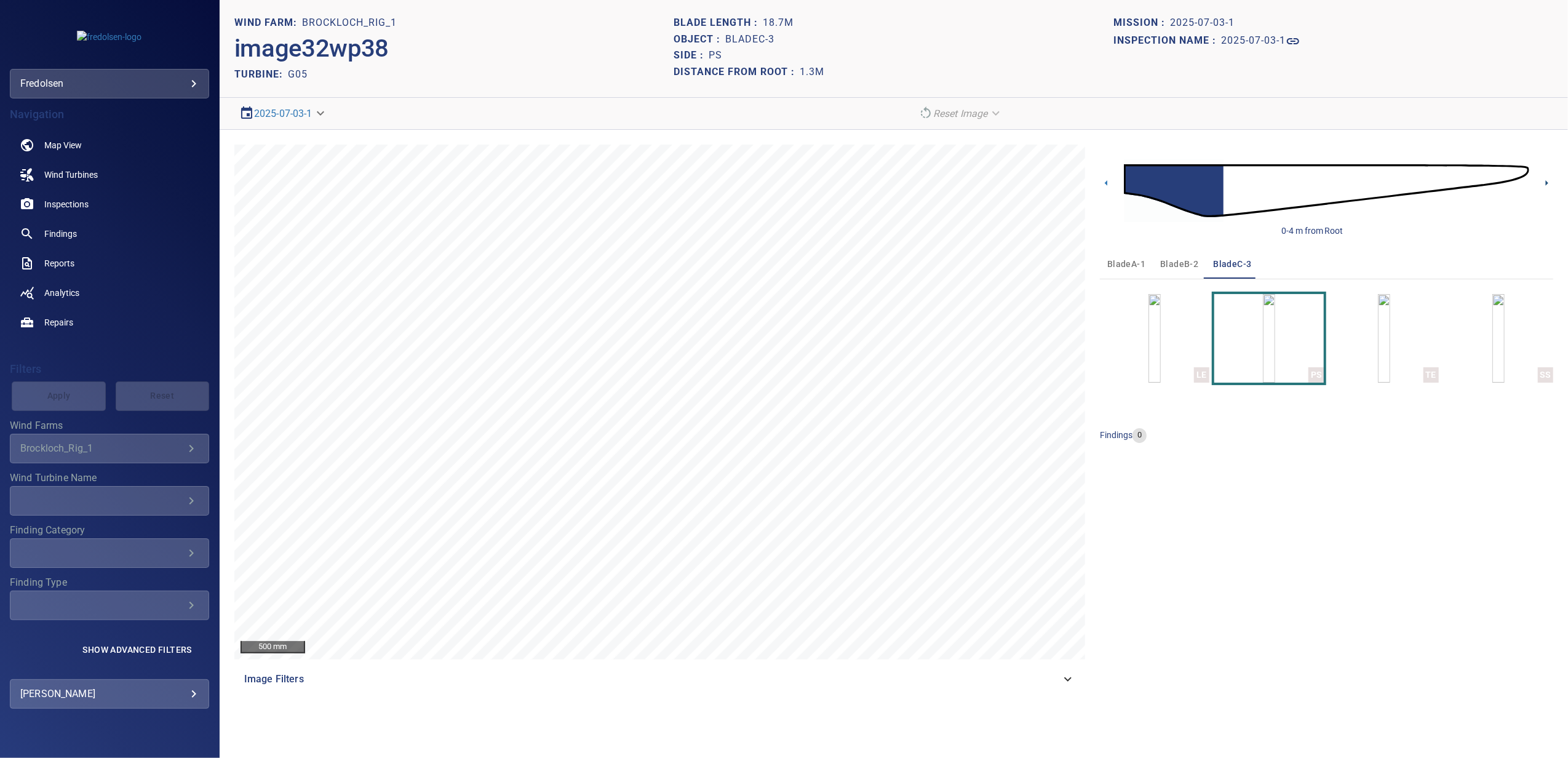
click at [1547, 185] on icon at bounding box center [1547, 184] width 3 height 6
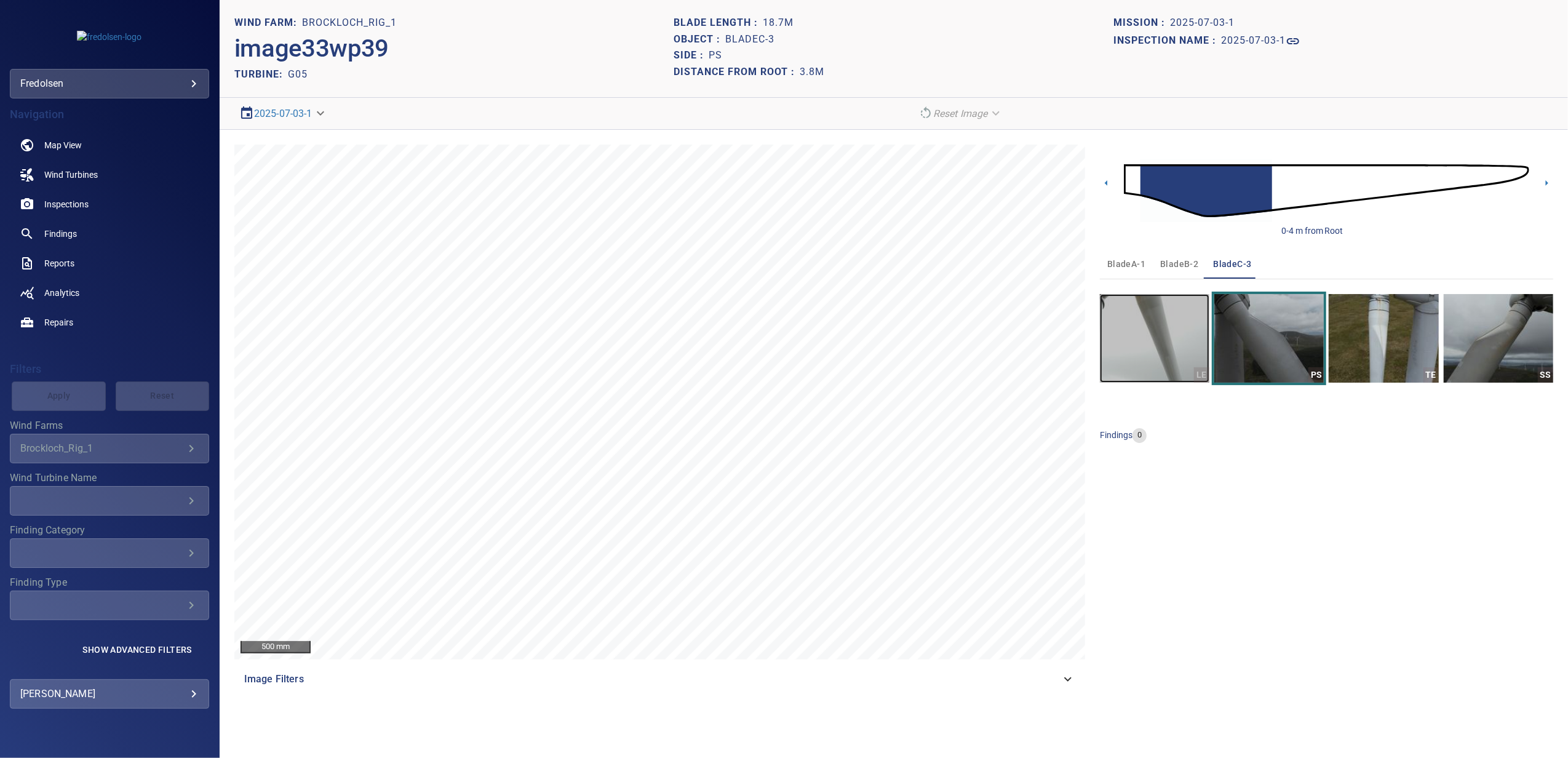
click at [1162, 356] on img "button" at bounding box center [1155, 339] width 110 height 89
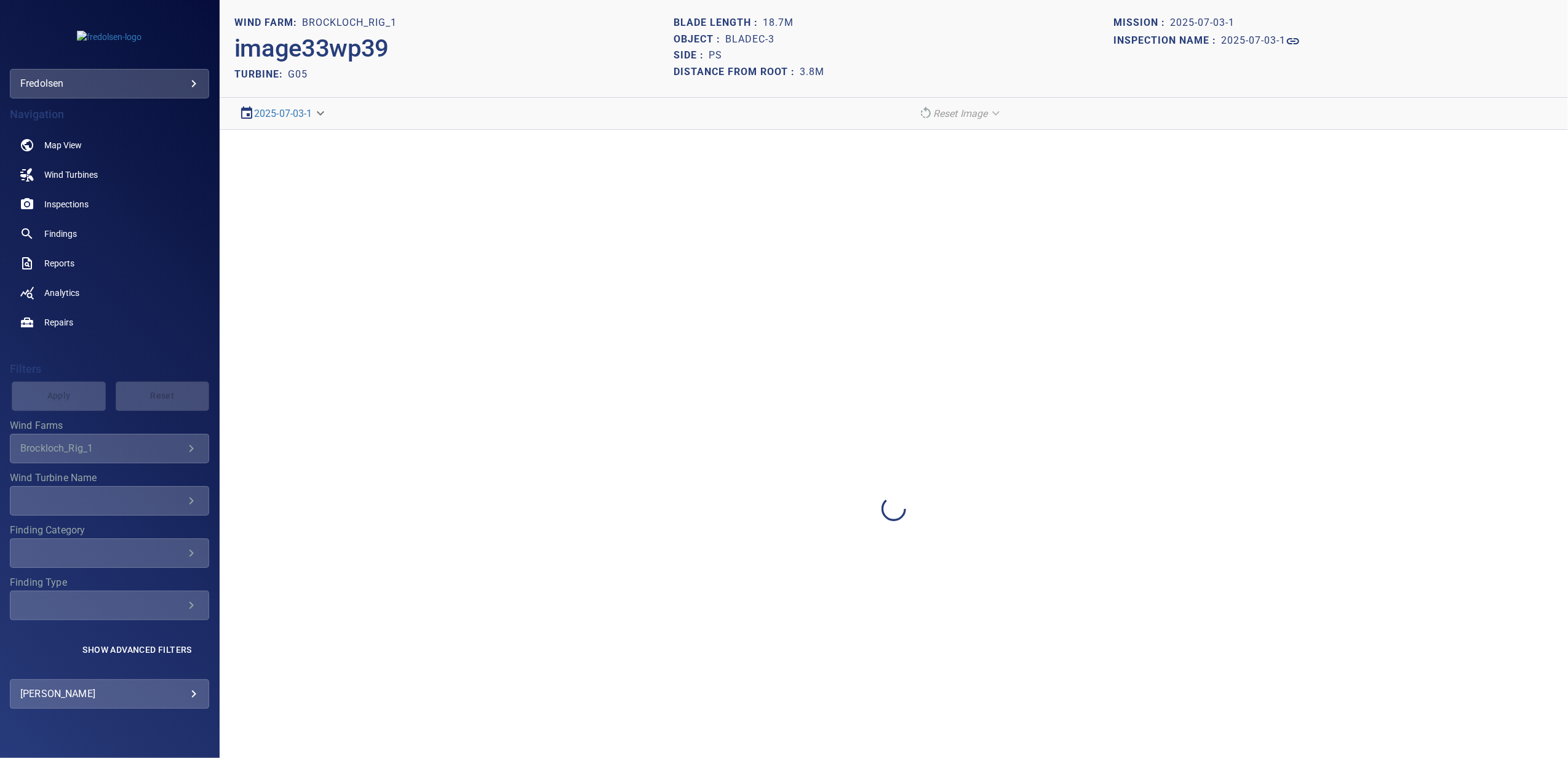
click at [1162, 356] on div at bounding box center [893, 508] width 1348 height 758
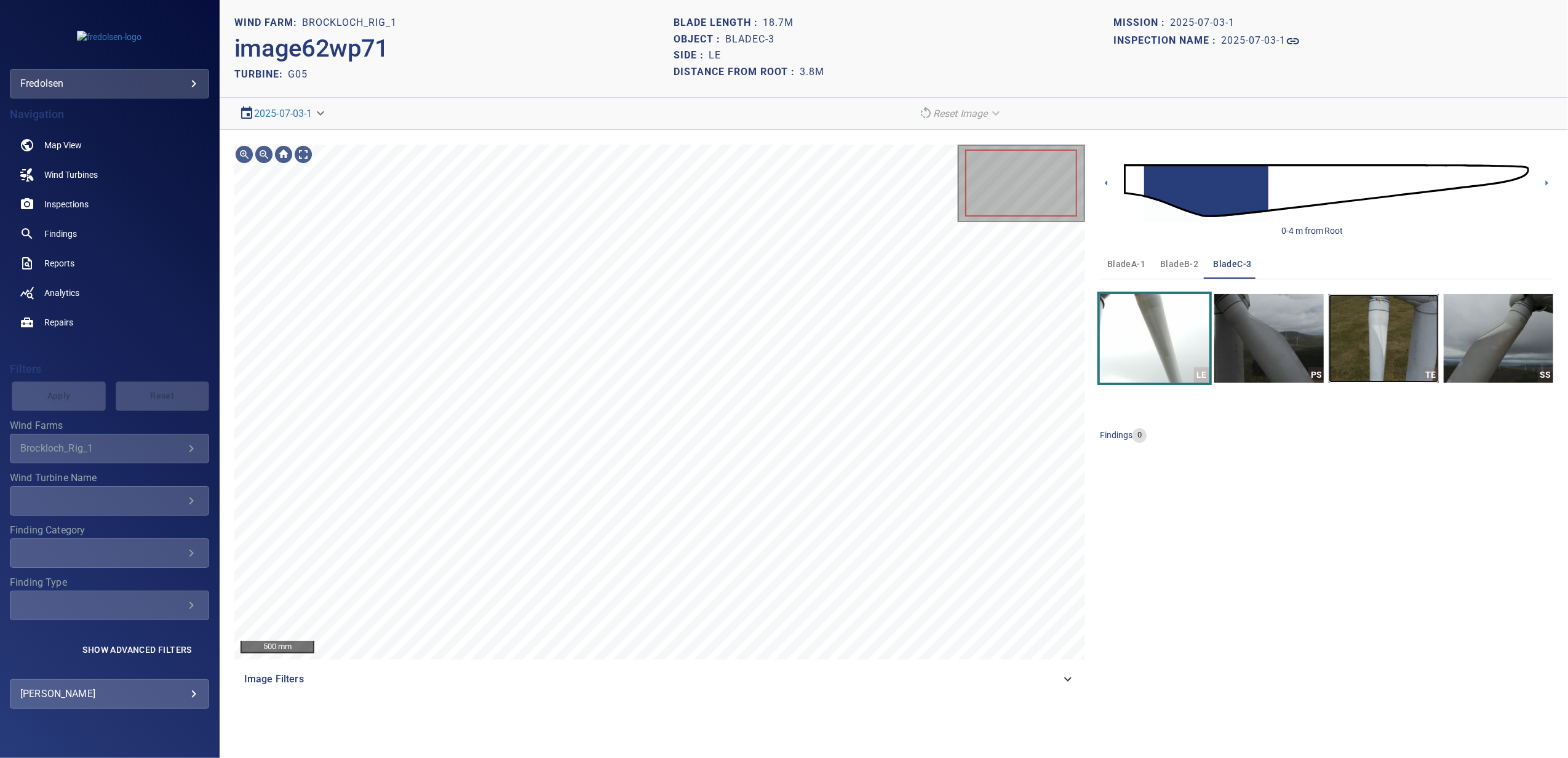
click at [1366, 350] on img "button" at bounding box center [1383, 339] width 110 height 89
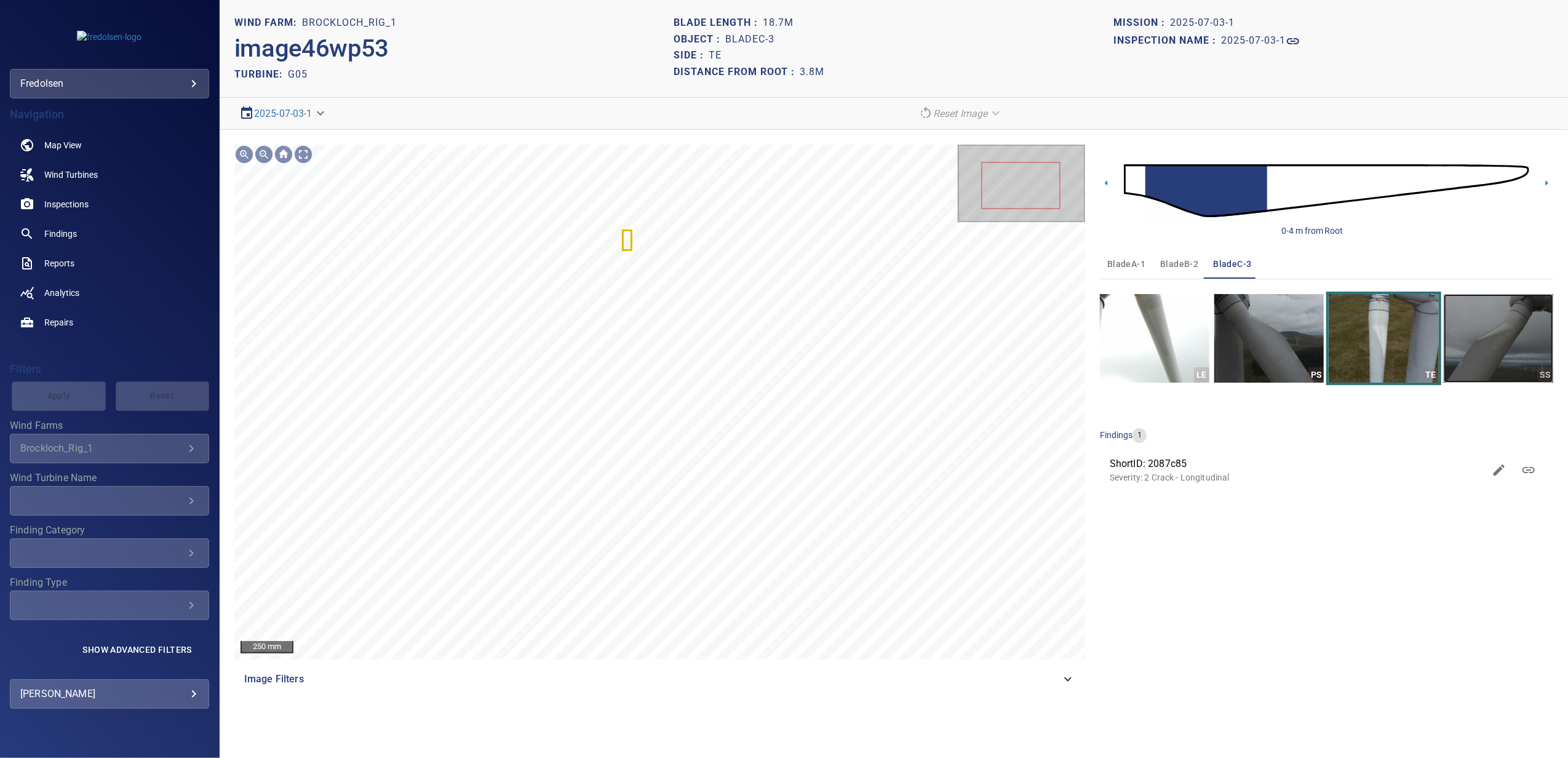
click at [1471, 358] on img "button" at bounding box center [1499, 339] width 110 height 89
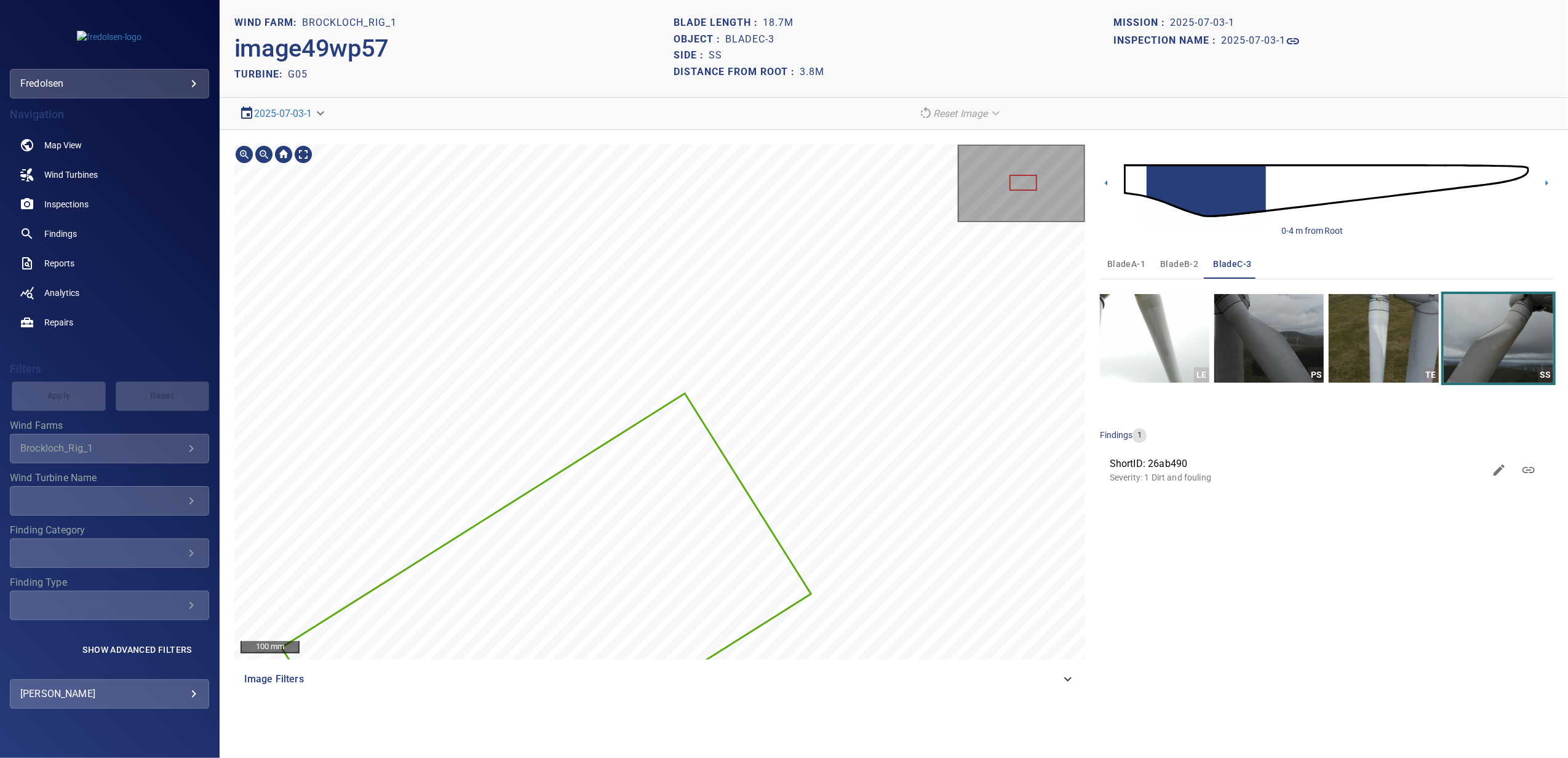
click at [704, 599] on div at bounding box center [660, 402] width 851 height 515
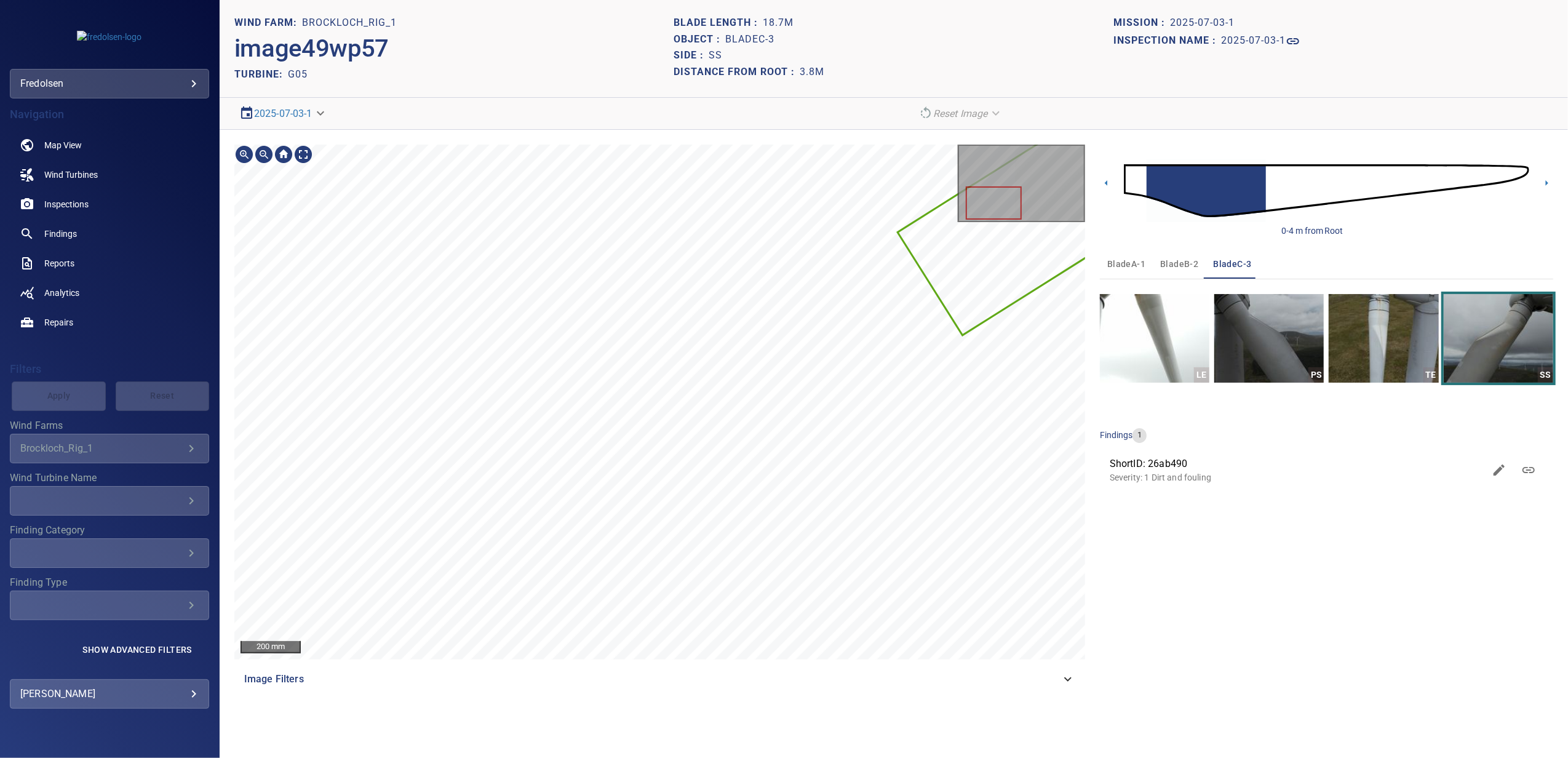
click at [970, 323] on div at bounding box center [660, 402] width 851 height 515
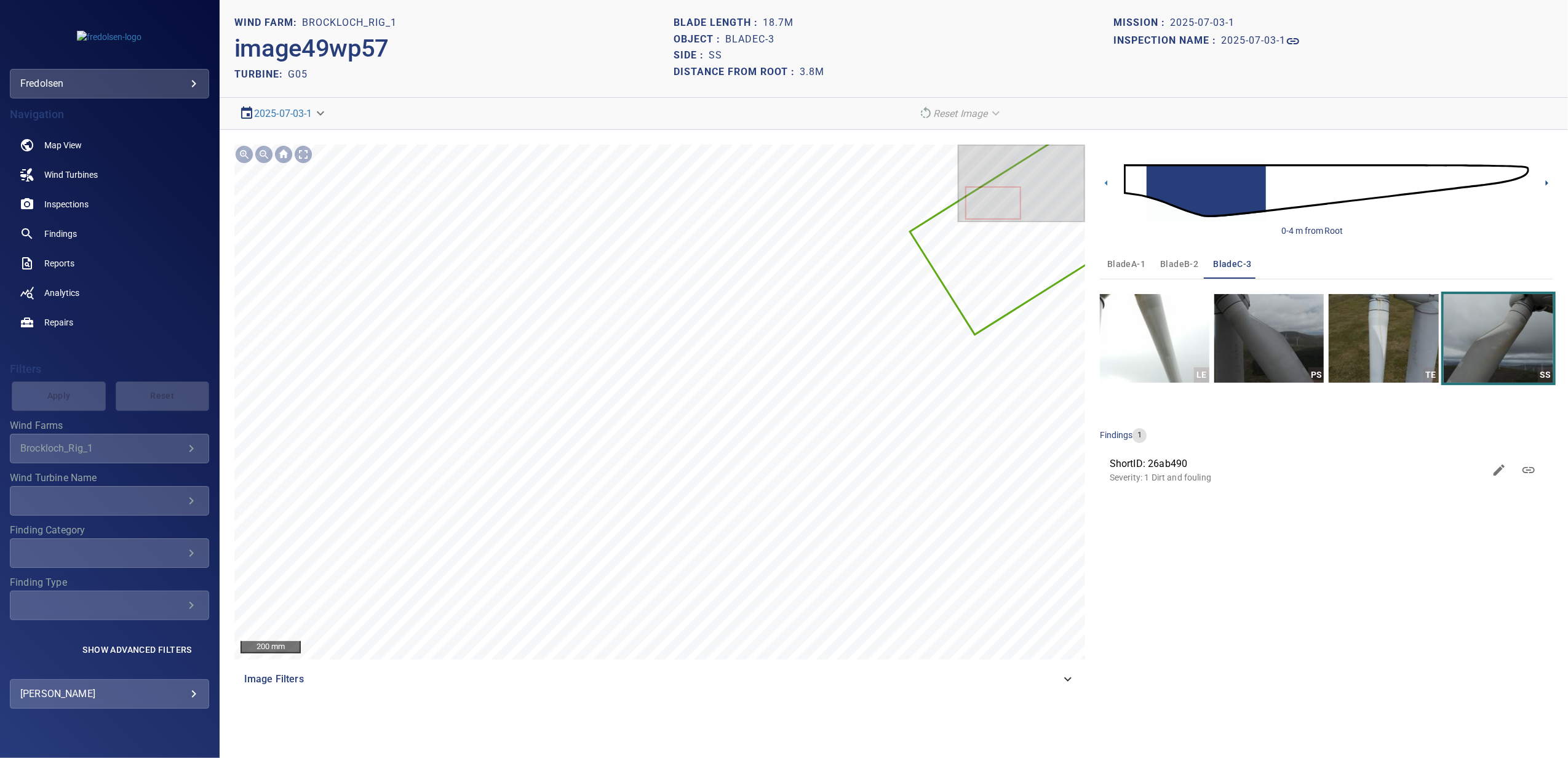
click at [1548, 184] on icon at bounding box center [1547, 184] width 3 height 6
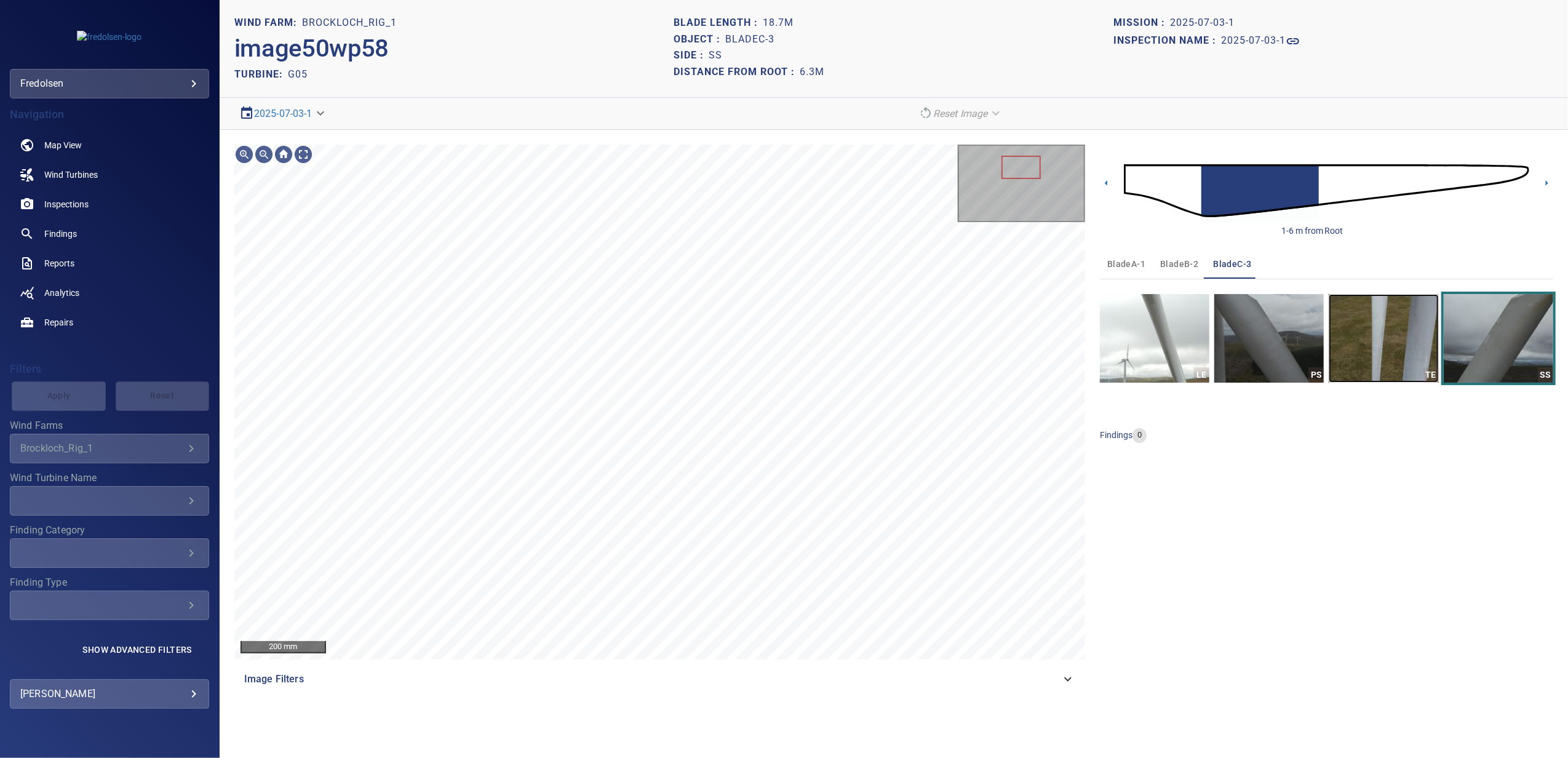
click at [1361, 352] on img "button" at bounding box center [1383, 339] width 110 height 89
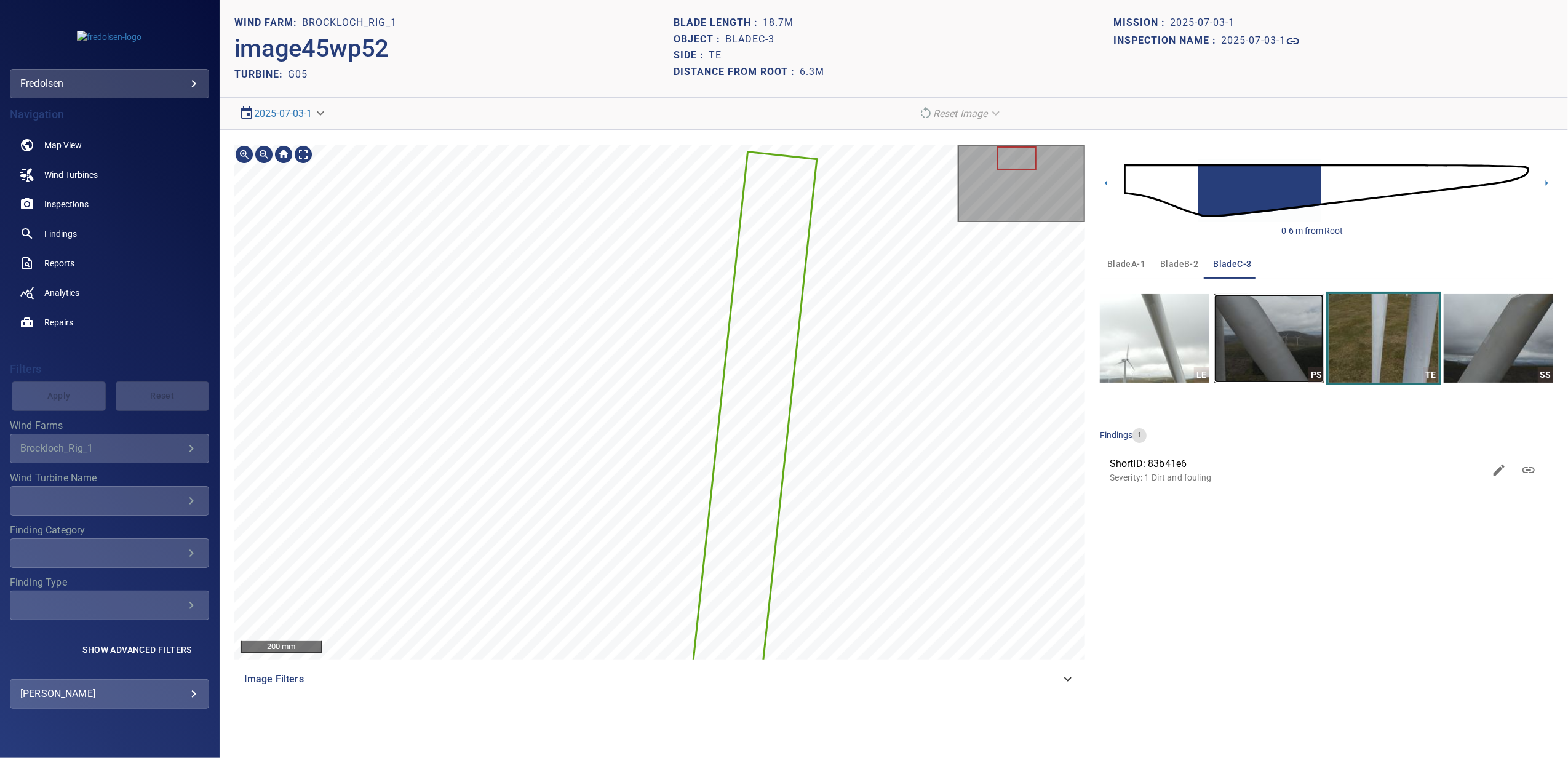
click at [1250, 358] on img "button" at bounding box center [1269, 339] width 110 height 89
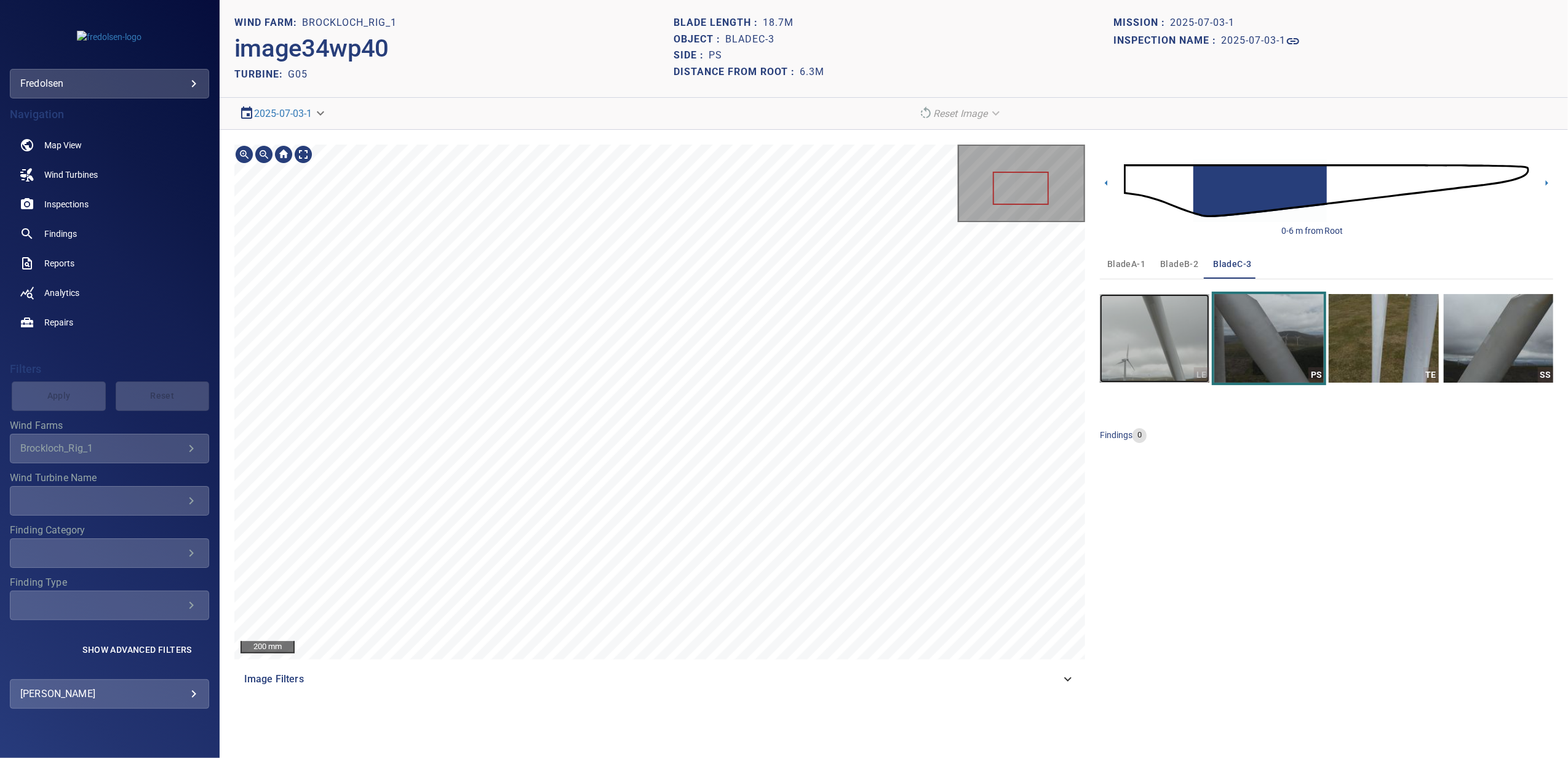
click at [1150, 360] on img "button" at bounding box center [1155, 339] width 110 height 89
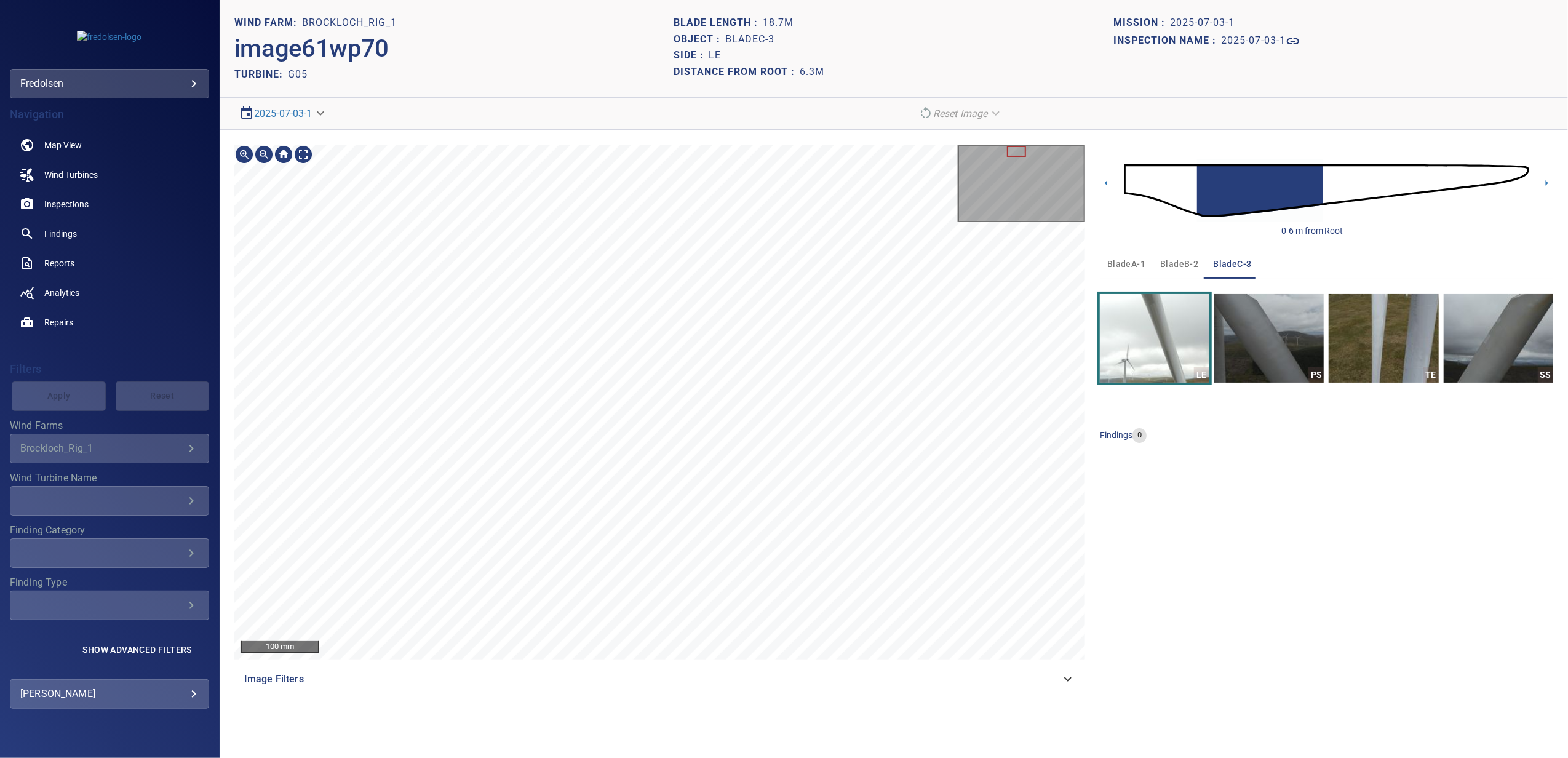
click at [972, 681] on div "100 mm Image Filters" at bounding box center [660, 419] width 851 height 550
click at [1547, 181] on icon at bounding box center [1547, 184] width 13 height 13
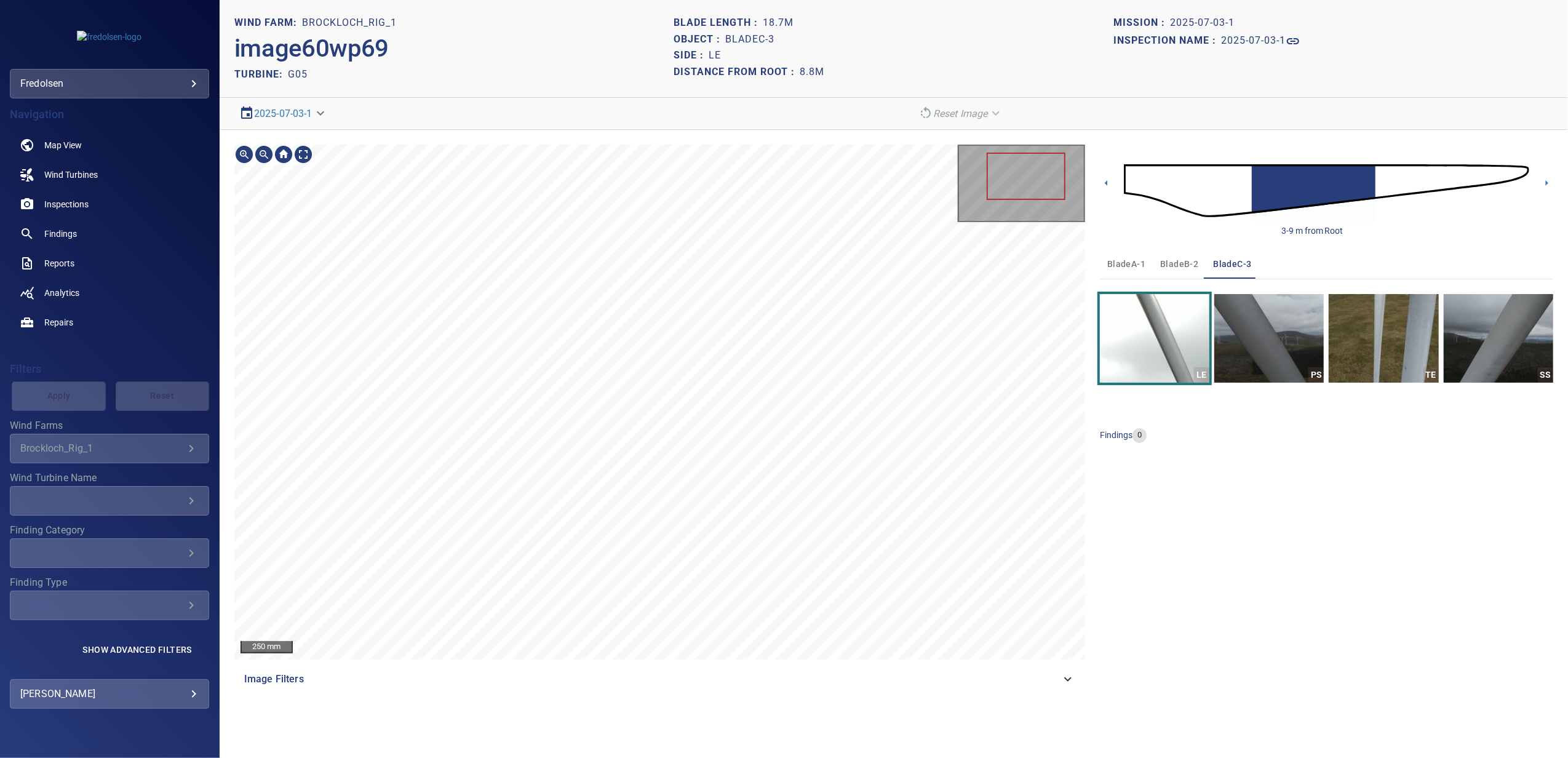
click at [958, 757] on html "**********" at bounding box center [784, 379] width 1568 height 758
click at [1008, 681] on div "250 mm Image Filters" at bounding box center [660, 419] width 851 height 550
click at [1287, 355] on img "button" at bounding box center [1269, 339] width 110 height 89
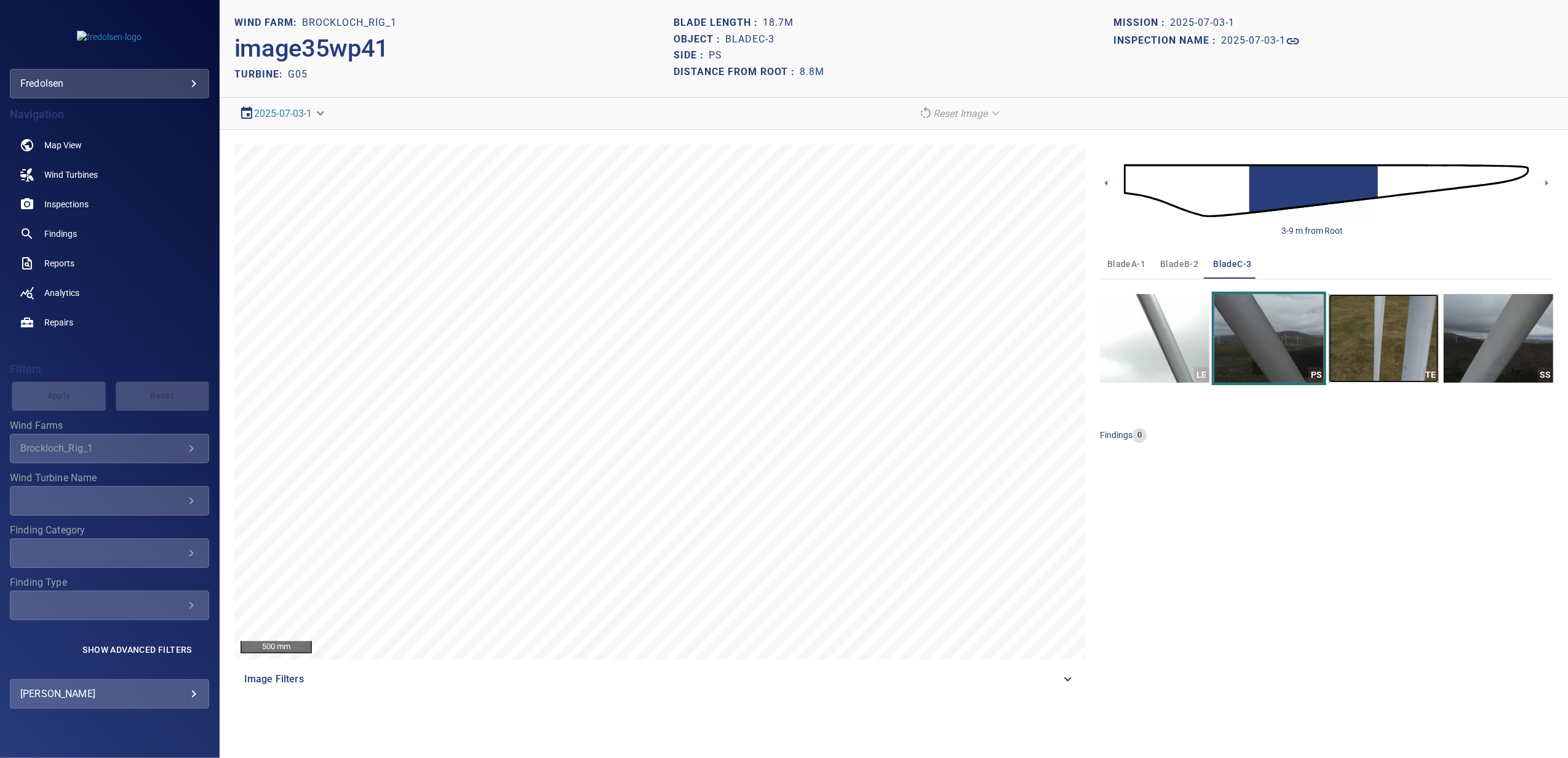
click at [1366, 348] on img "button" at bounding box center [1383, 339] width 110 height 89
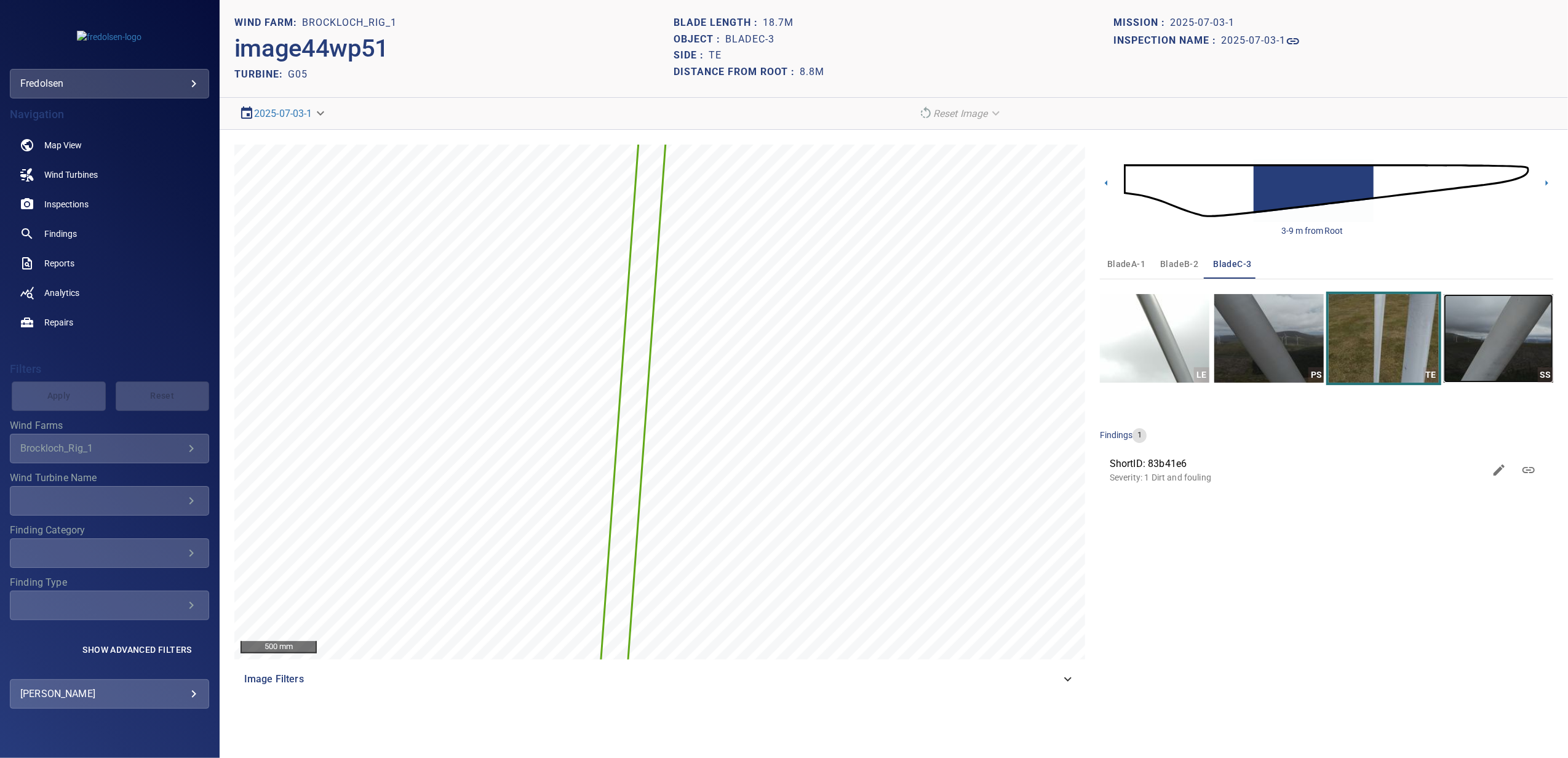
click at [1492, 353] on img "button" at bounding box center [1499, 339] width 110 height 89
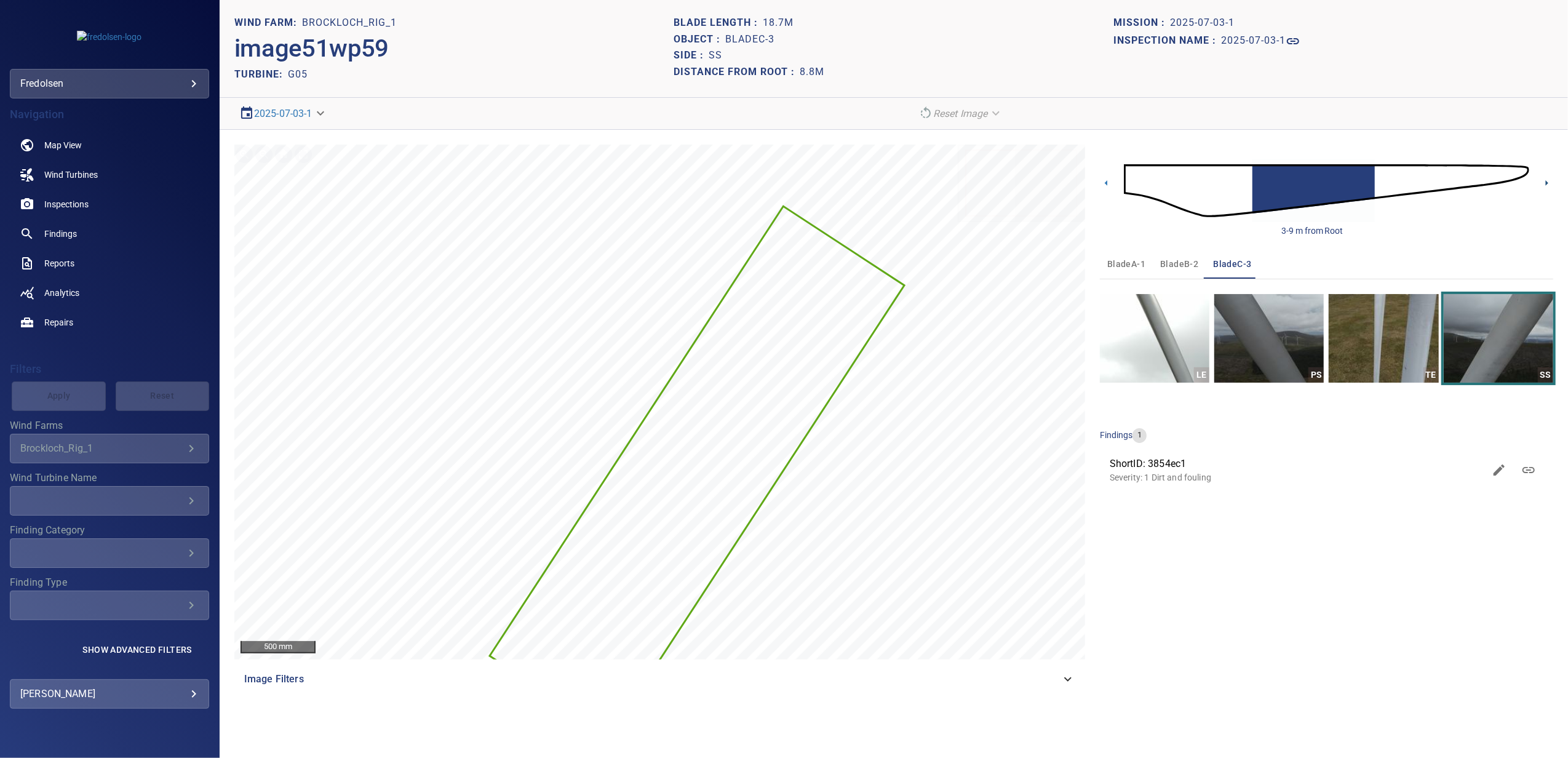
click at [1546, 185] on icon at bounding box center [1547, 184] width 13 height 13
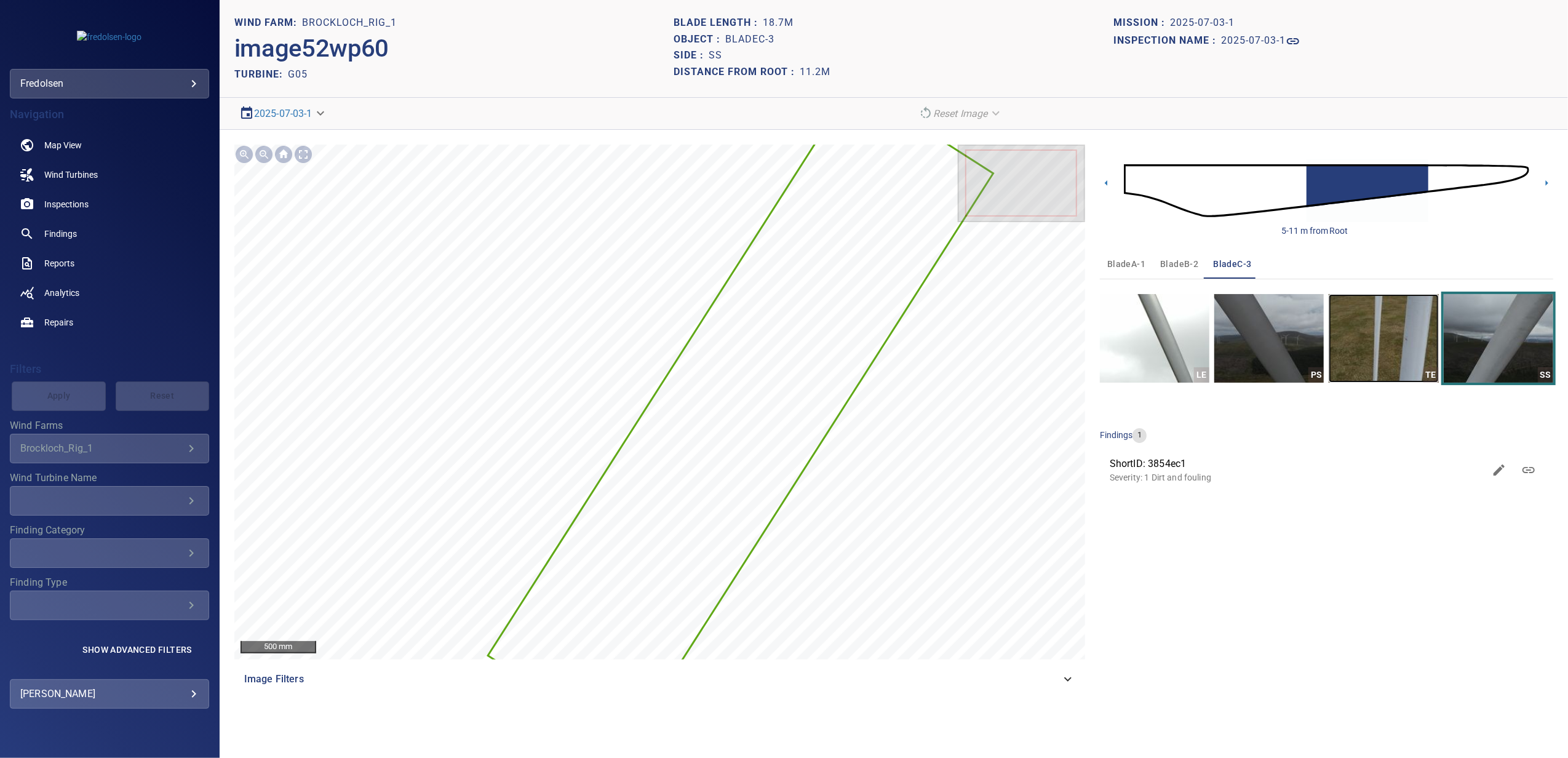
click at [1393, 360] on img "button" at bounding box center [1383, 339] width 110 height 89
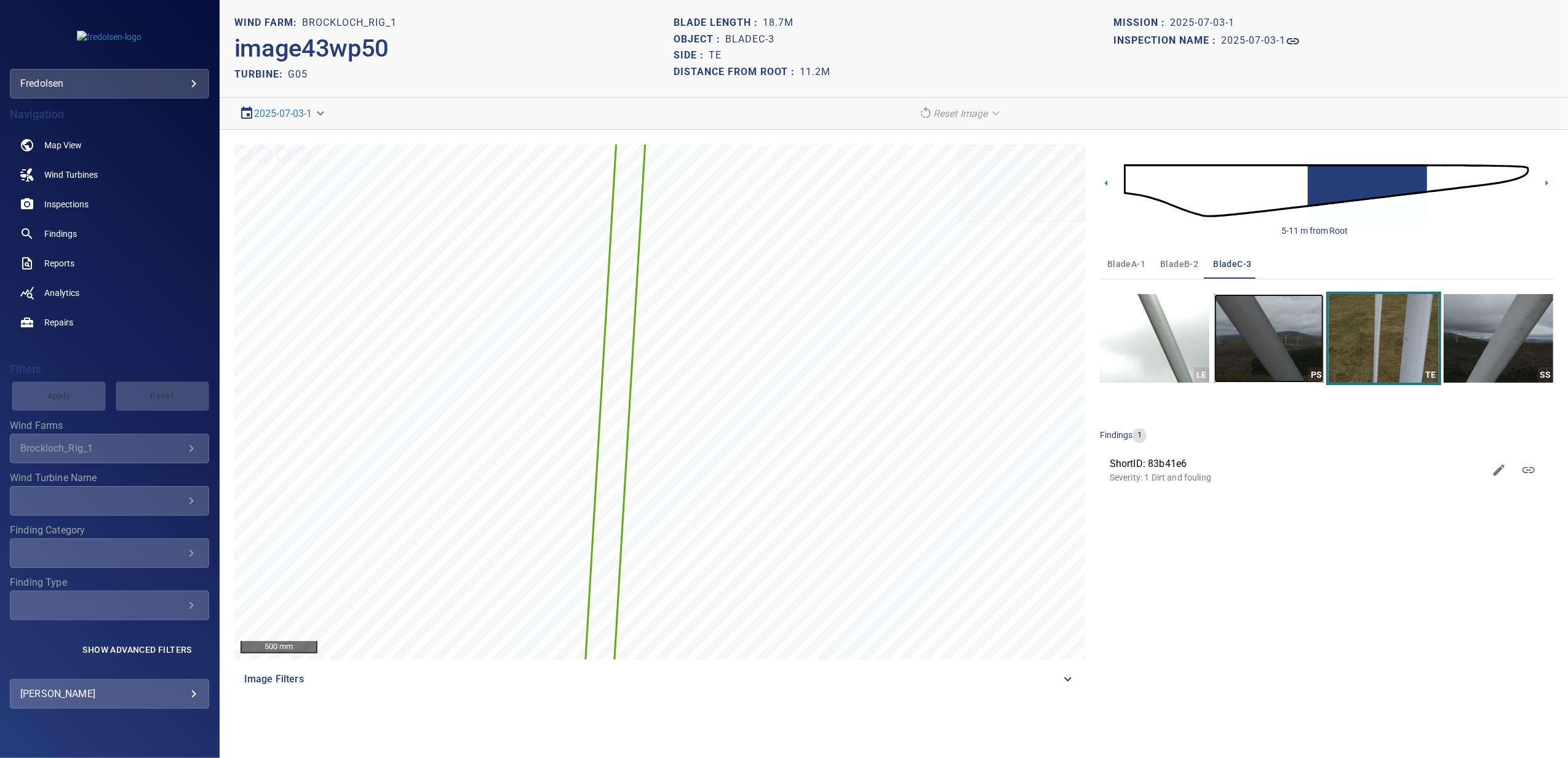
click at [1265, 351] on img "button" at bounding box center [1269, 339] width 110 height 89
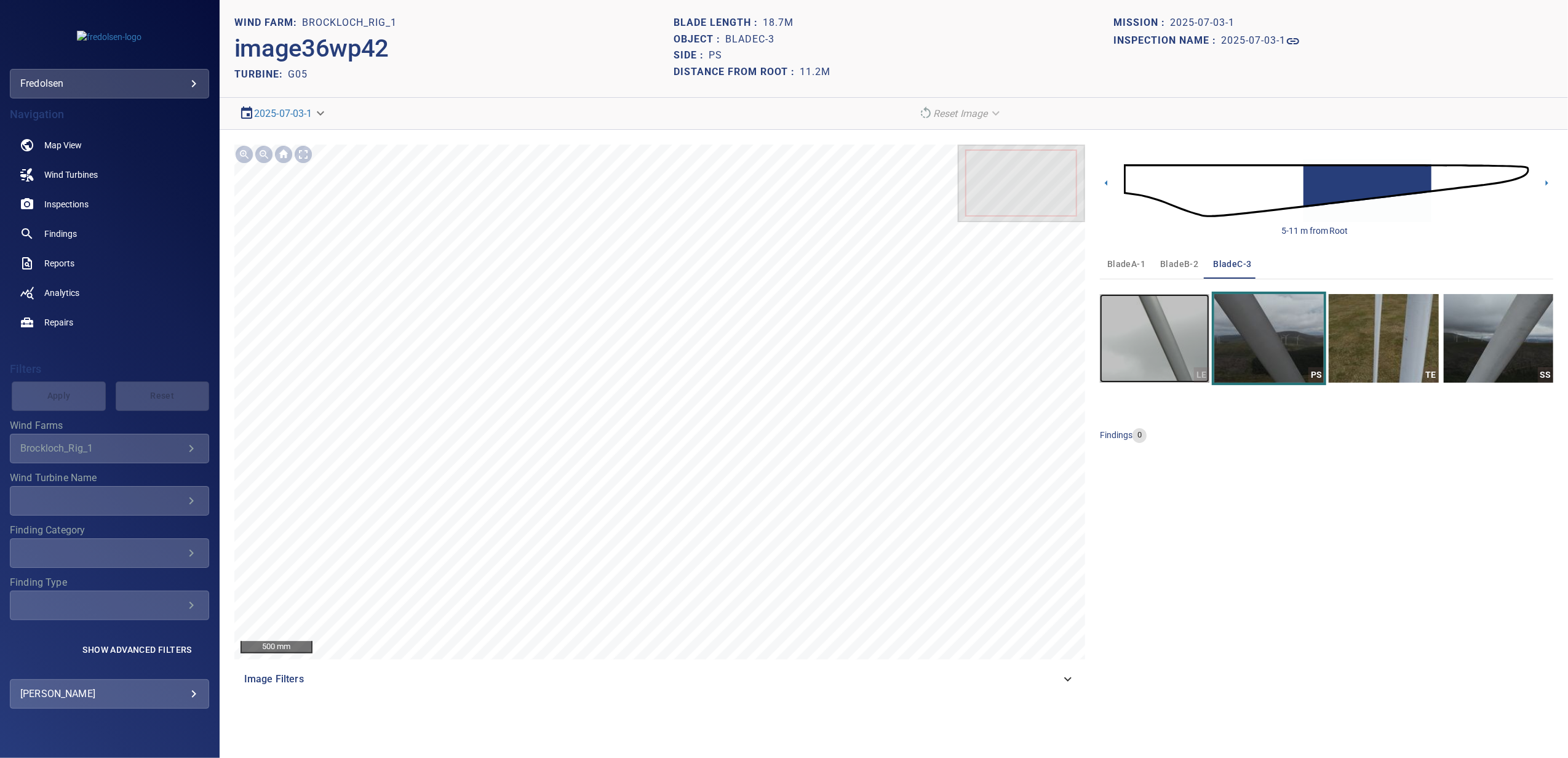
click at [1143, 352] on img "button" at bounding box center [1155, 339] width 110 height 89
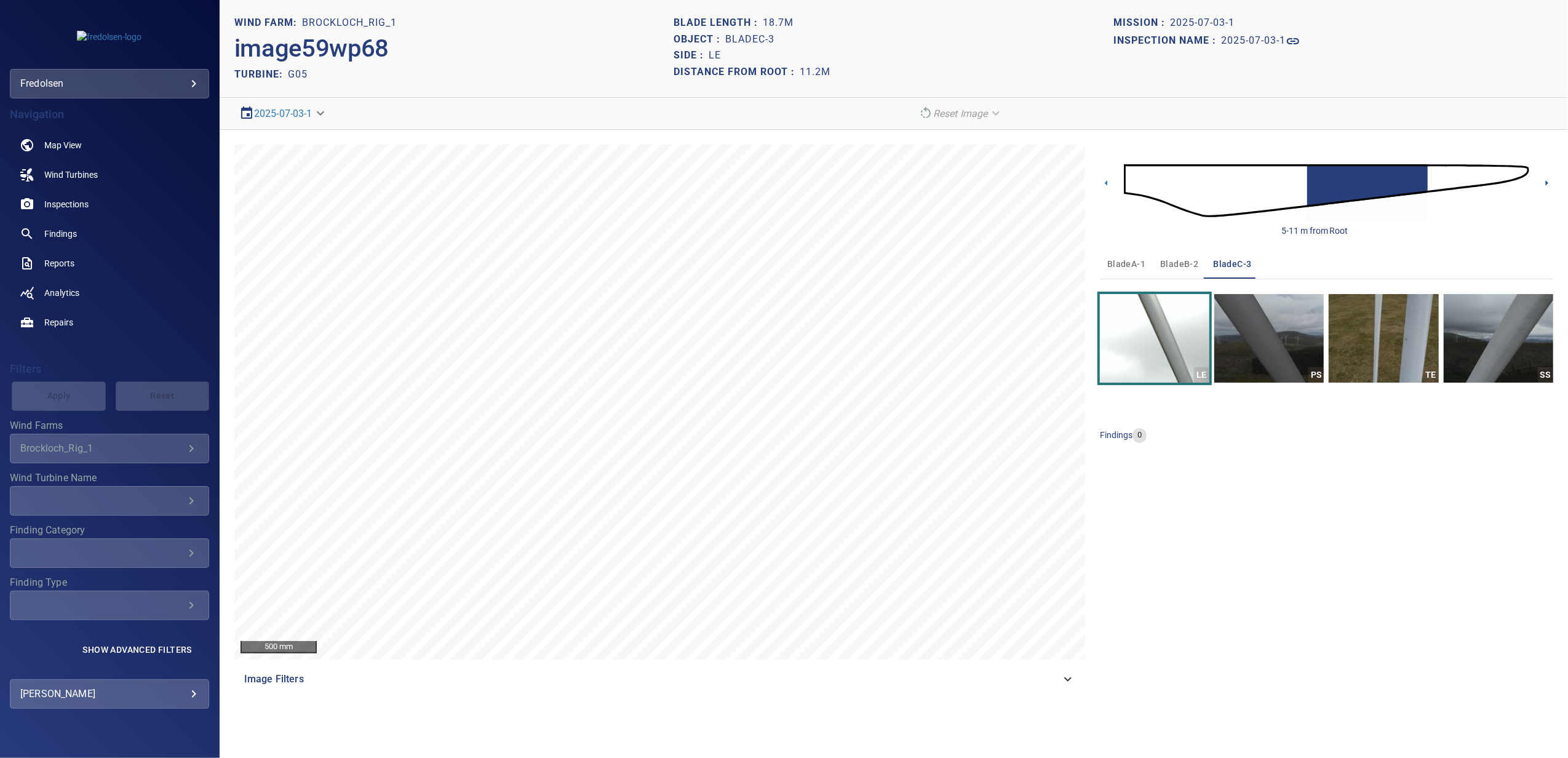
click at [1545, 183] on icon at bounding box center [1547, 184] width 13 height 13
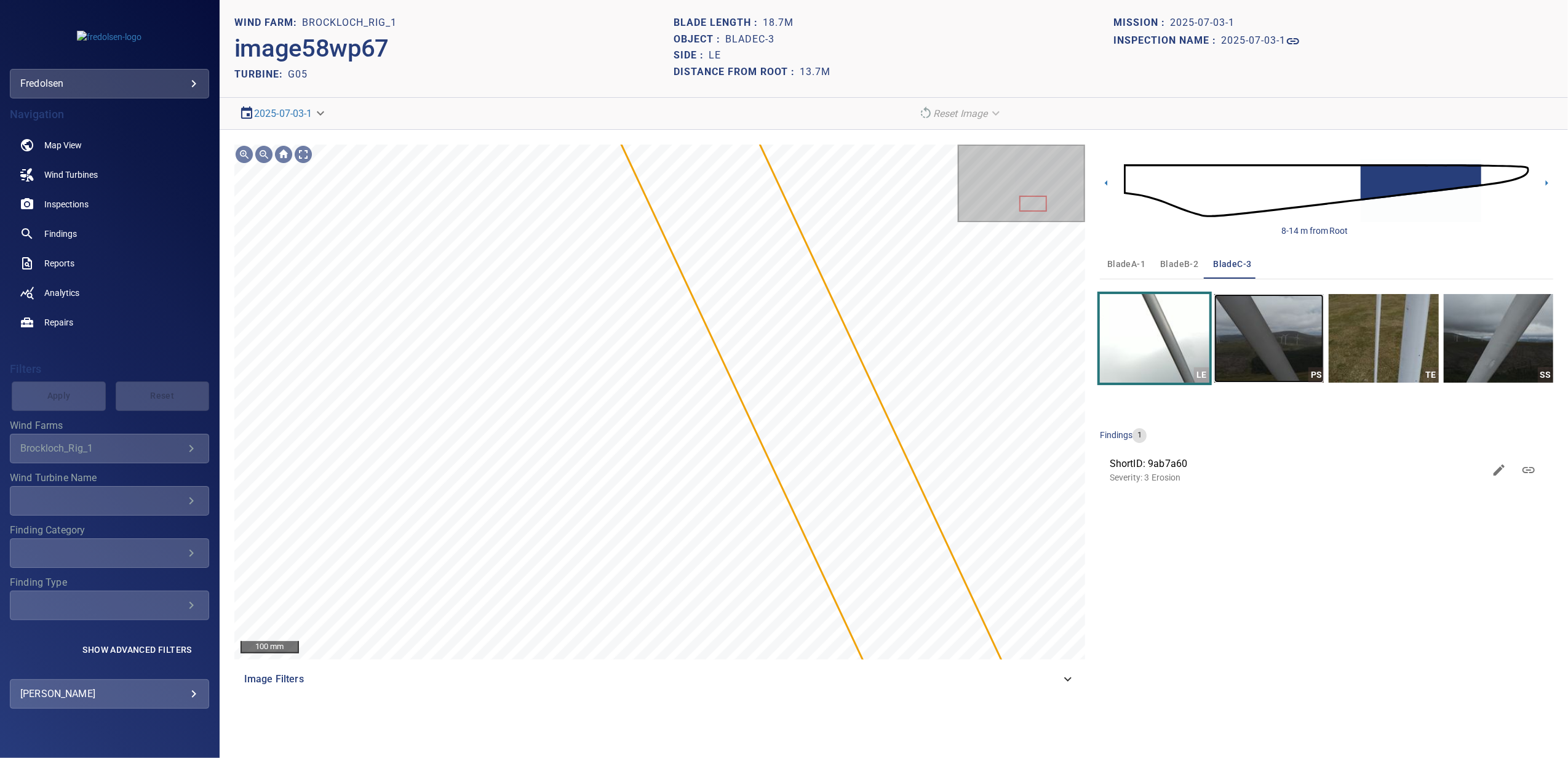
click at [1305, 367] on img "button" at bounding box center [1269, 339] width 110 height 89
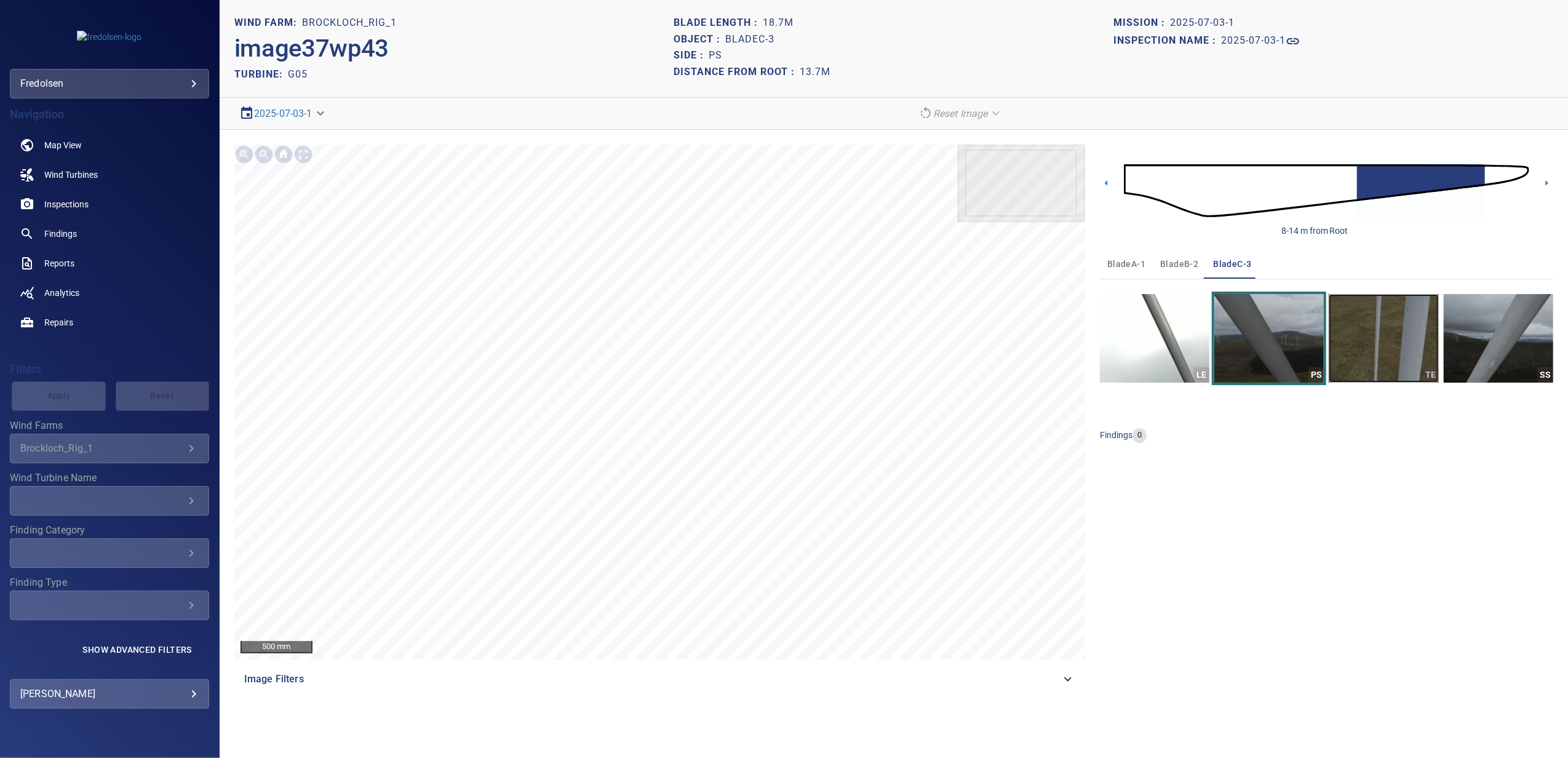
click at [1371, 357] on img "button" at bounding box center [1383, 339] width 110 height 89
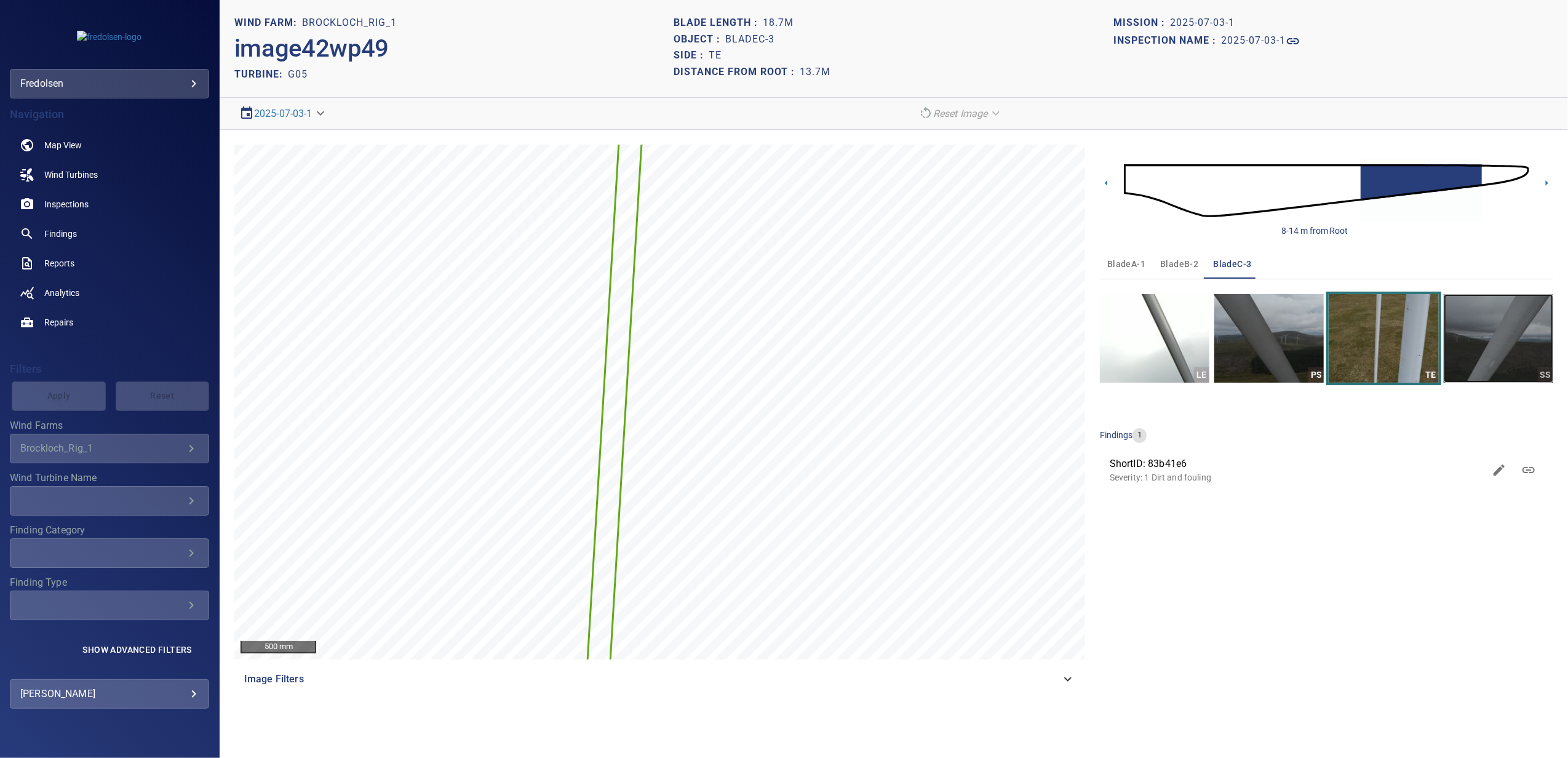
click at [1464, 347] on img "button" at bounding box center [1499, 339] width 110 height 89
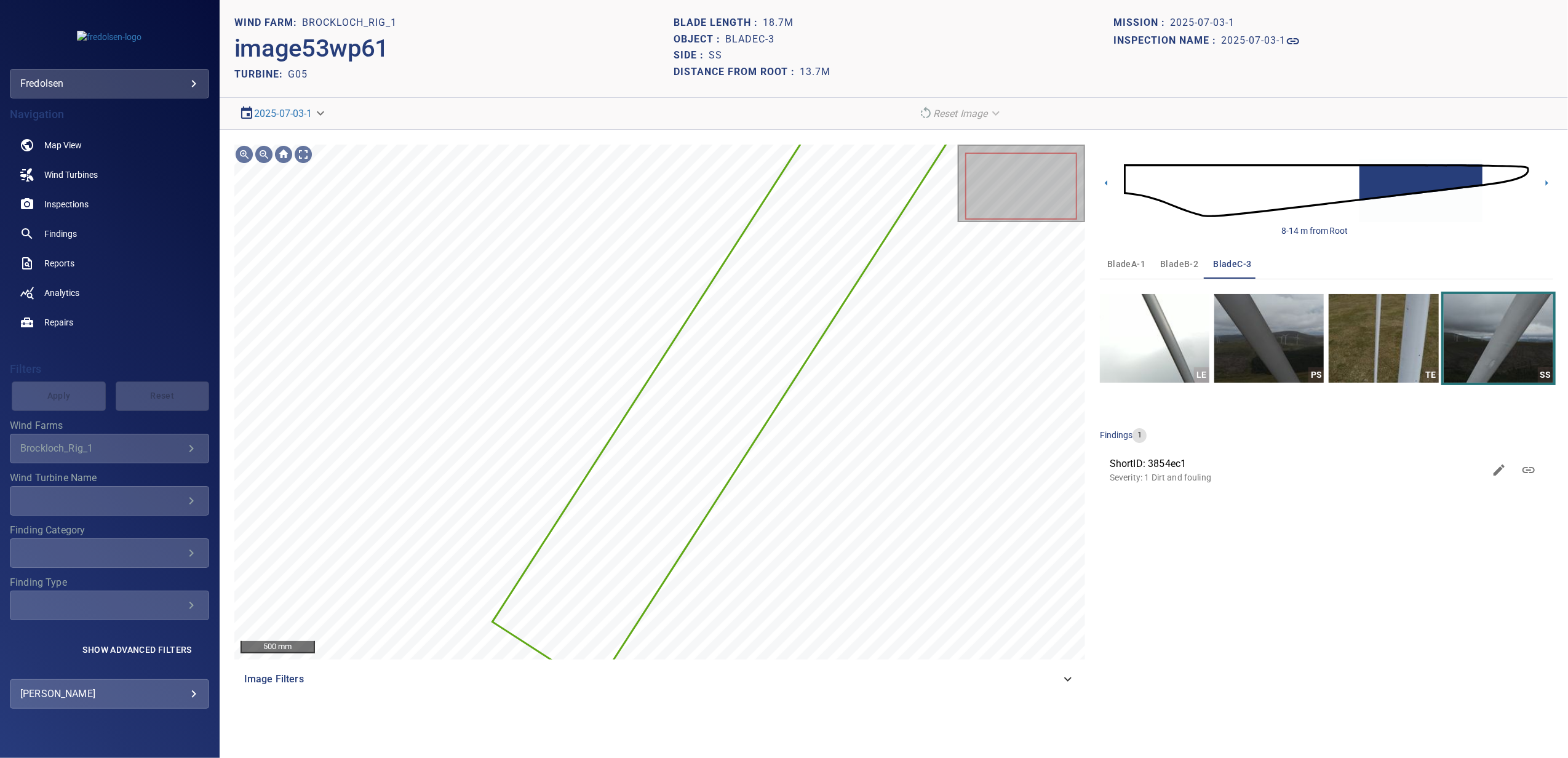
click at [1559, 182] on div "500 mm Image Filters 8-14 m from Root bladeA-1 bladeB-2 bladeC-3 LE PS TE SS fi…" at bounding box center [893, 419] width 1348 height 579
click at [1547, 185] on icon at bounding box center [1547, 184] width 13 height 13
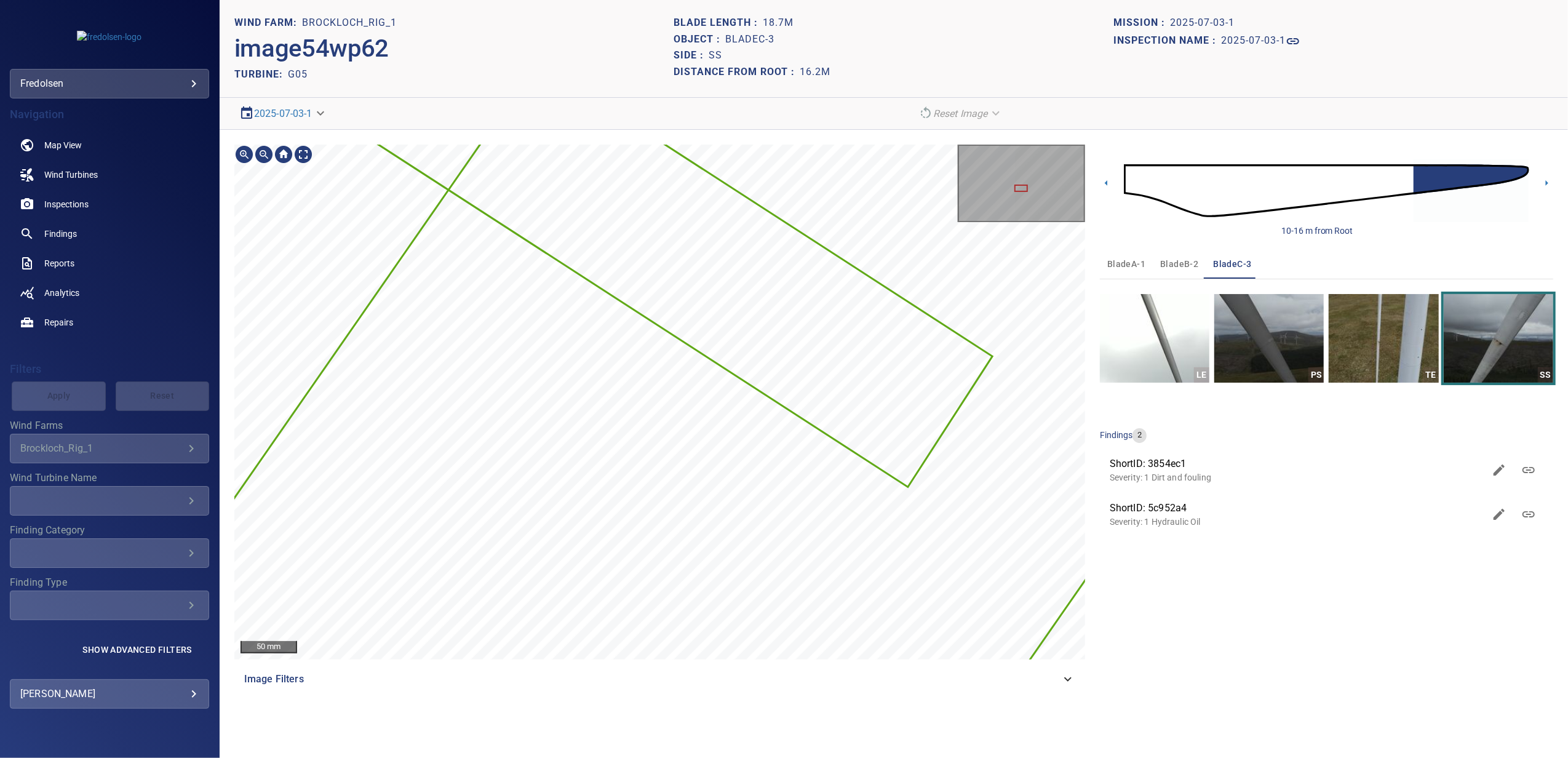
click at [718, 145] on div "Brockloch_Rig_1/G05/5c952a40-5b56-11f0-93c2-51f87ee0b44b Severity 1 Hydraulic O…" at bounding box center [660, 145] width 851 height 0
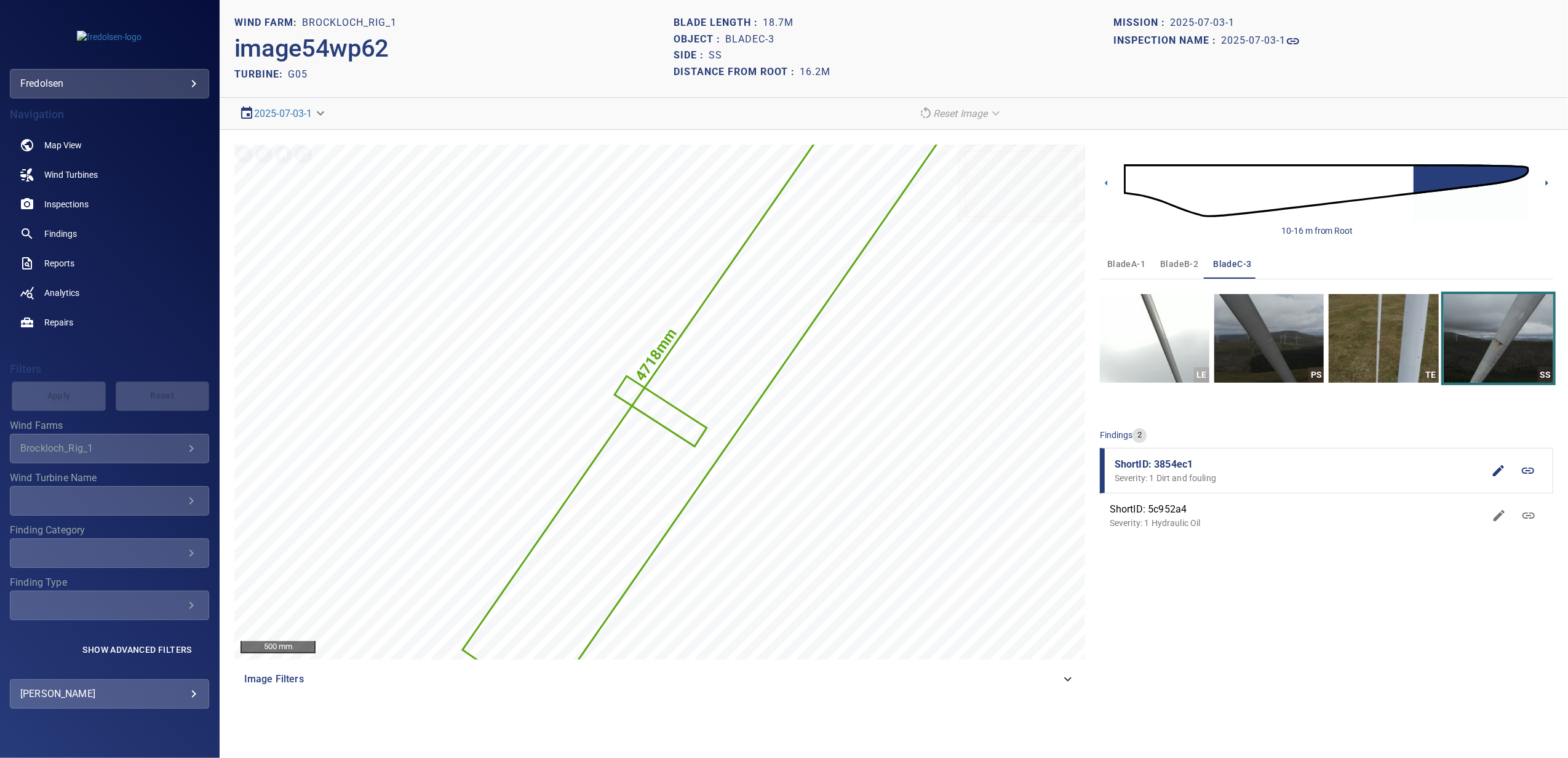
click at [1552, 181] on icon at bounding box center [1547, 184] width 13 height 13
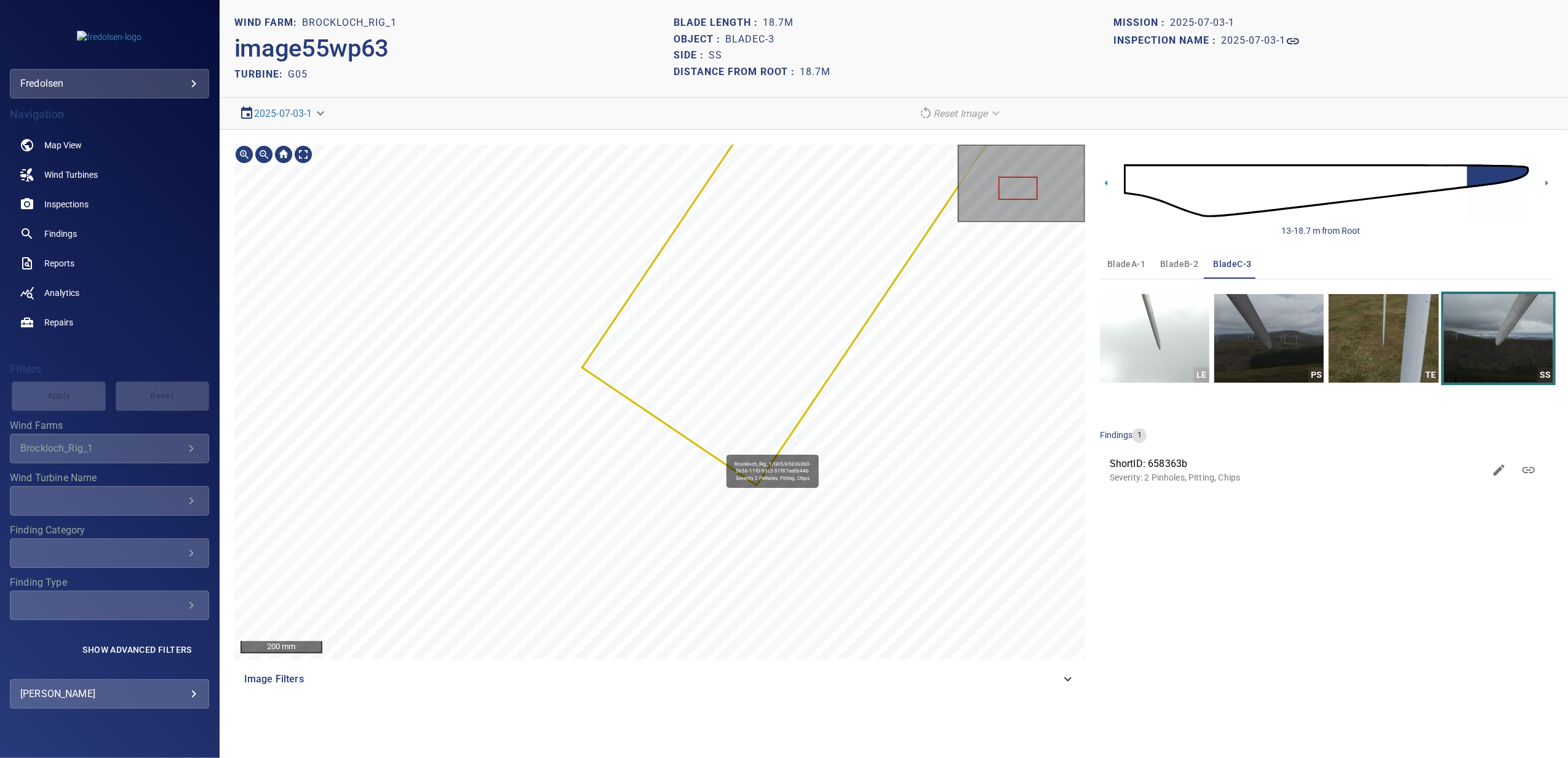
click at [677, 505] on div "Brockloch_Rig_1/G05/658363b0-5b56-11f0-93c2-51f87ee0b44b Severity 2 Pinholes, P…" at bounding box center [660, 402] width 851 height 515
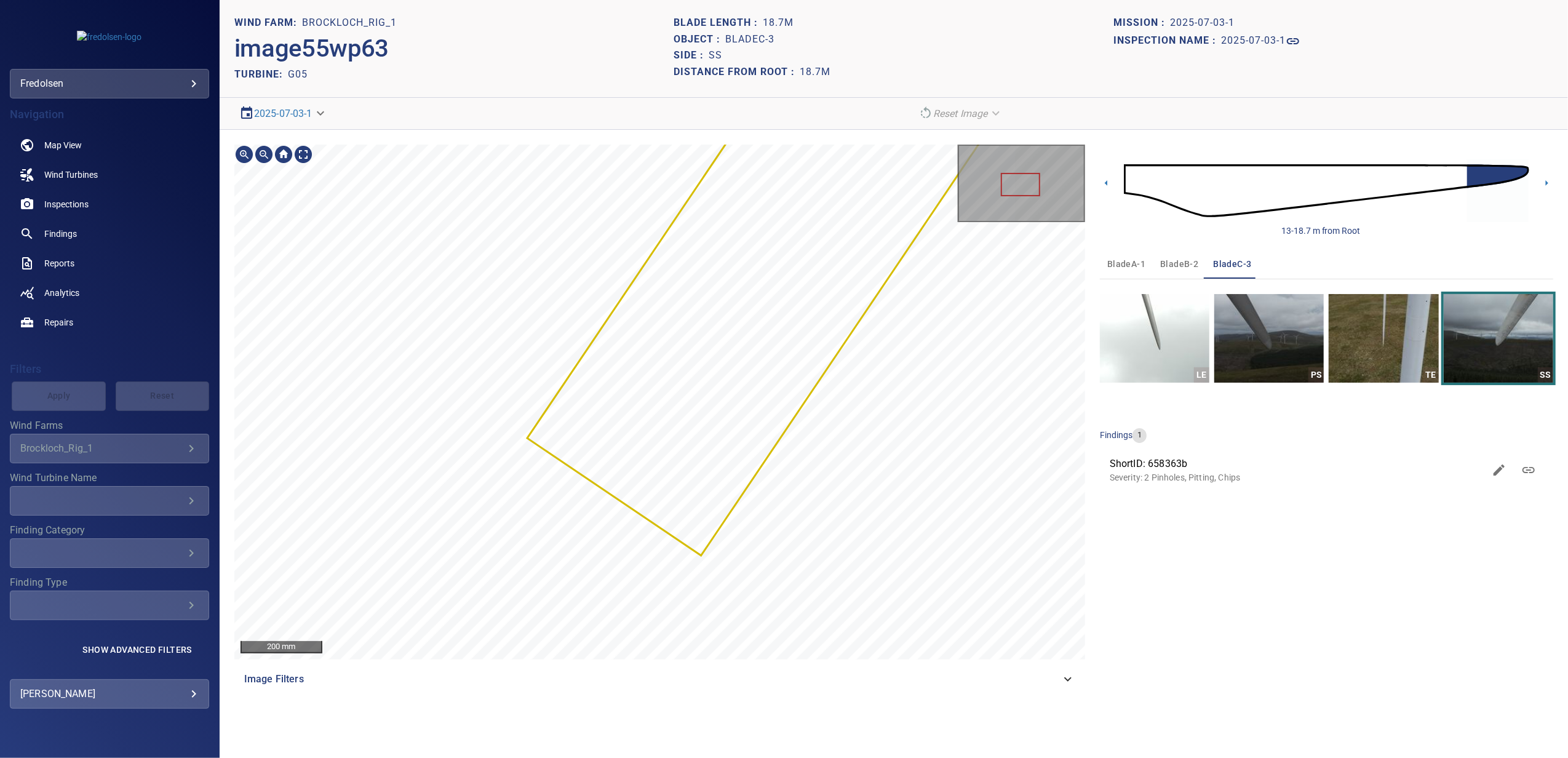
click at [628, 746] on section "**********" at bounding box center [893, 379] width 1348 height 758
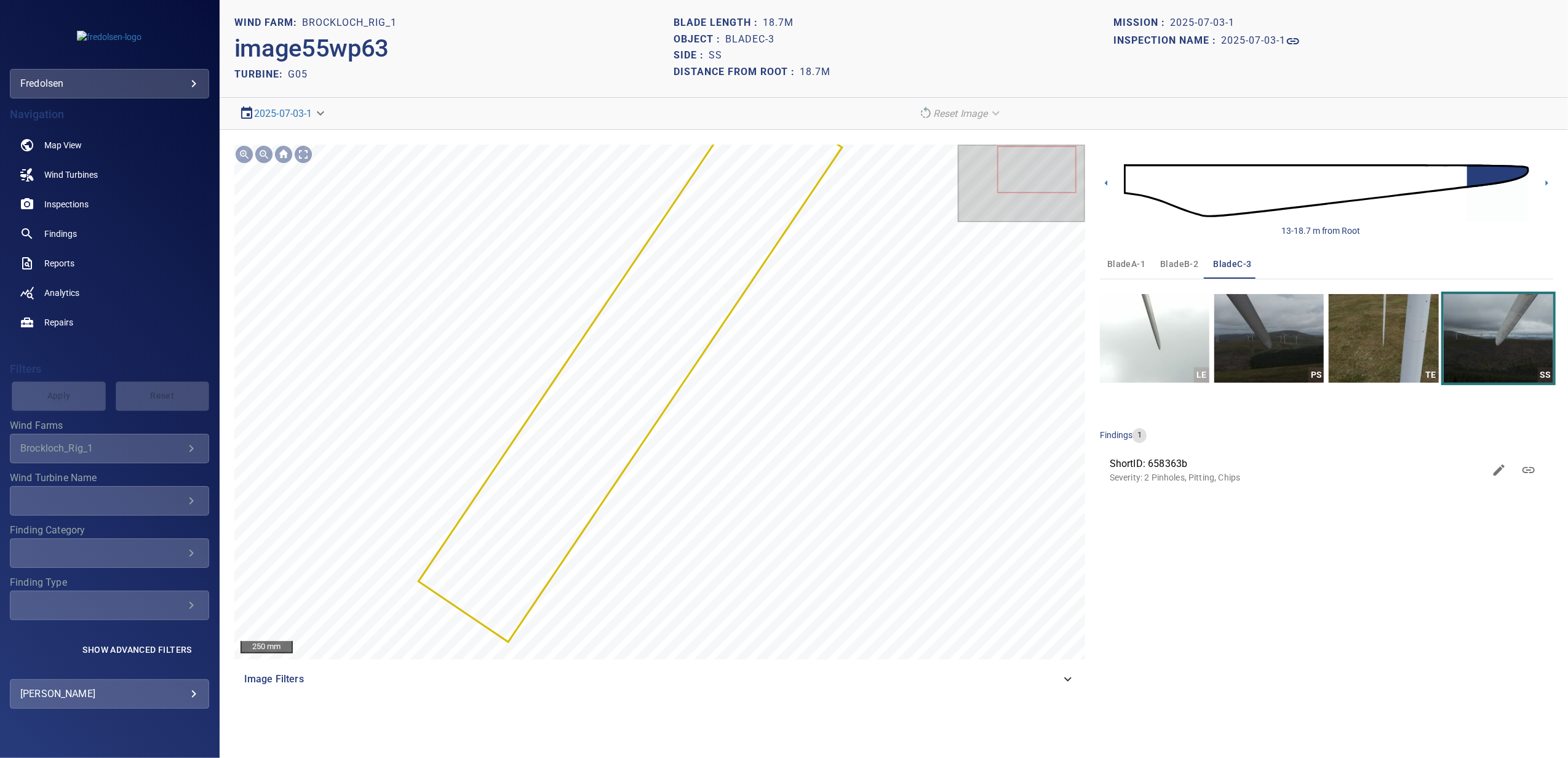
click at [1139, 478] on p "Severity: 2 Pinholes, Pitting, Chips" at bounding box center [1297, 477] width 375 height 12
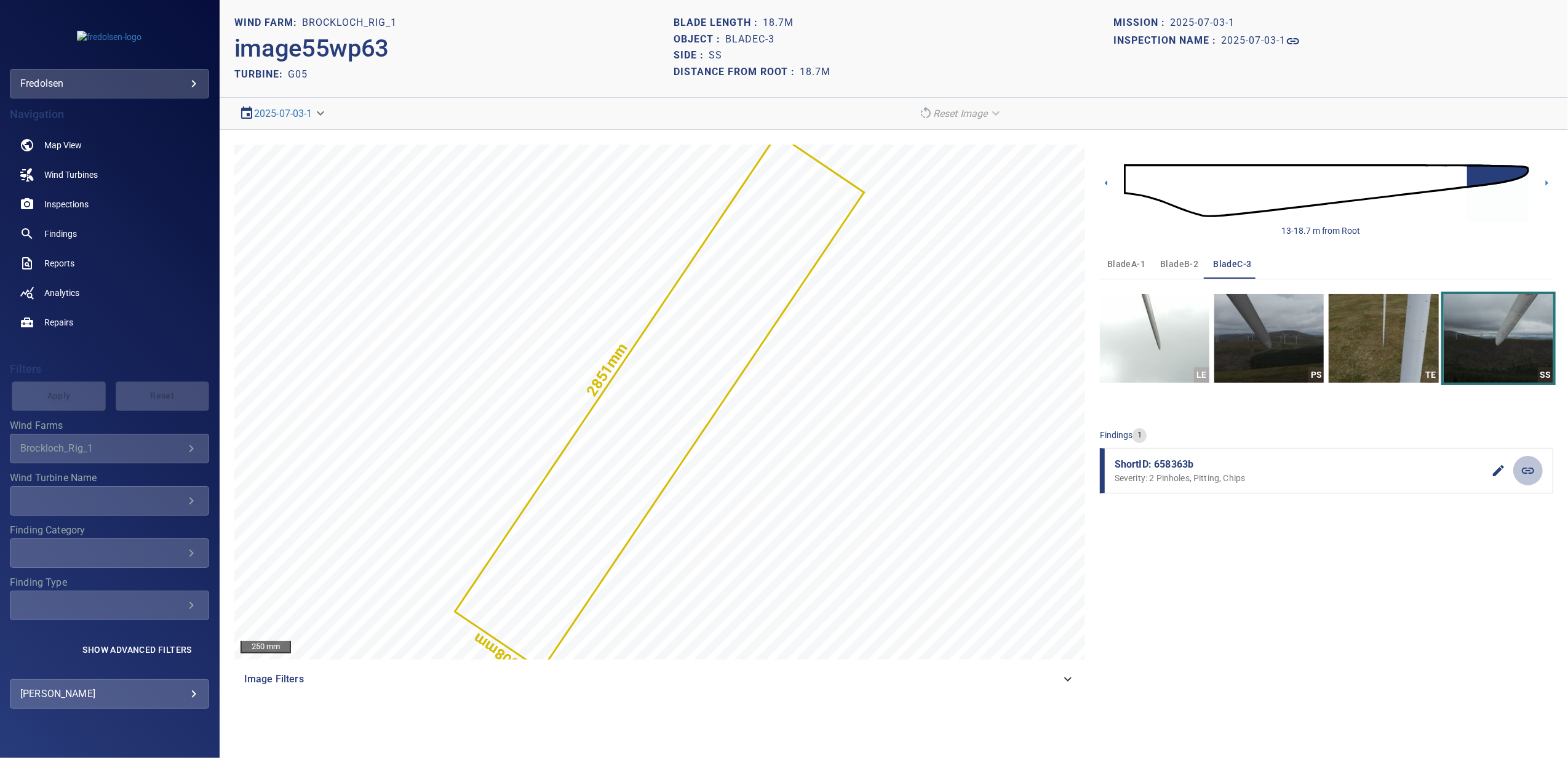
click at [1522, 475] on icon at bounding box center [1528, 471] width 15 height 15
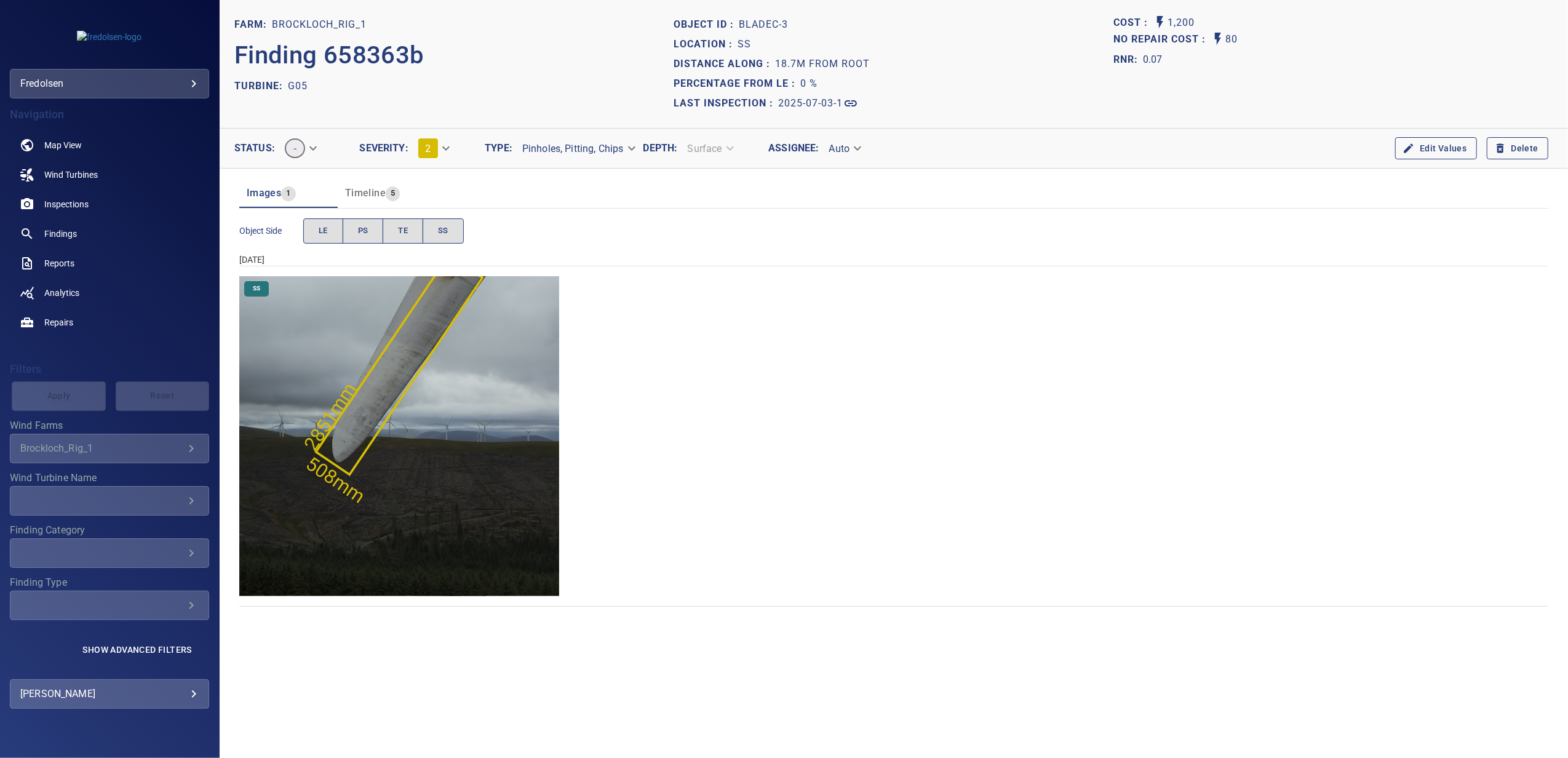
click at [390, 409] on img "Brockloch_Rig_1/G05/2025-07-03-1/2025-07-03-1/image55wp63.jpg" at bounding box center [399, 436] width 320 height 320
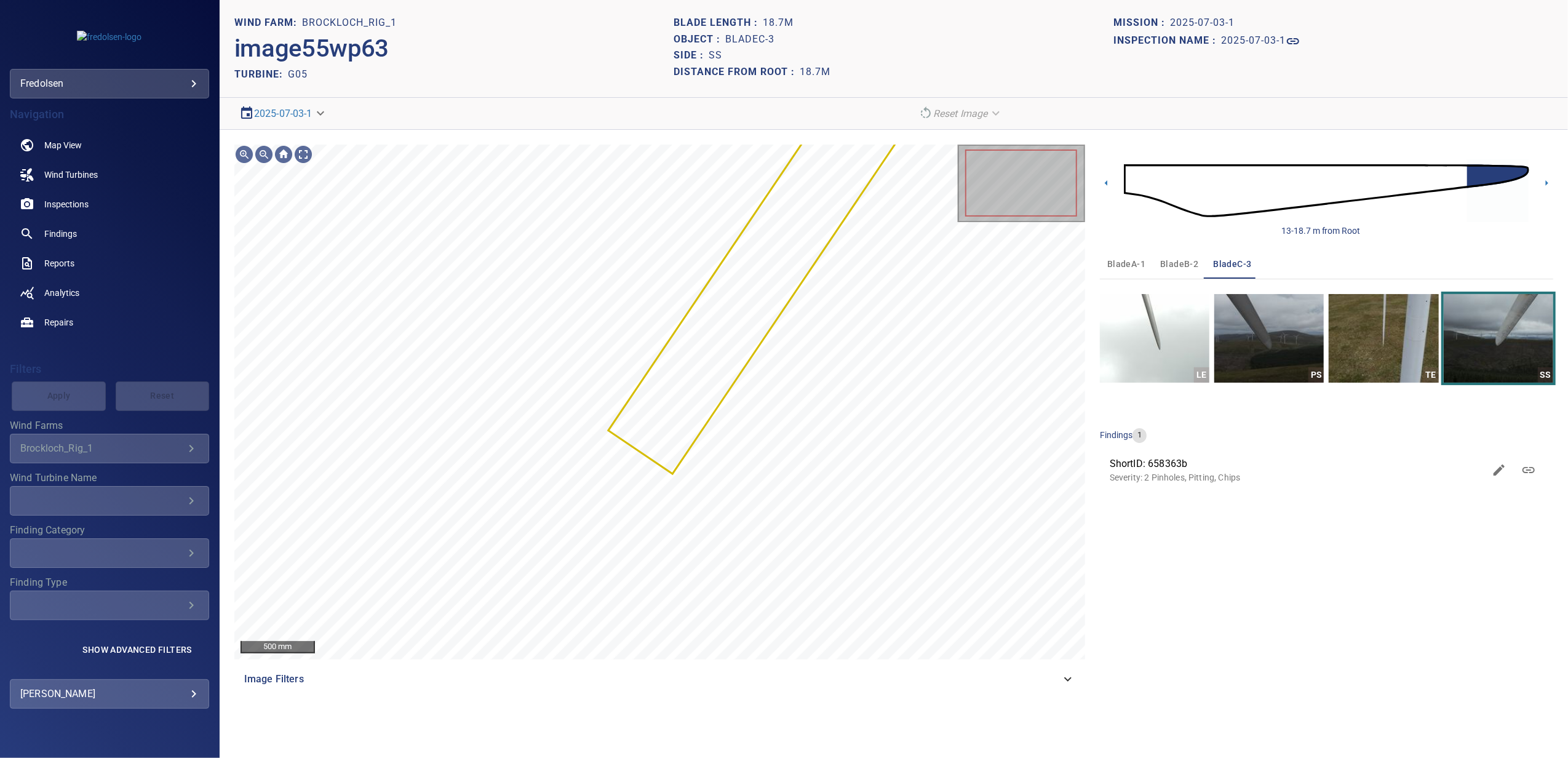
click at [1155, 467] on span "ShortID: 658363b" at bounding box center [1297, 464] width 375 height 15
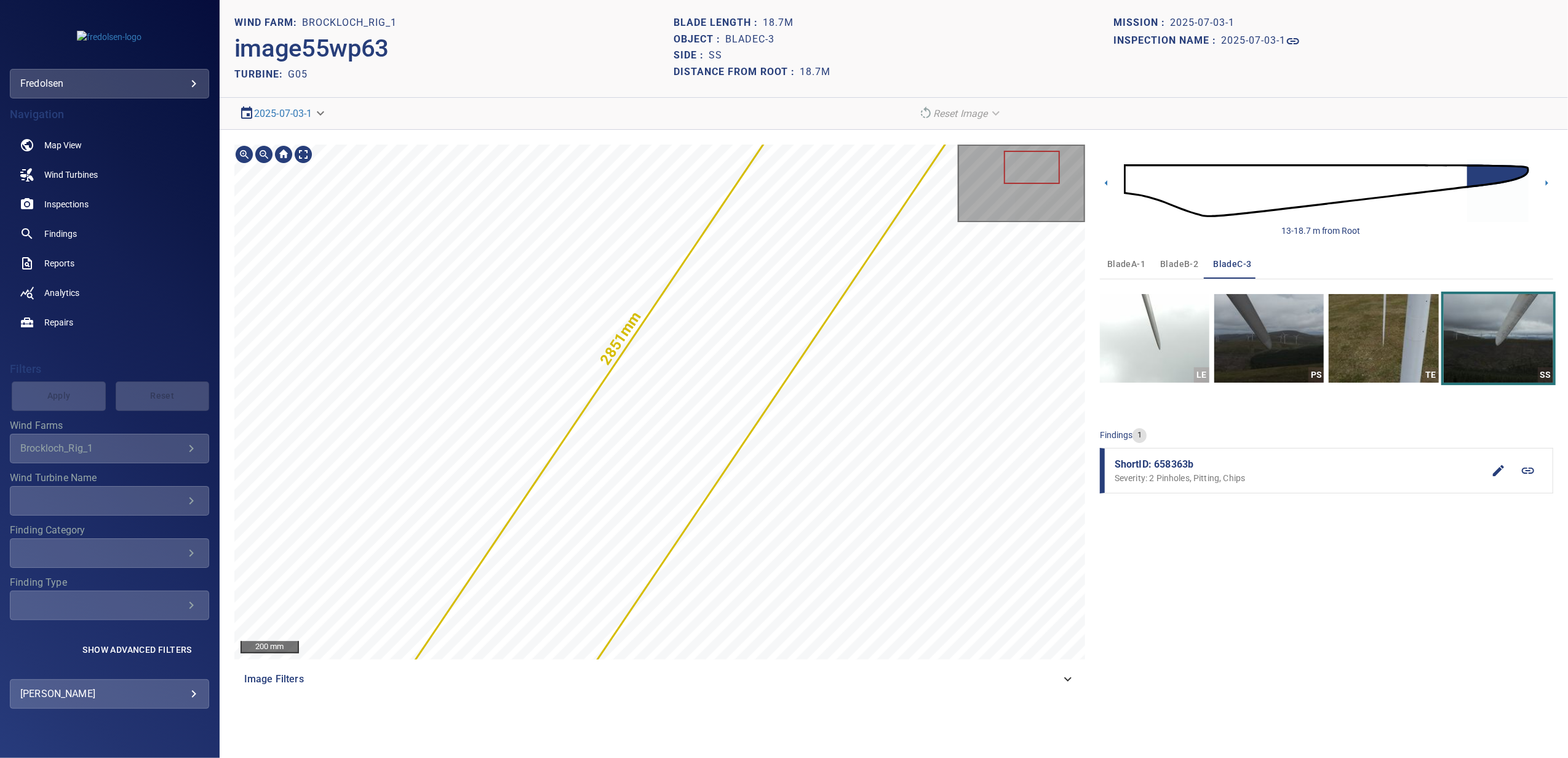
click at [515, 757] on html "**********" at bounding box center [784, 379] width 1568 height 758
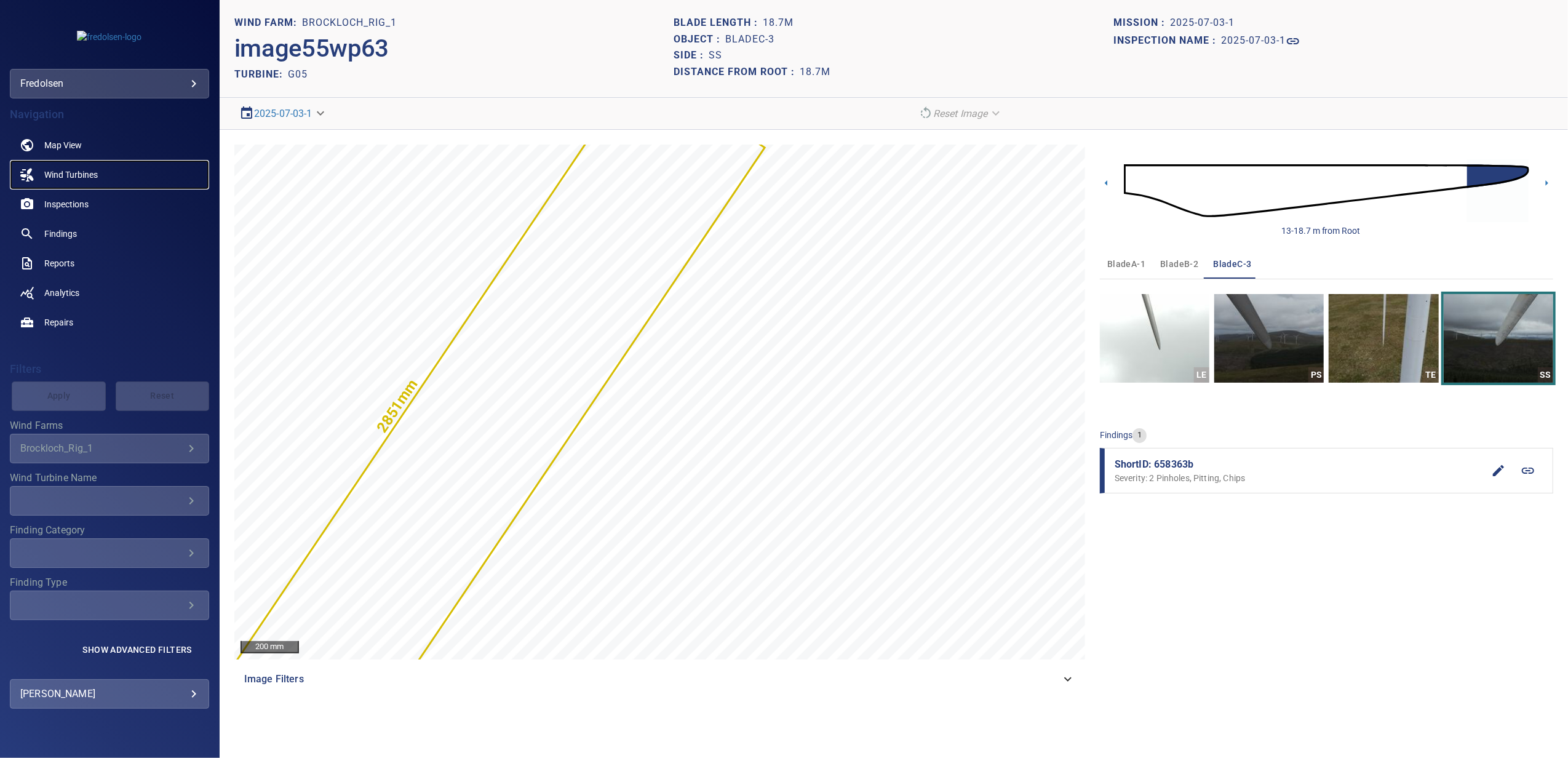
click at [72, 173] on span "Wind Turbines" at bounding box center [71, 174] width 54 height 12
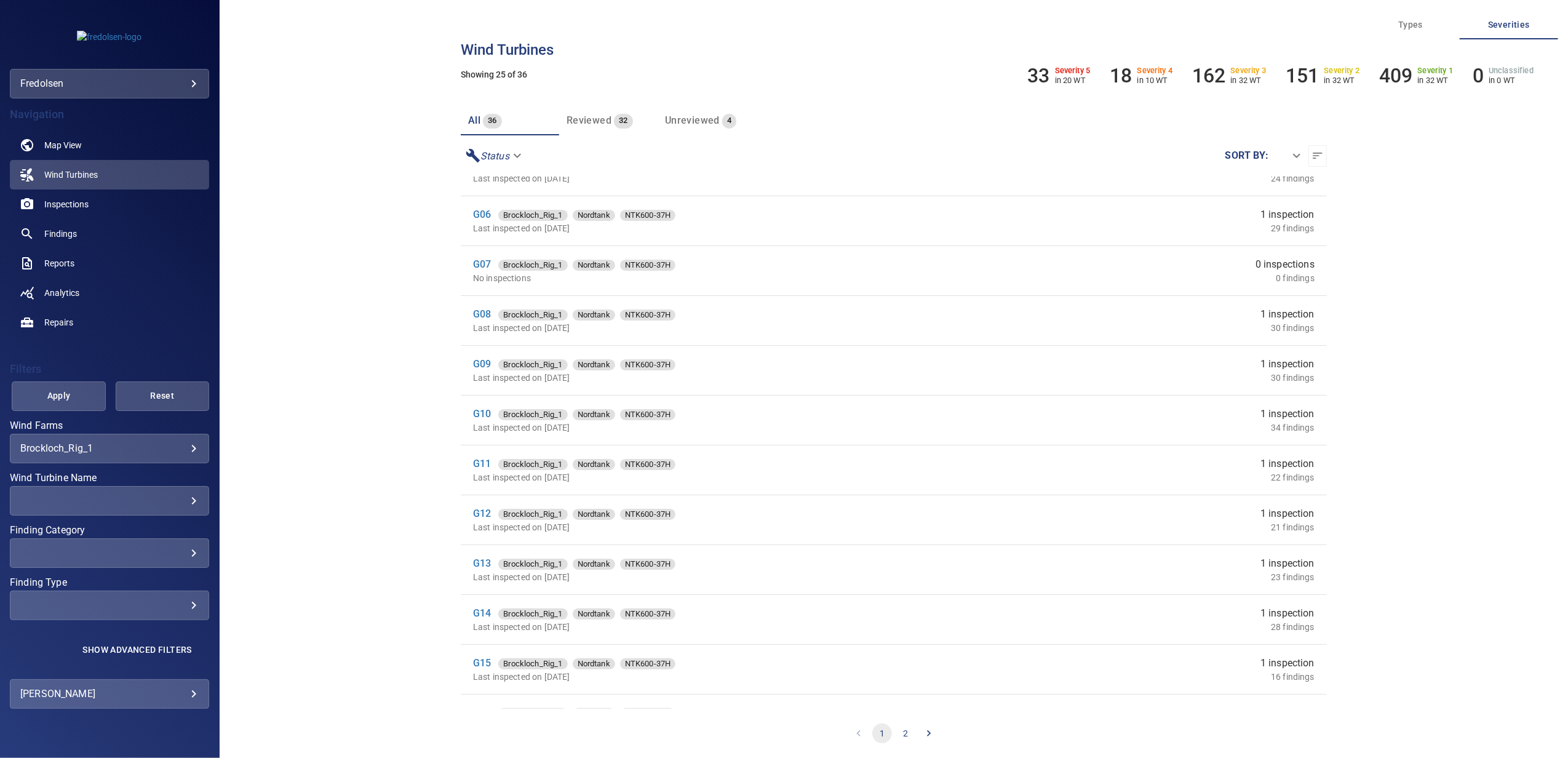
scroll to position [246, 0]
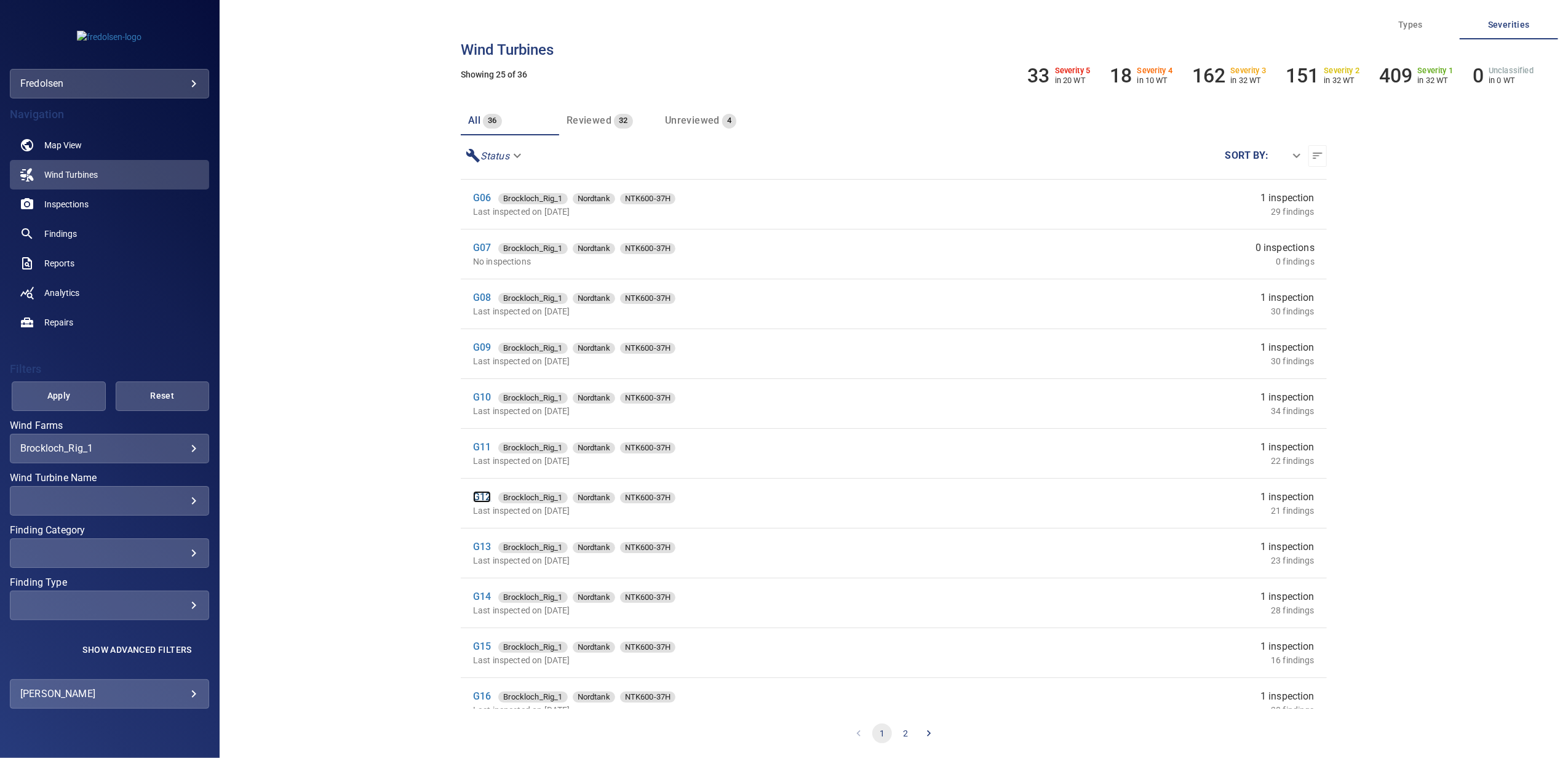
click at [483, 501] on link "G12" at bounding box center [482, 497] width 18 height 11
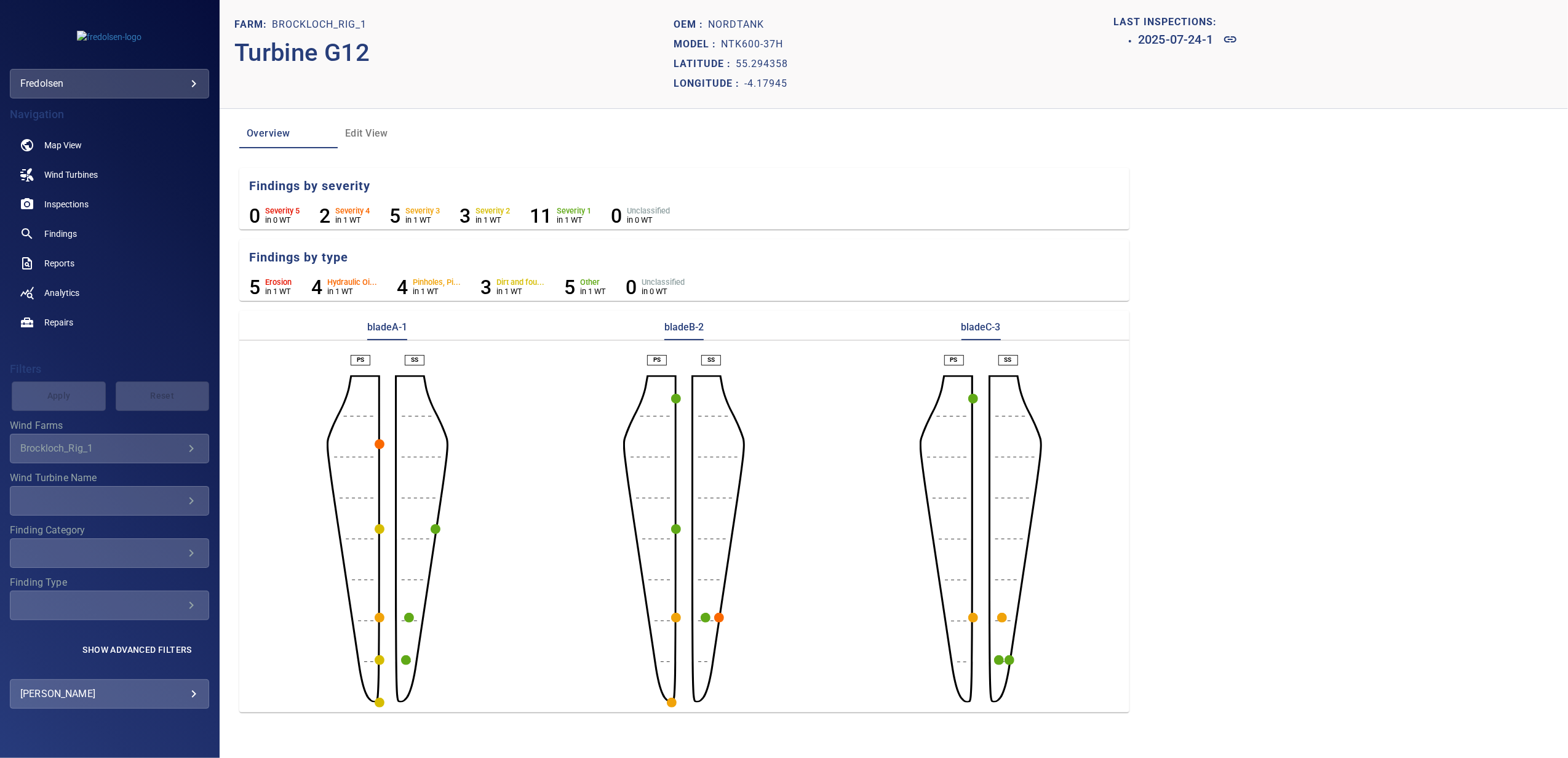
click at [379, 444] on circle "button" at bounding box center [379, 444] width 9 height 9
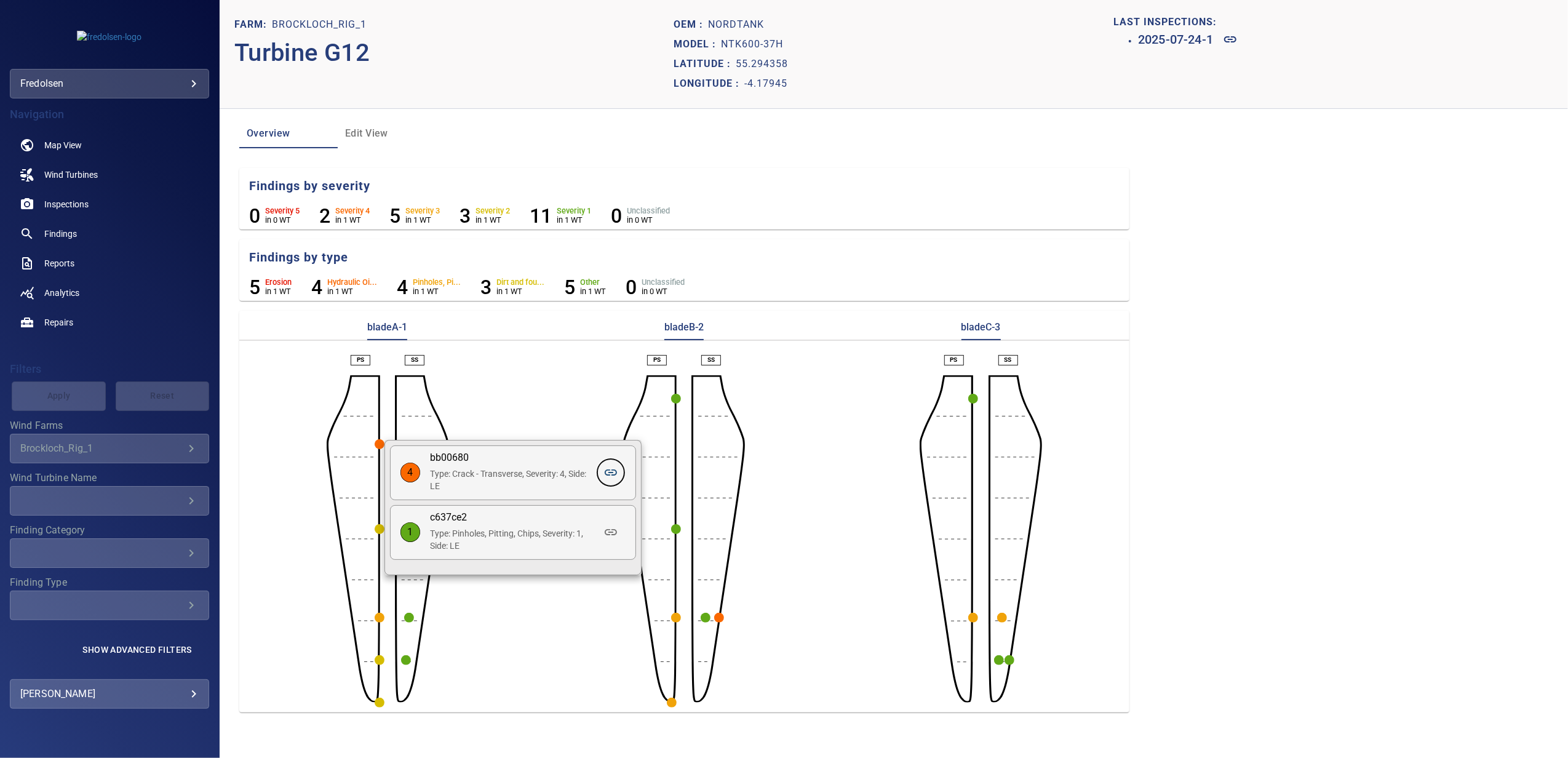
click at [608, 473] on icon at bounding box center [611, 473] width 15 height 15
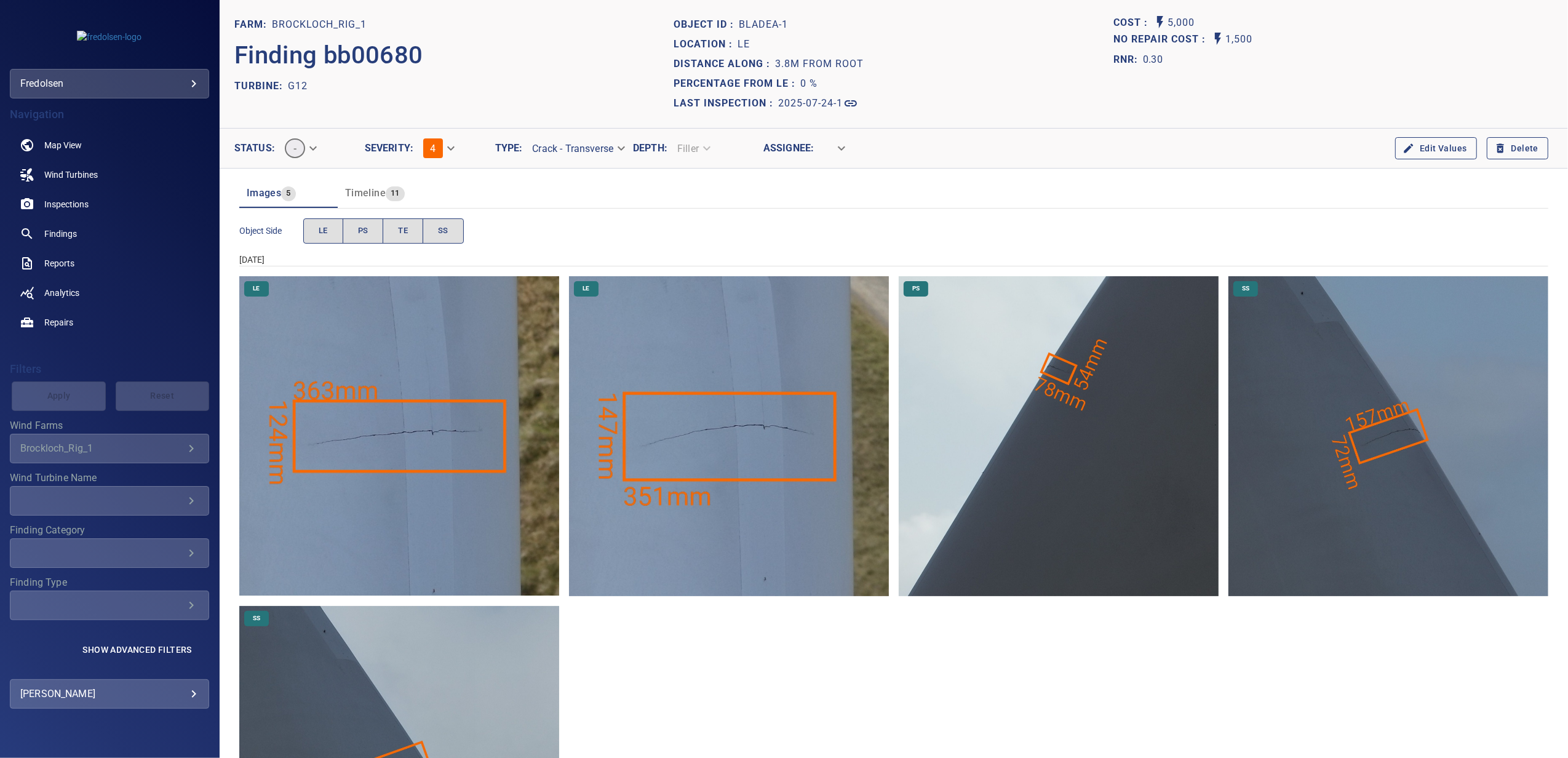
click at [372, 488] on img "Brockloch_Rig_1/G12/2025-07-24-1/2025-07-24-1/image62wp71.jpg" at bounding box center [399, 436] width 320 height 320
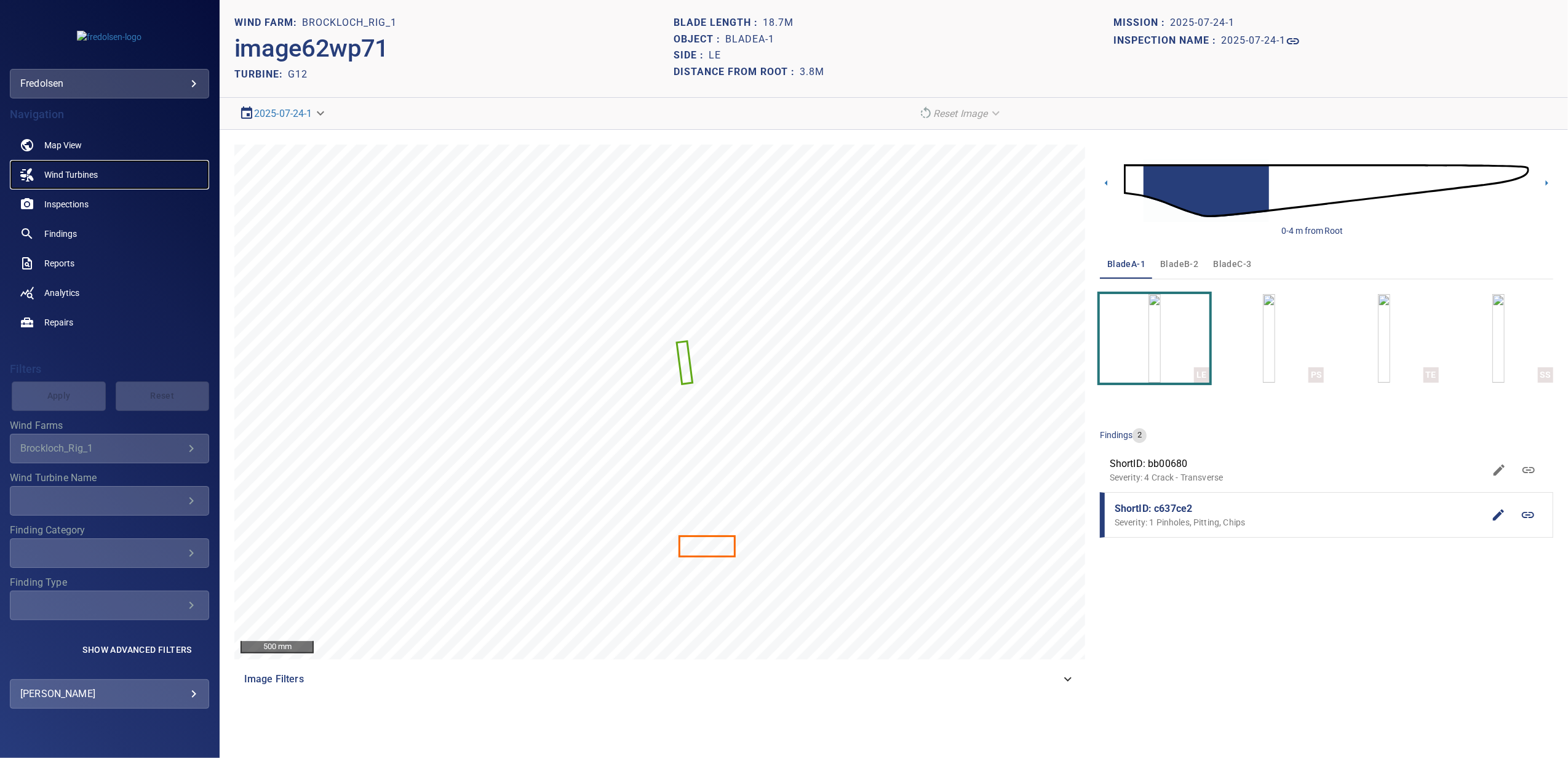
click at [83, 175] on span "Wind Turbines" at bounding box center [71, 174] width 54 height 12
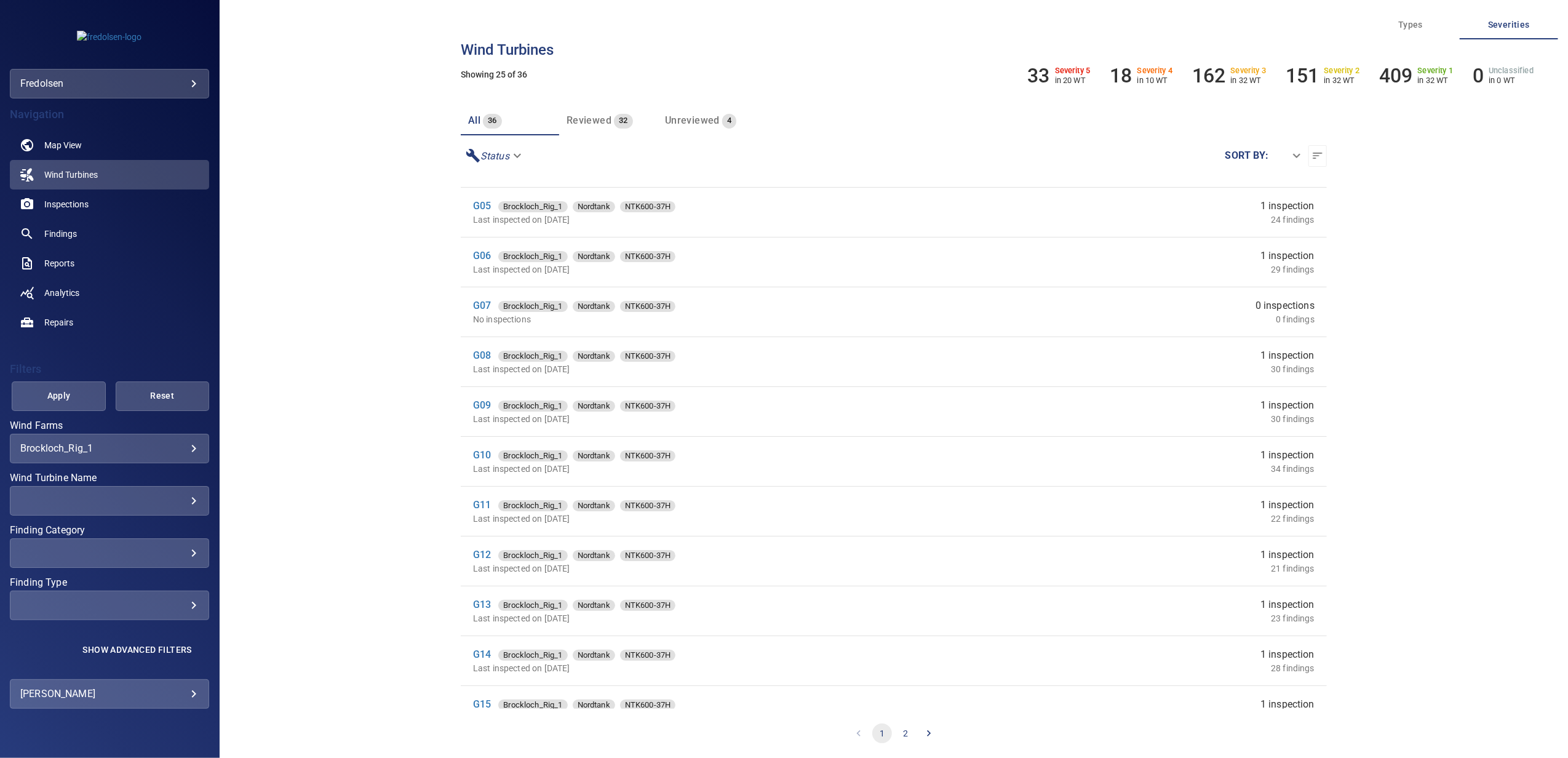
scroll to position [328, 0]
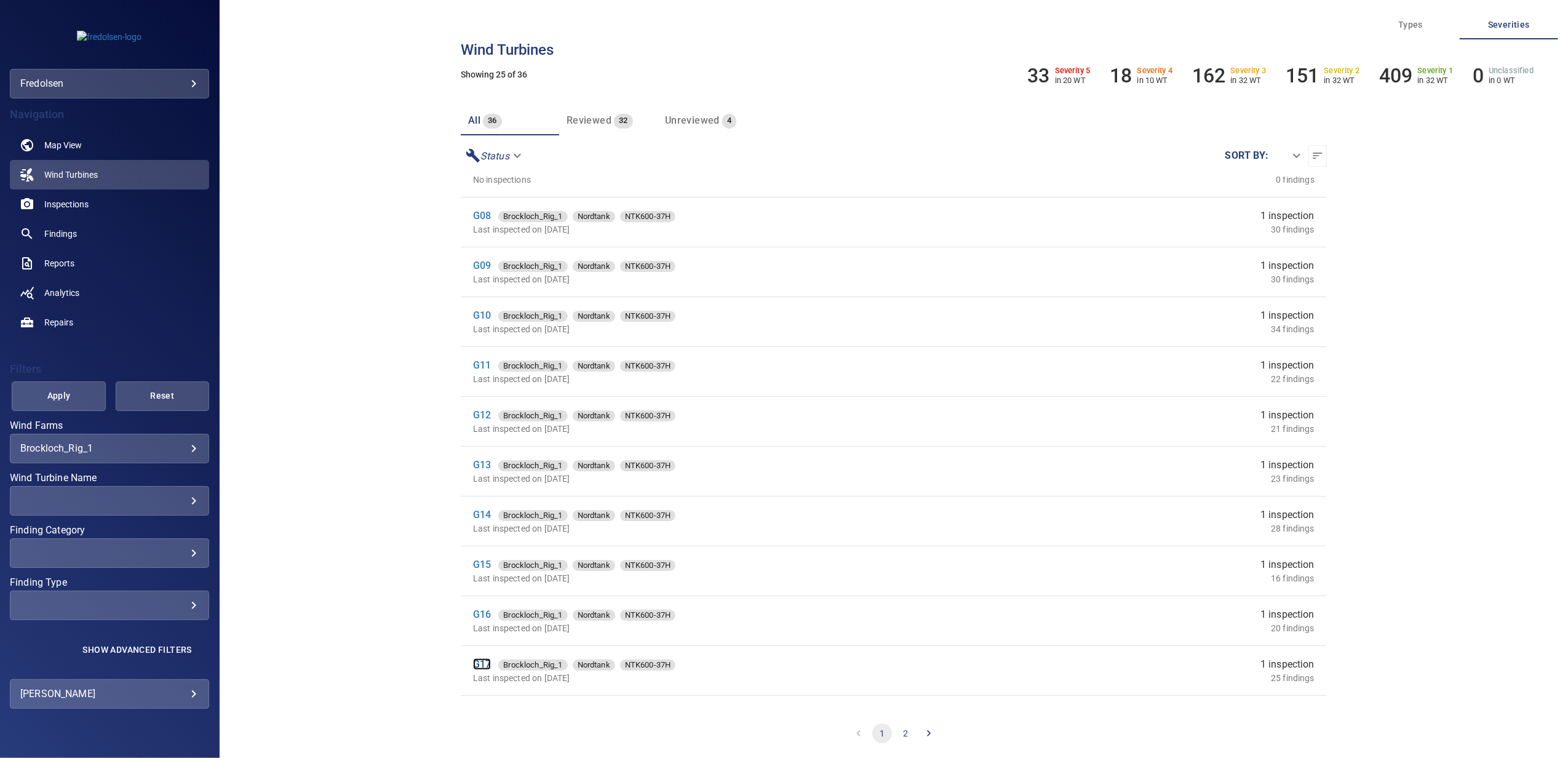
click at [481, 665] on link "G17" at bounding box center [482, 664] width 18 height 11
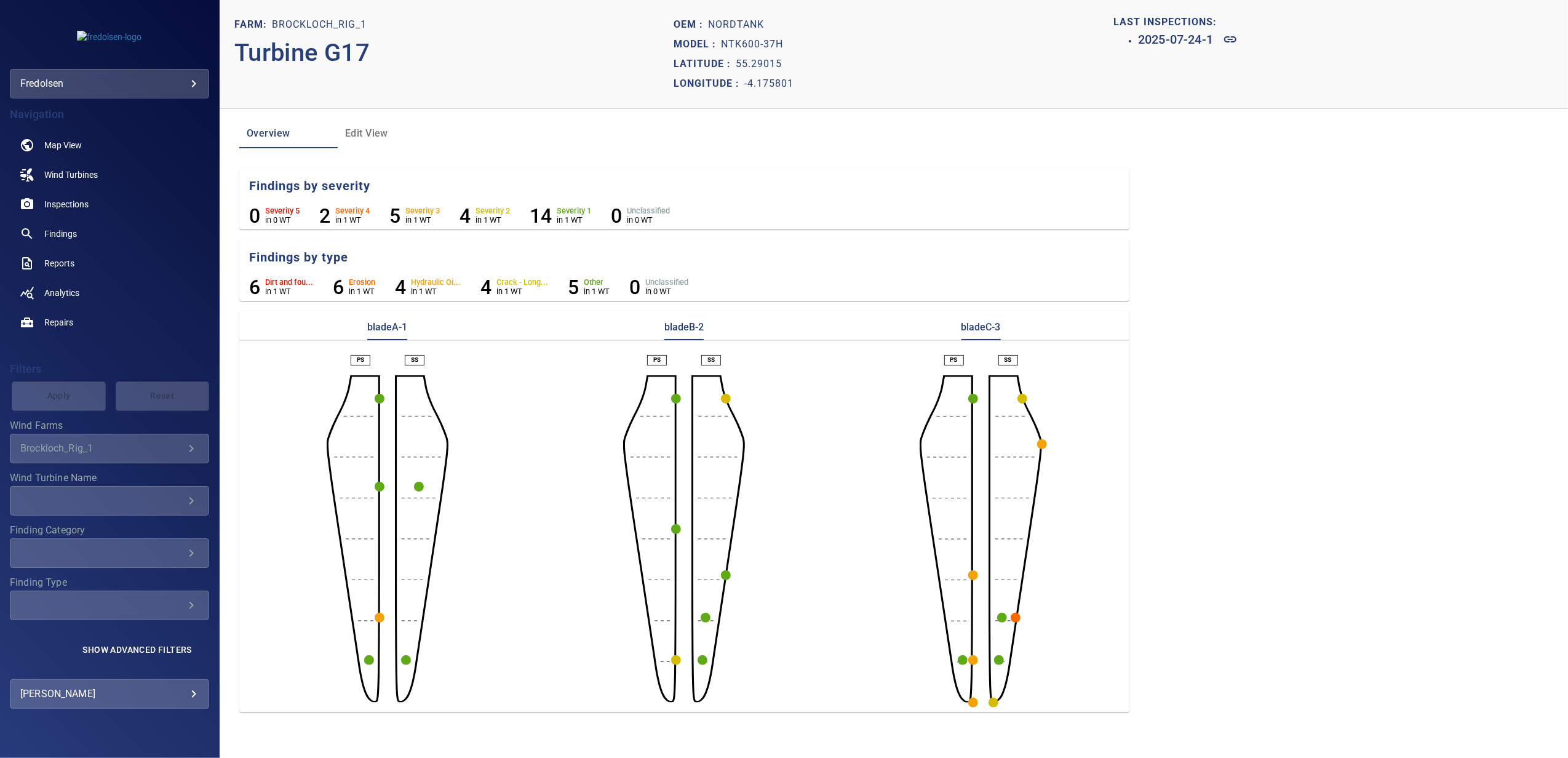
click at [1040, 444] on circle "button" at bounding box center [1042, 444] width 9 height 9
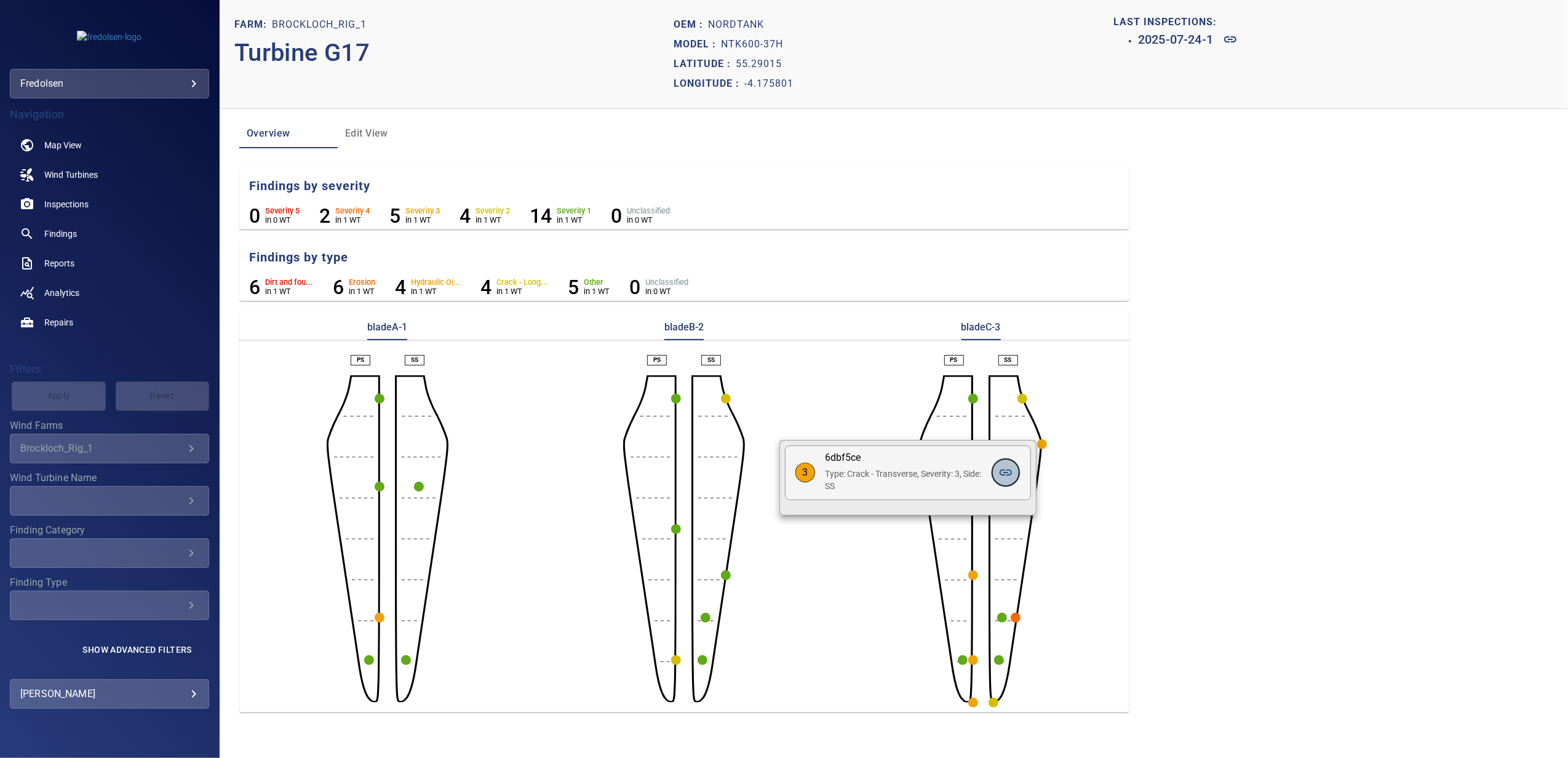
click at [996, 476] on link at bounding box center [1005, 472] width 29 height 29
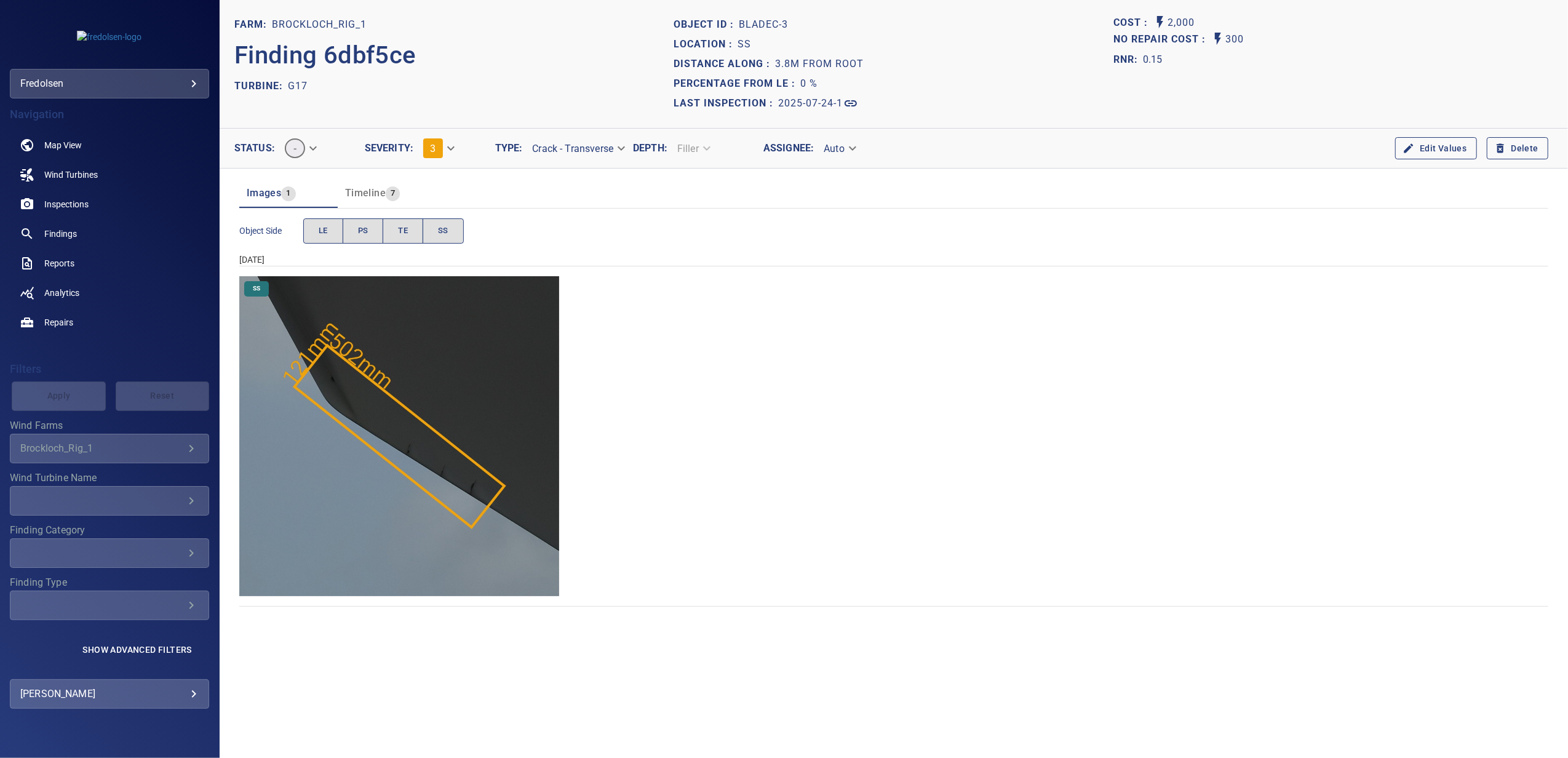
click at [336, 429] on img "Brockloch_Rig_1/G17/2025-07-24-1/2025-07-24-1/image49wp57.jpg" at bounding box center [399, 436] width 320 height 320
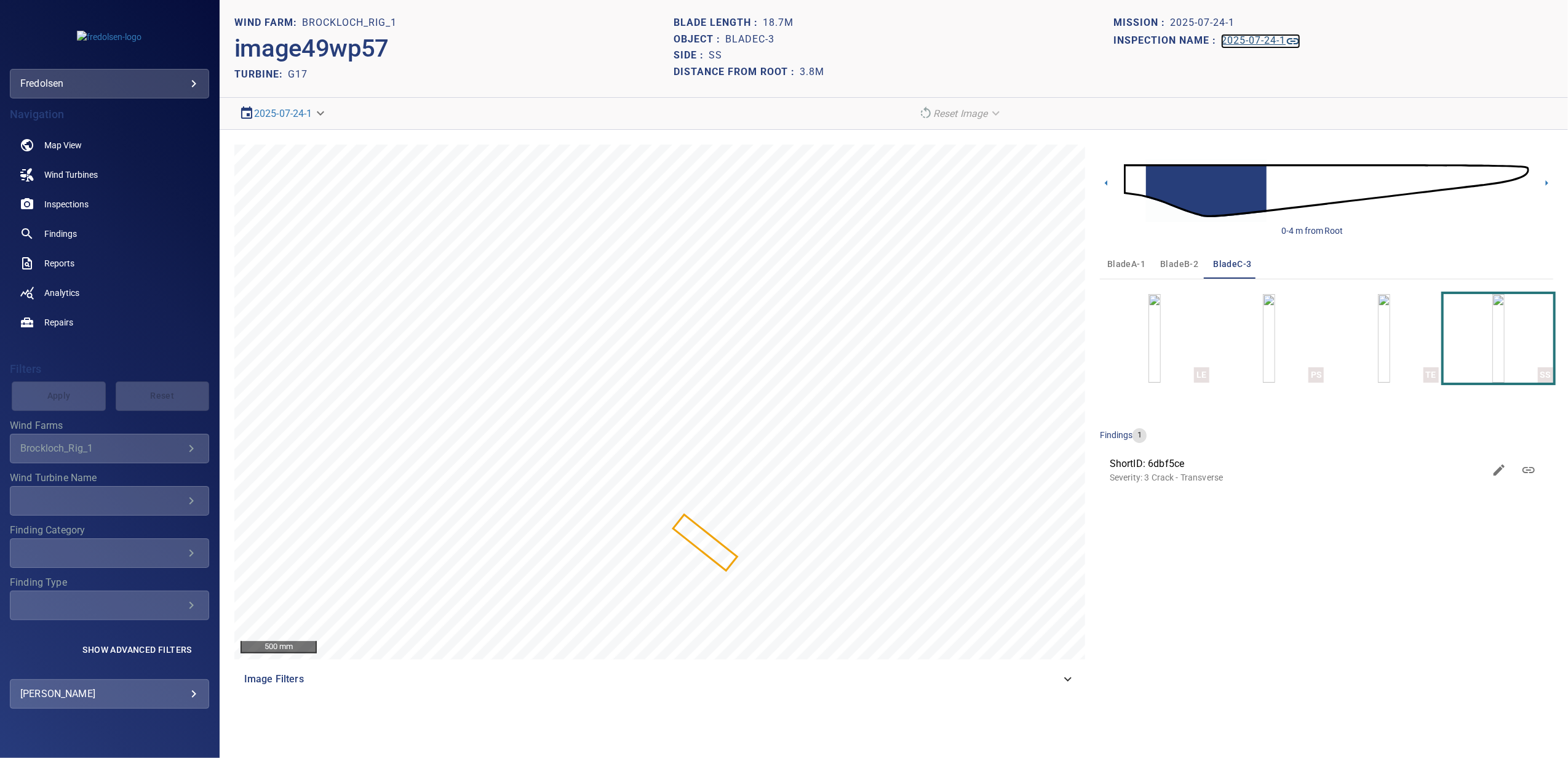
click at [1290, 44] on icon at bounding box center [1293, 41] width 12 height 7
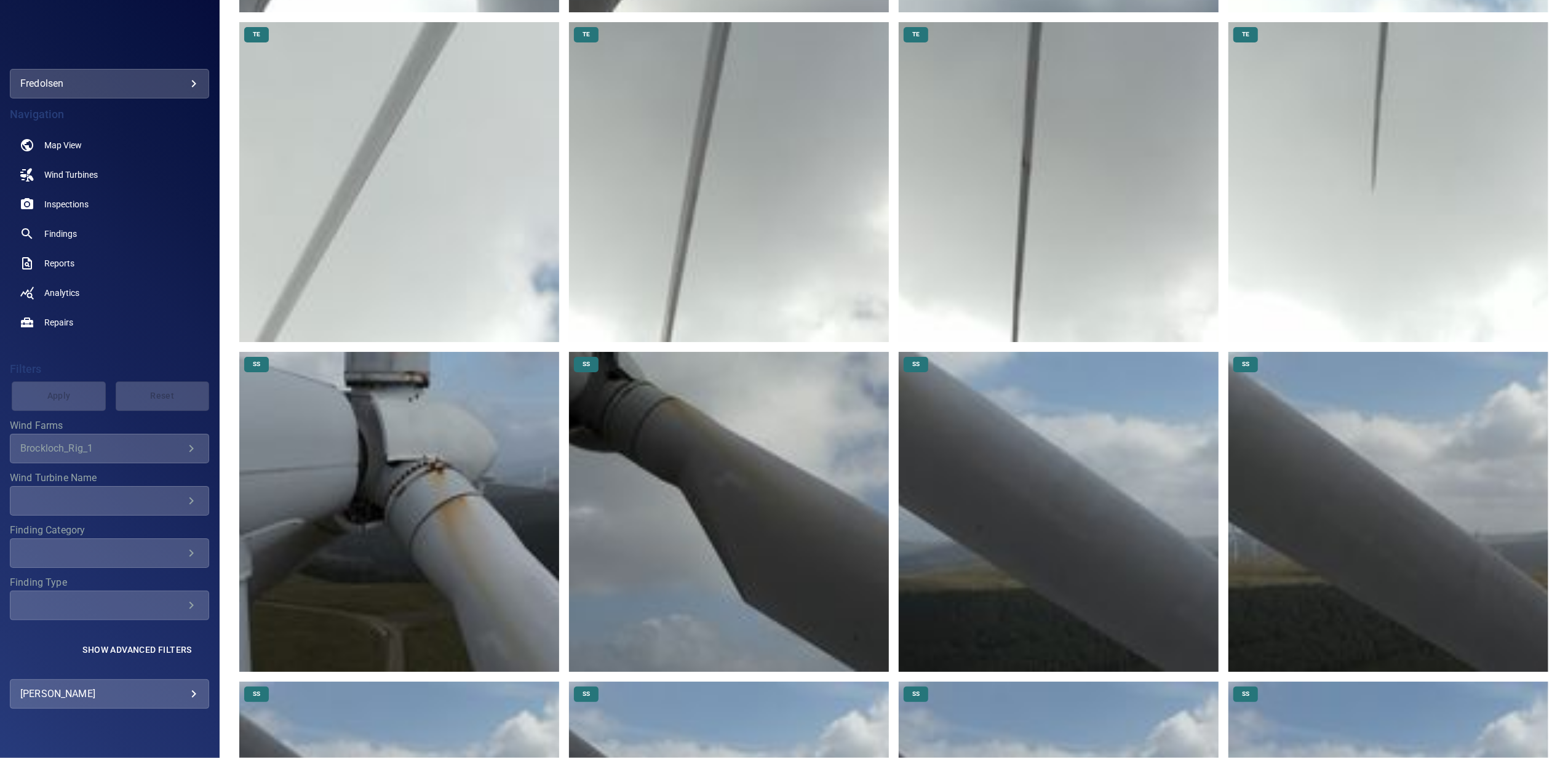
scroll to position [7340, 0]
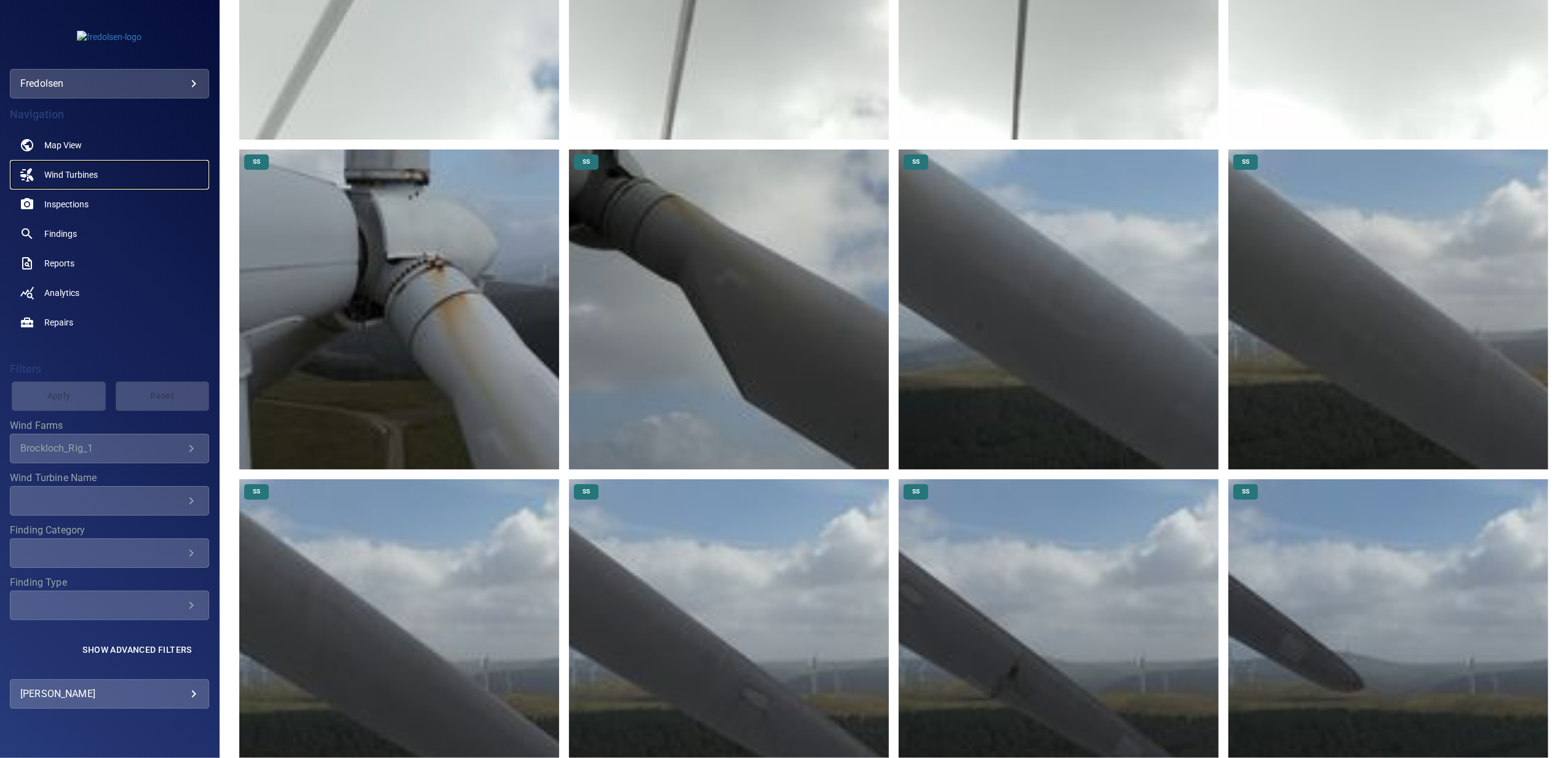
click at [68, 176] on span "Wind Turbines" at bounding box center [71, 174] width 54 height 12
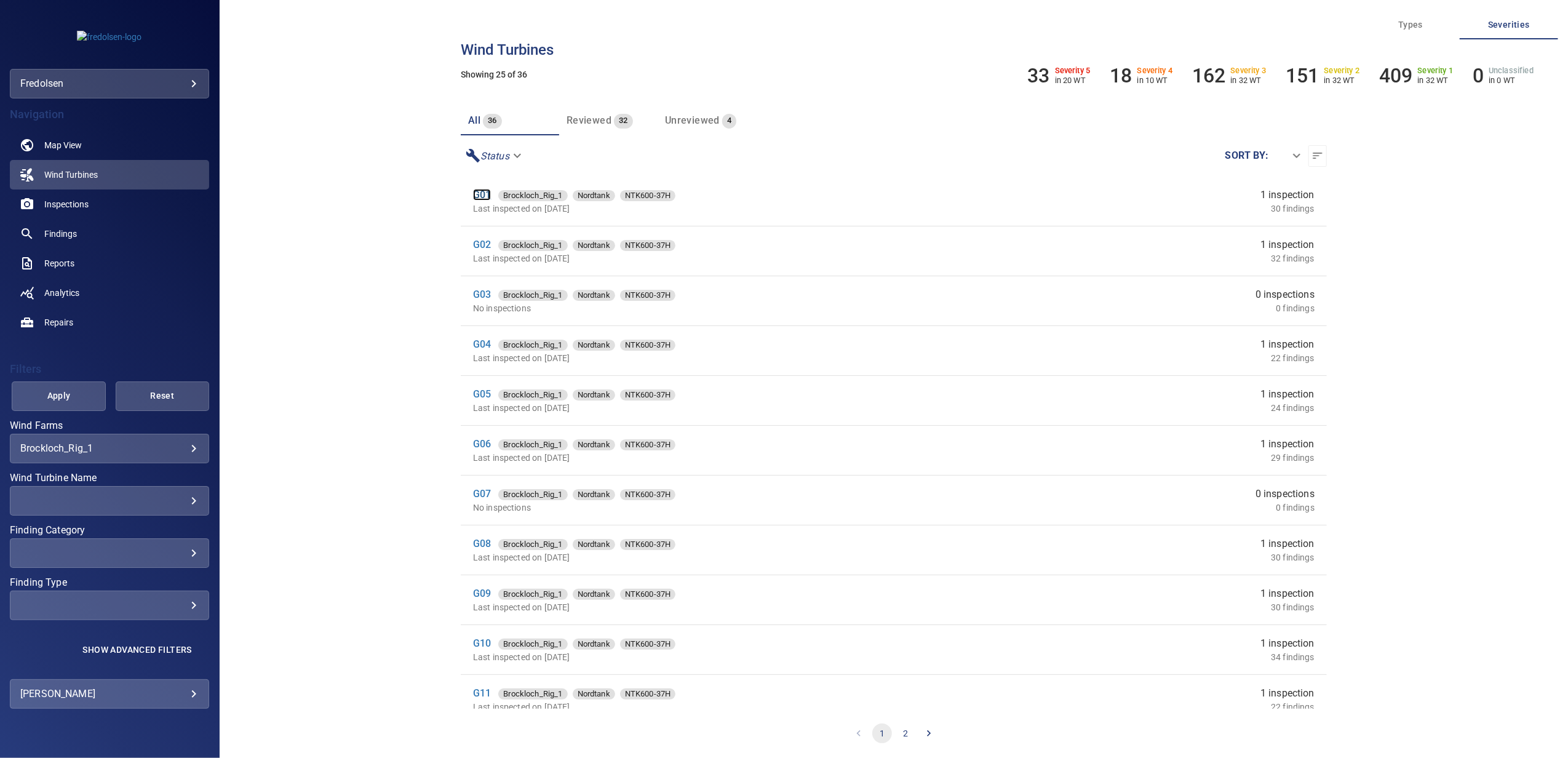
click at [478, 198] on link "G01" at bounding box center [482, 195] width 18 height 11
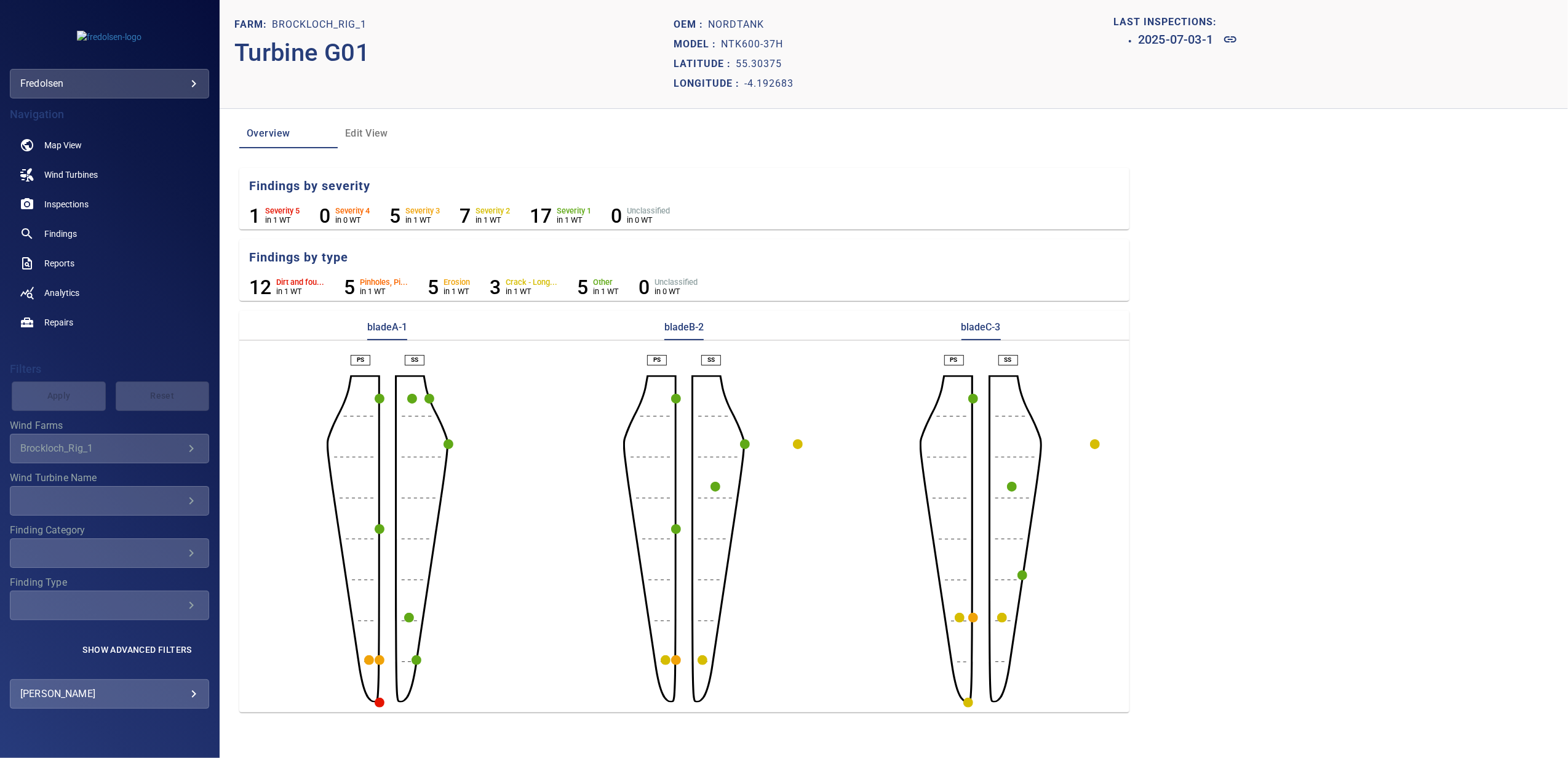
click at [379, 704] on circle "button" at bounding box center [379, 702] width 9 height 9
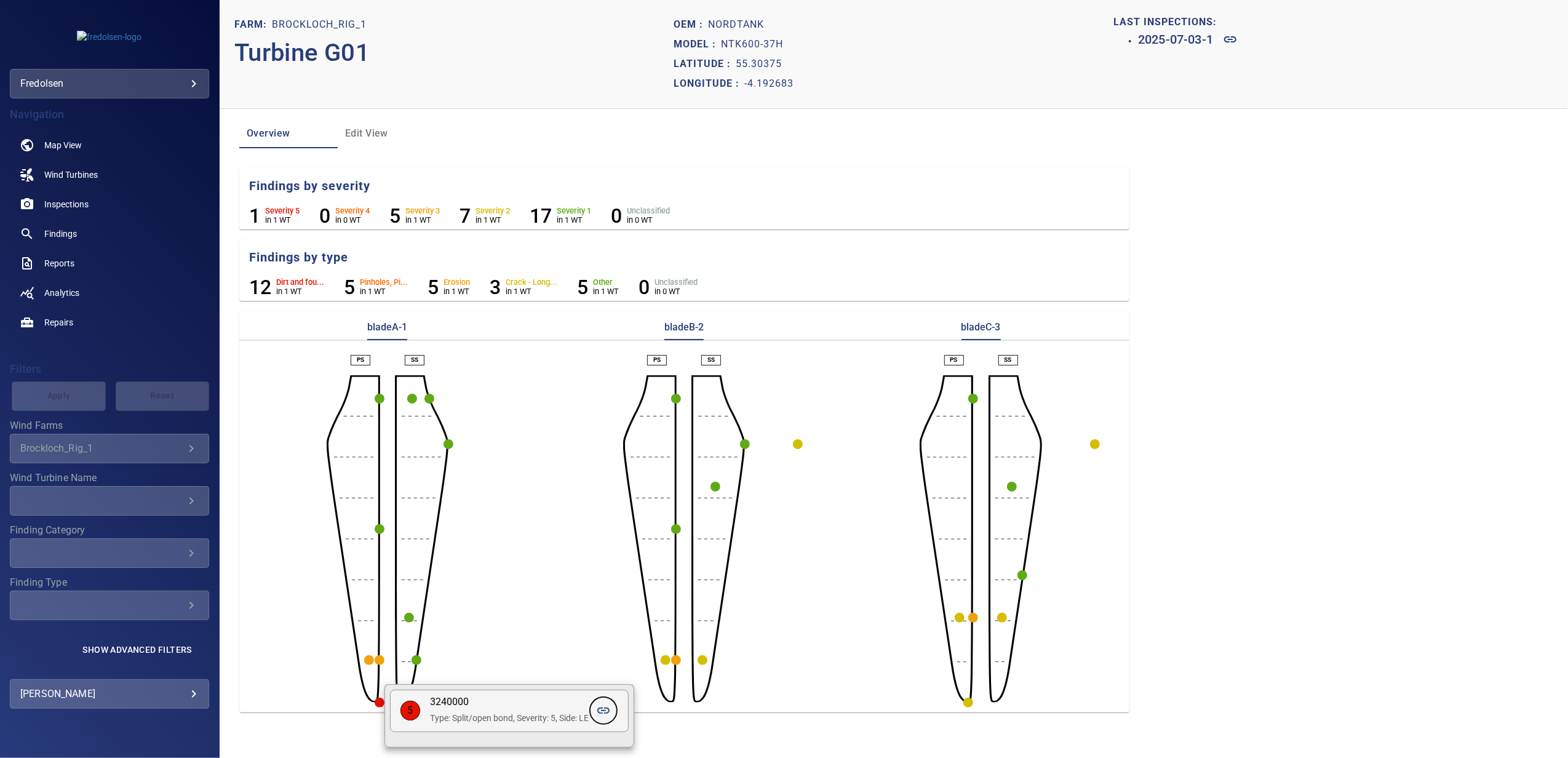
click at [615, 709] on link at bounding box center [603, 710] width 29 height 29
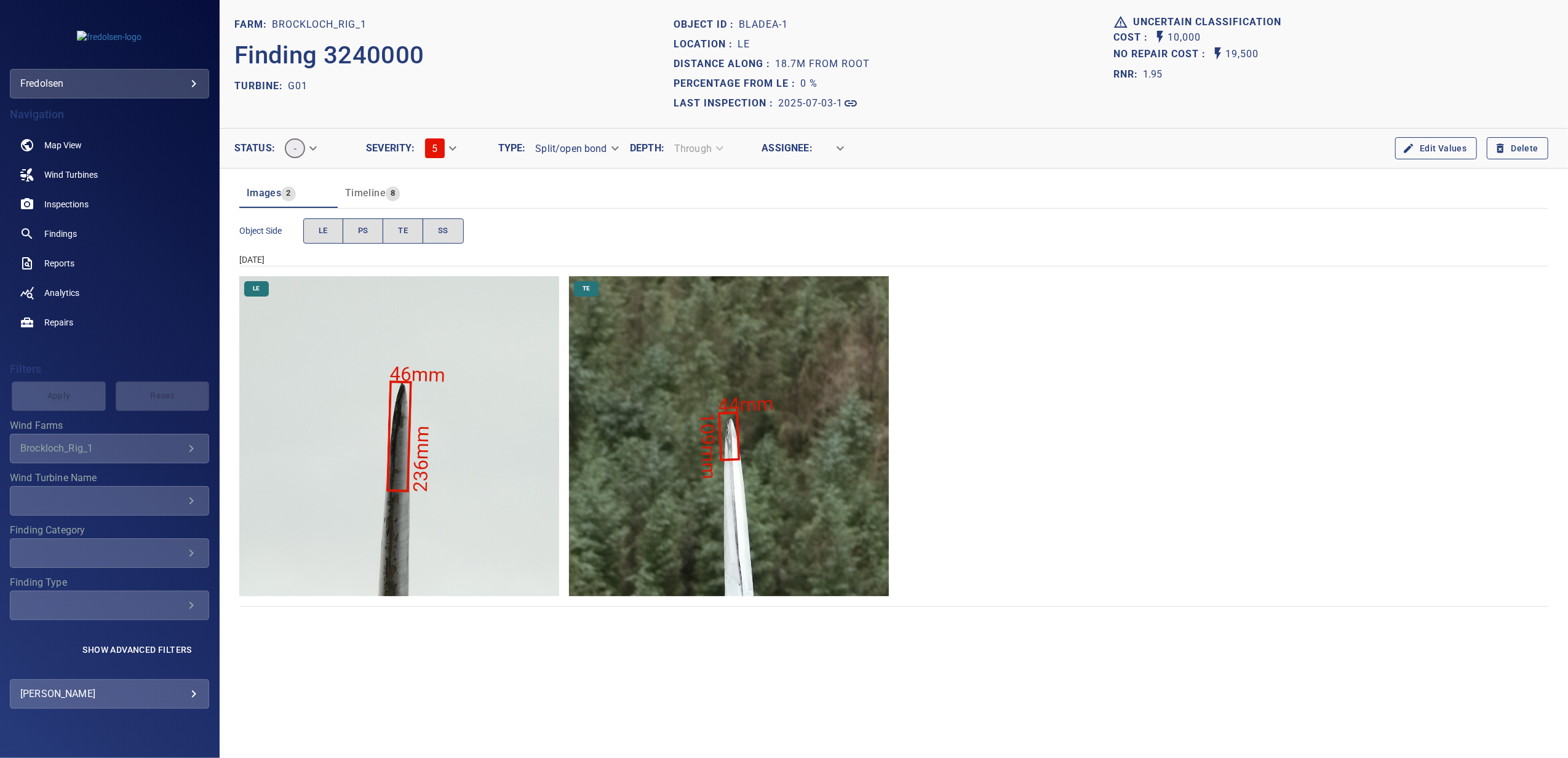
click at [728, 507] on img "Brockloch_Rig_1/G01/2025-07-03-1/2025-07-03-1/image8wp11.jpg" at bounding box center [729, 436] width 320 height 320
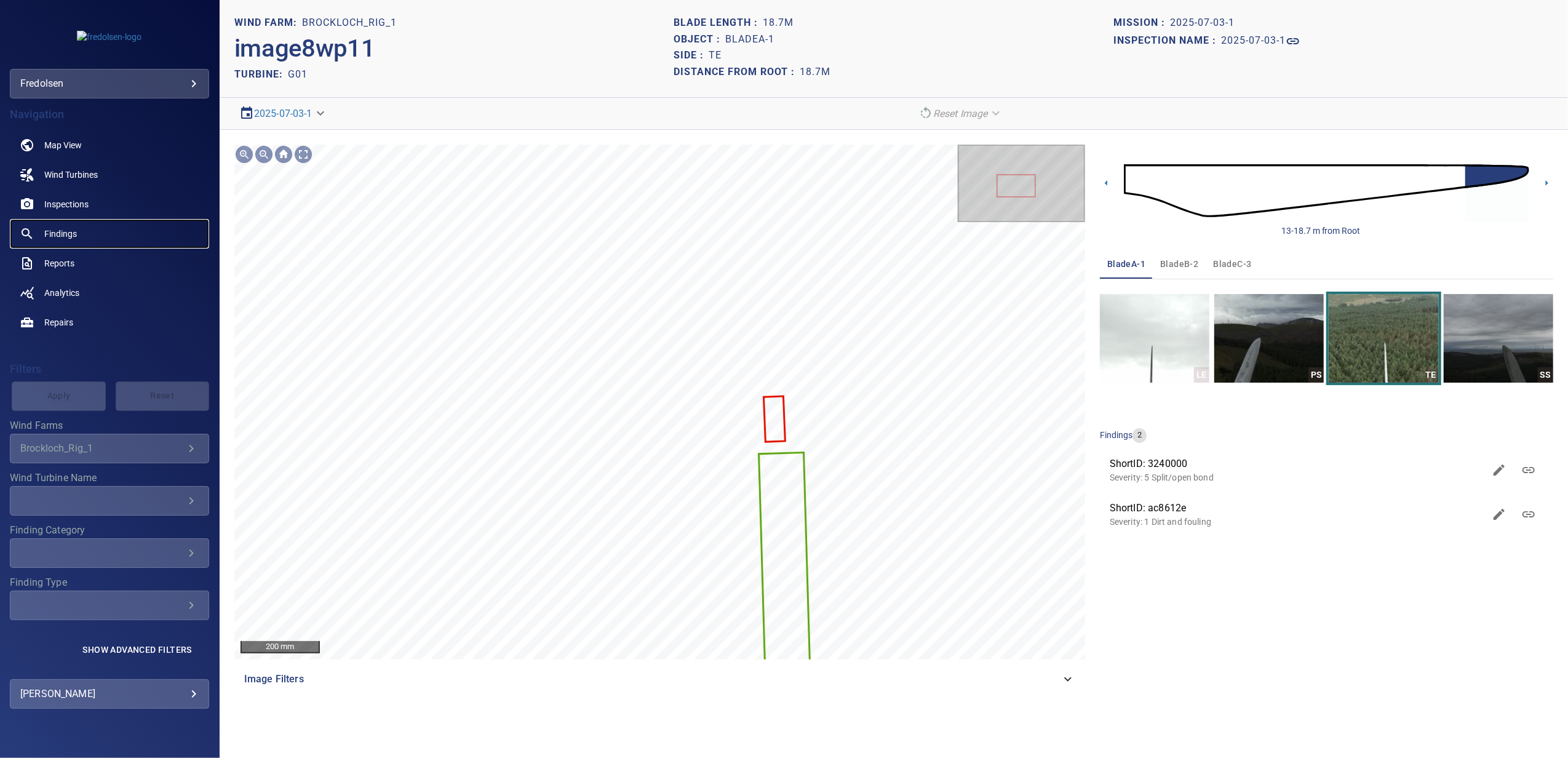
click at [62, 224] on link "Findings" at bounding box center [109, 233] width 200 height 29
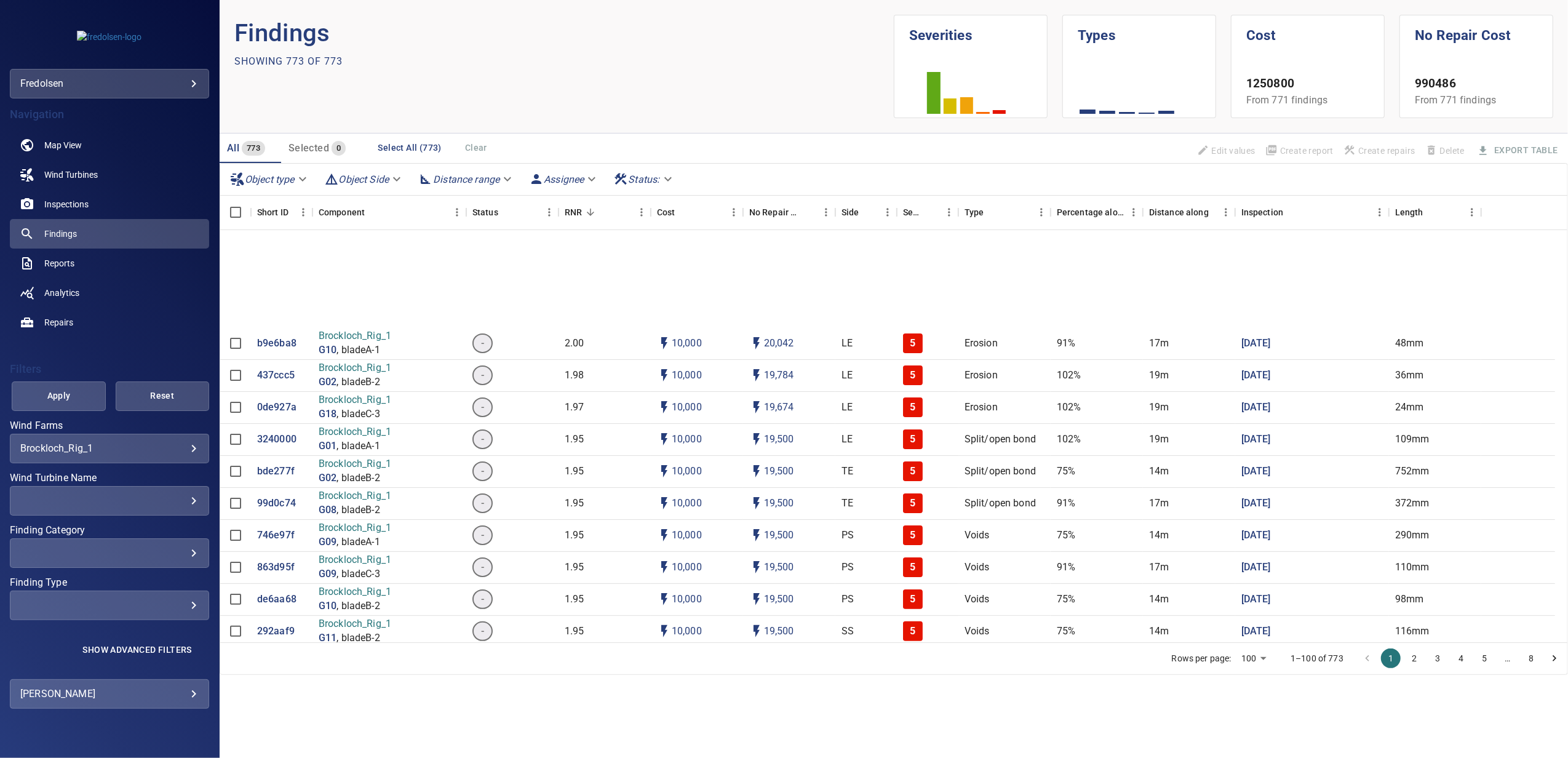
scroll to position [410, 0]
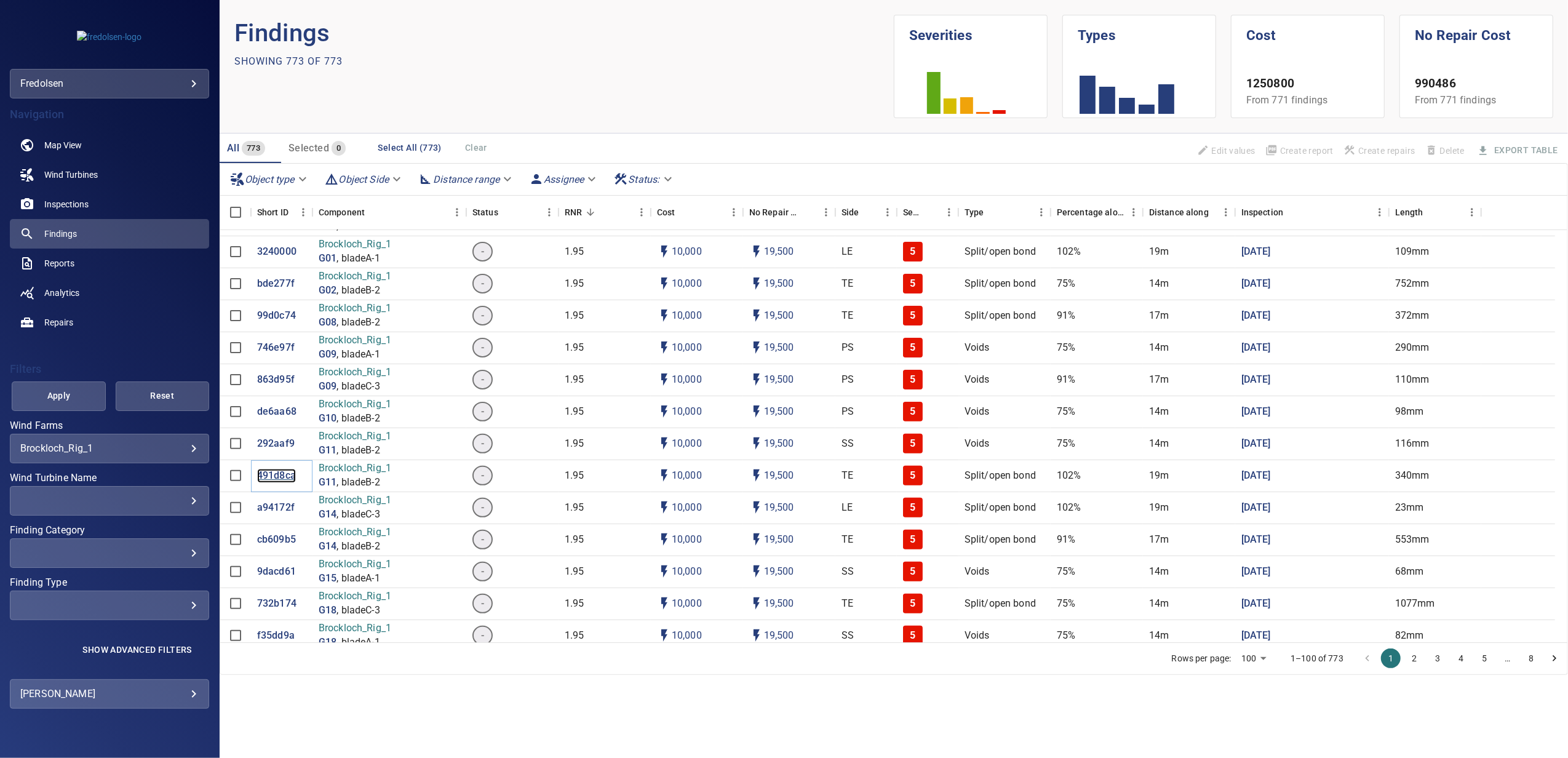
click at [278, 475] on p "491d8ca" at bounding box center [276, 475] width 39 height 14
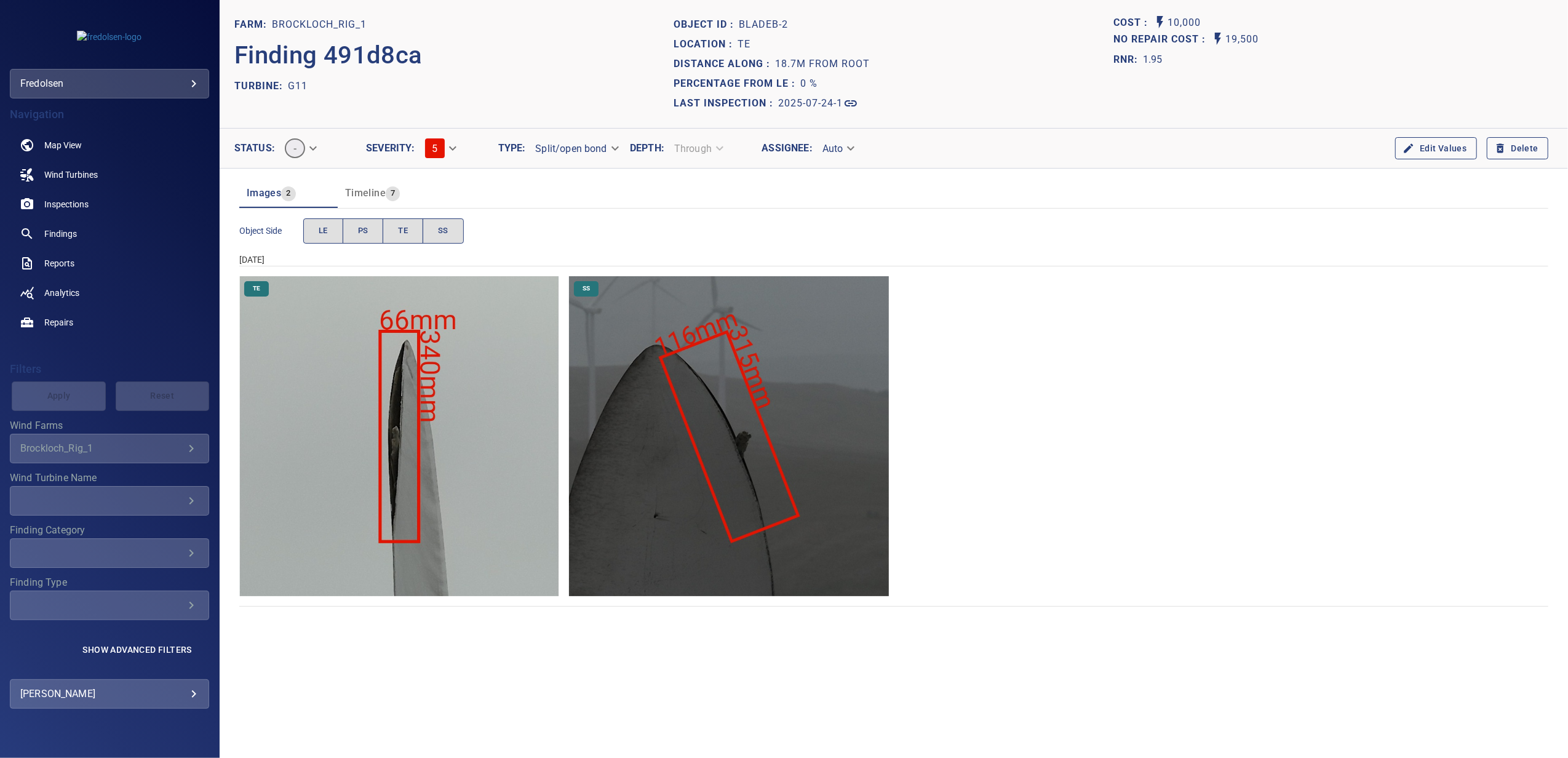
click at [433, 444] on img "Brockloch_Rig_1/G11/2025-07-24-1/2025-07-24-1/image72wp82.jpg" at bounding box center [399, 436] width 320 height 320
